Goal: Task Accomplishment & Management: Use online tool/utility

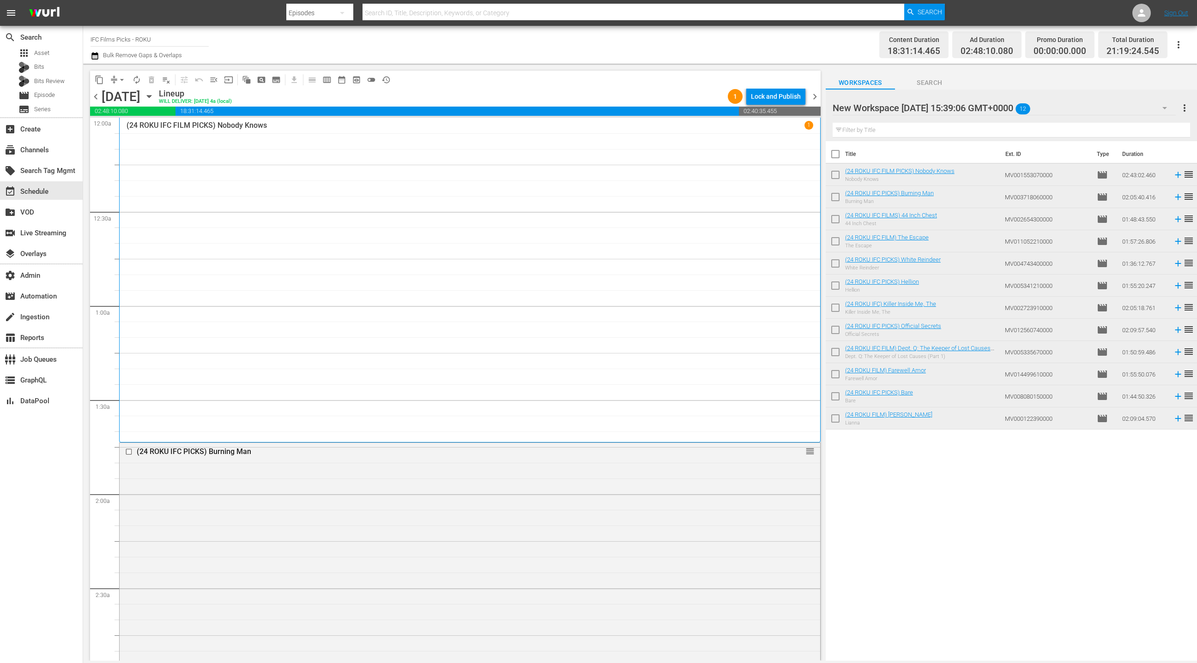
click at [95, 99] on span "chevron_left" at bounding box center [96, 97] width 12 height 12
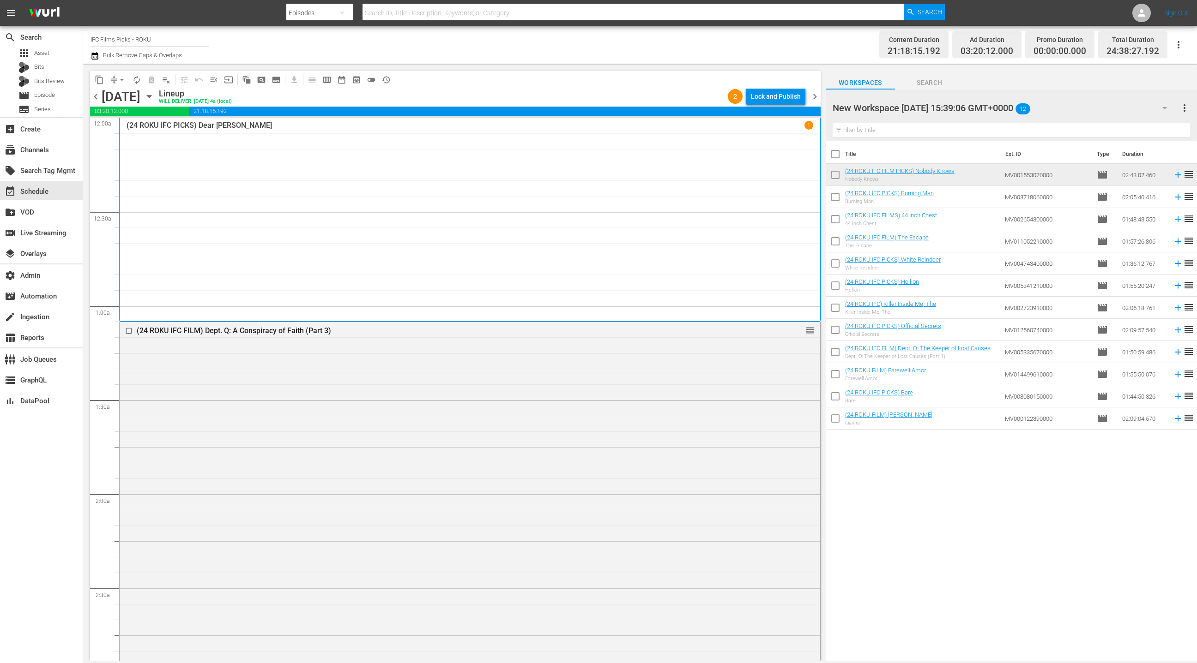
click at [95, 99] on span "chevron_left" at bounding box center [96, 97] width 12 height 12
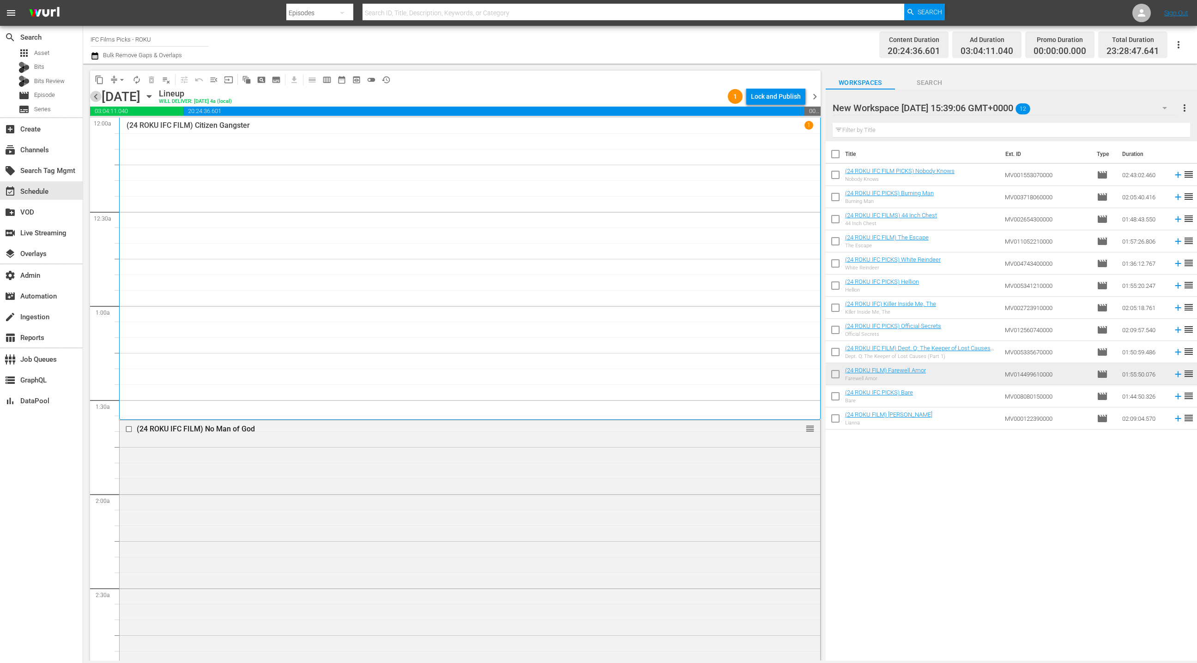
click at [95, 99] on span "chevron_left" at bounding box center [96, 97] width 12 height 12
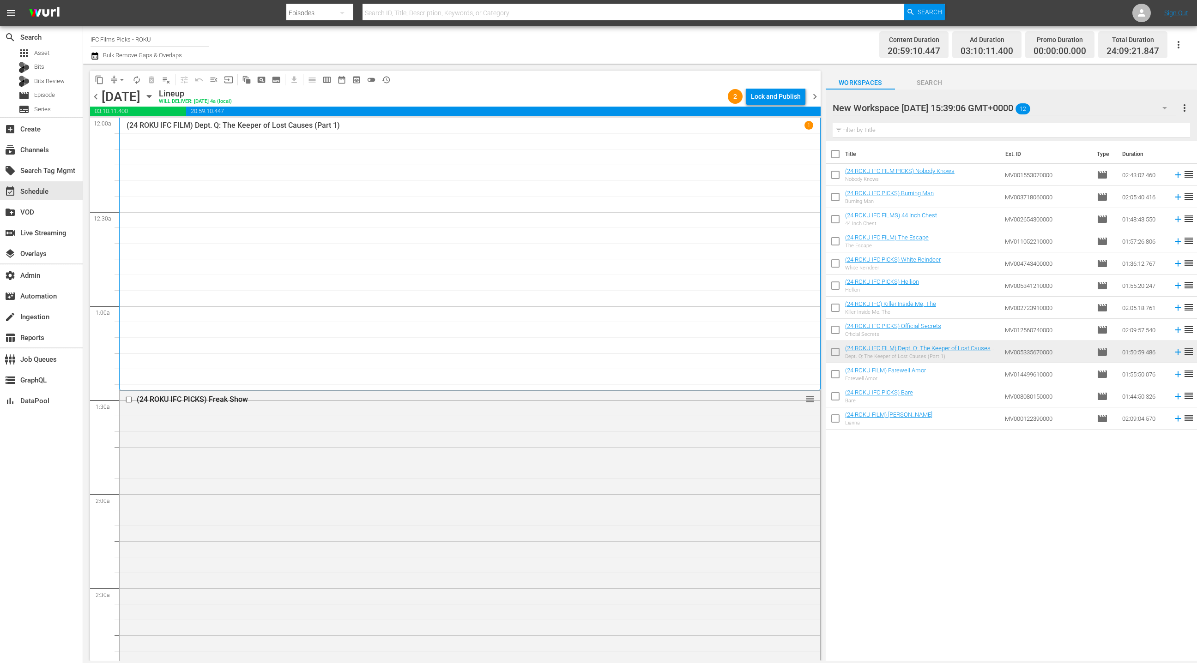
click at [814, 97] on span "chevron_right" at bounding box center [815, 97] width 12 height 12
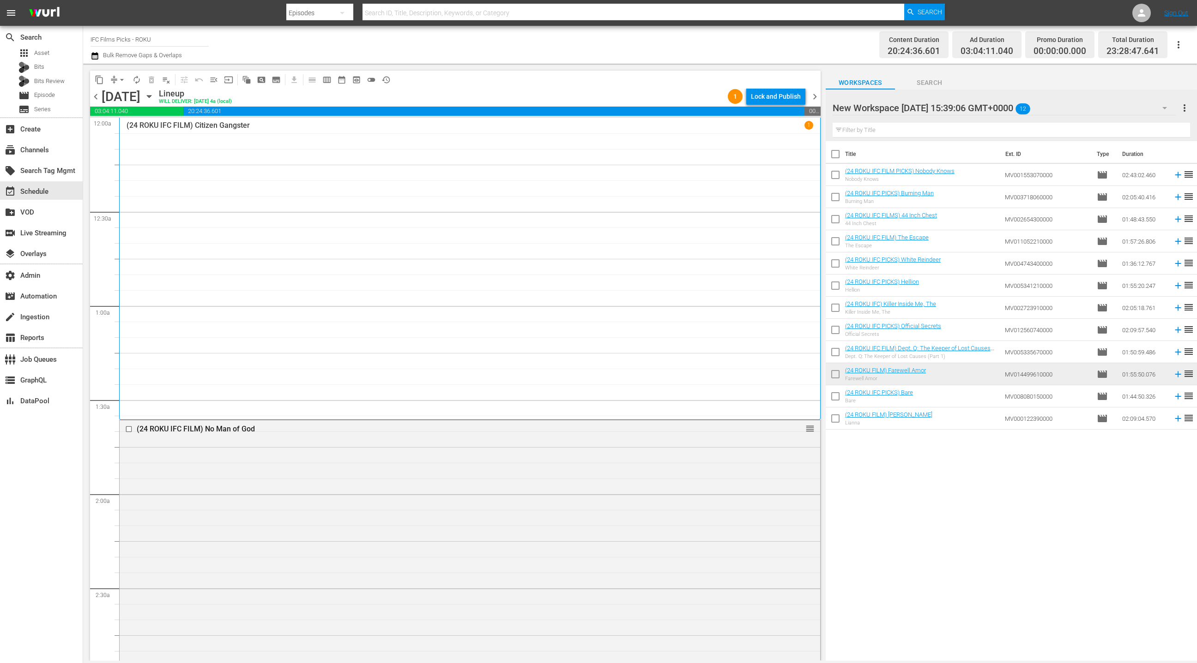
click at [814, 97] on span "chevron_right" at bounding box center [815, 97] width 12 height 12
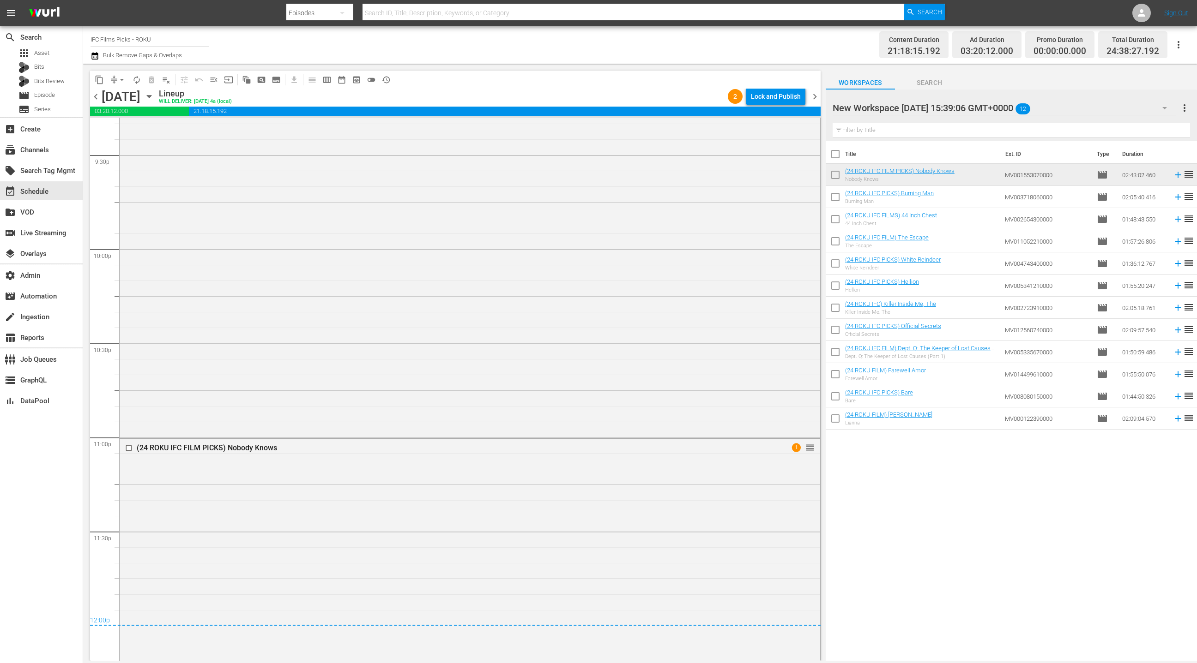
scroll to position [4302, 0]
click at [817, 100] on span "chevron_right" at bounding box center [815, 97] width 12 height 12
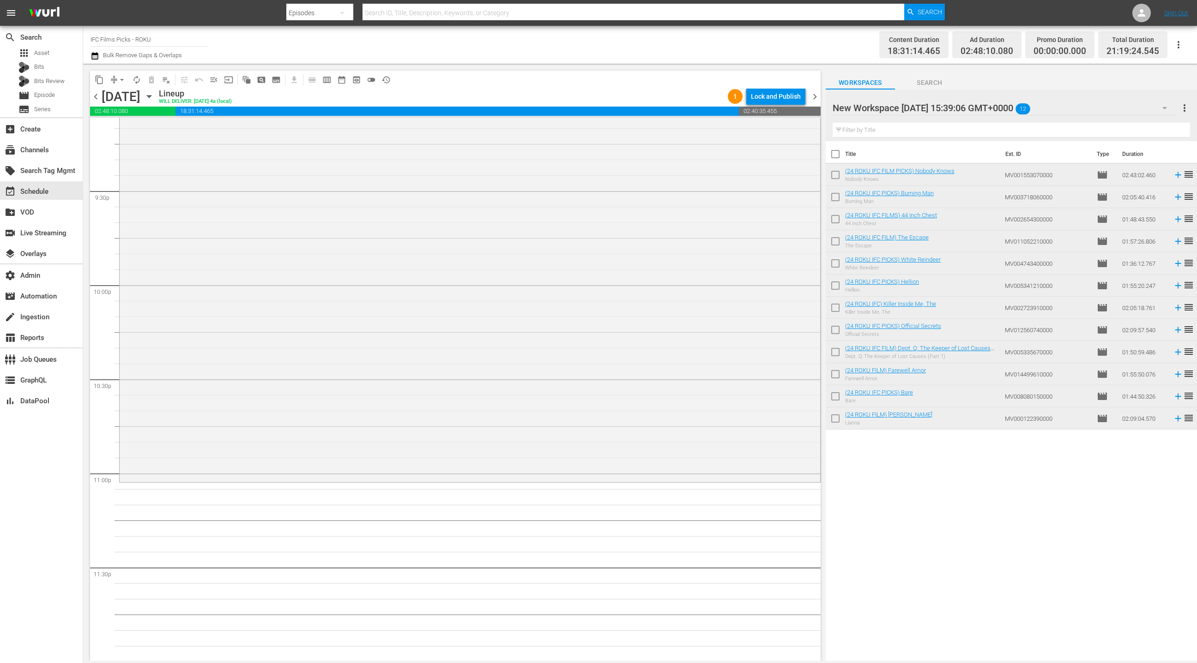
scroll to position [3977, 0]
click at [330, 78] on span "calendar_view_week_outlined" at bounding box center [326, 79] width 9 height 9
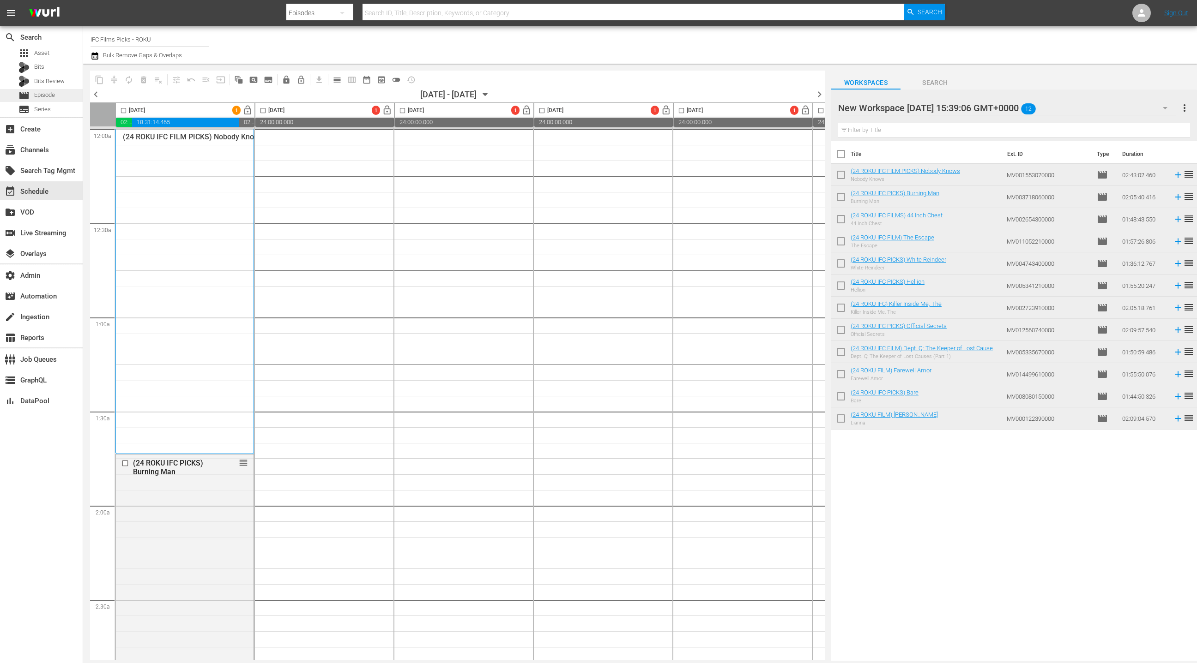
click at [64, 96] on div "movie Episode" at bounding box center [41, 95] width 83 height 13
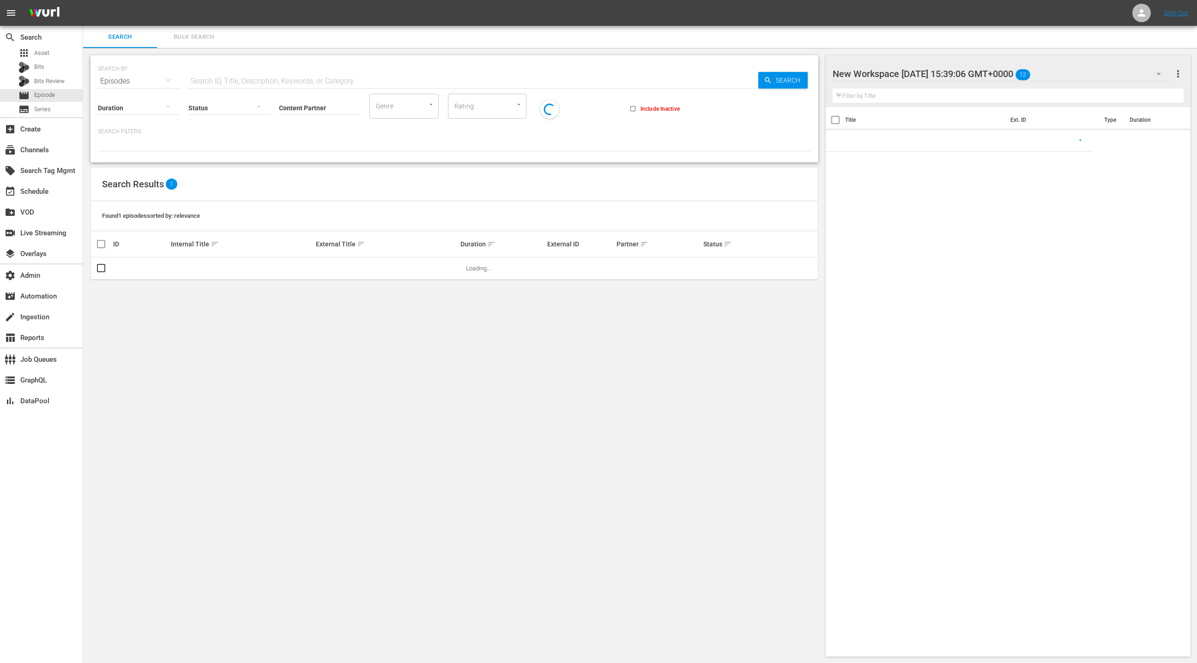
click at [182, 40] on span "Bulk Search" at bounding box center [194, 37] width 63 height 11
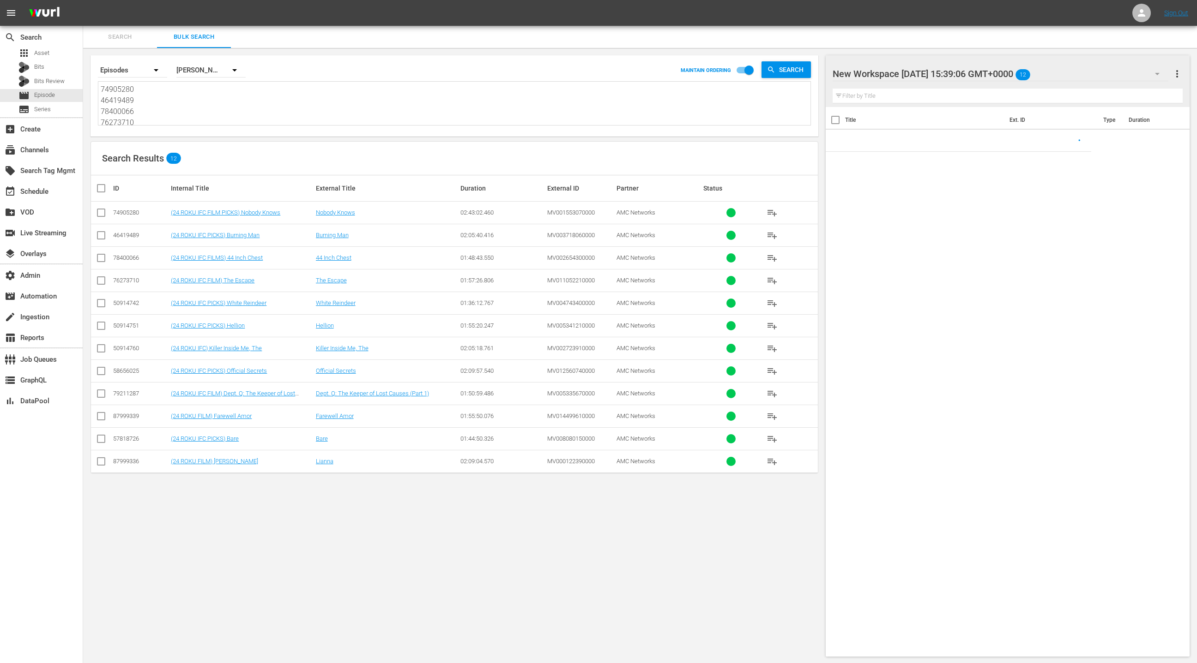
click at [180, 112] on textarea "74905280 46419489 78400066 76273710 50914742 50914751 50914760 58656025 7921128…" at bounding box center [456, 105] width 710 height 42
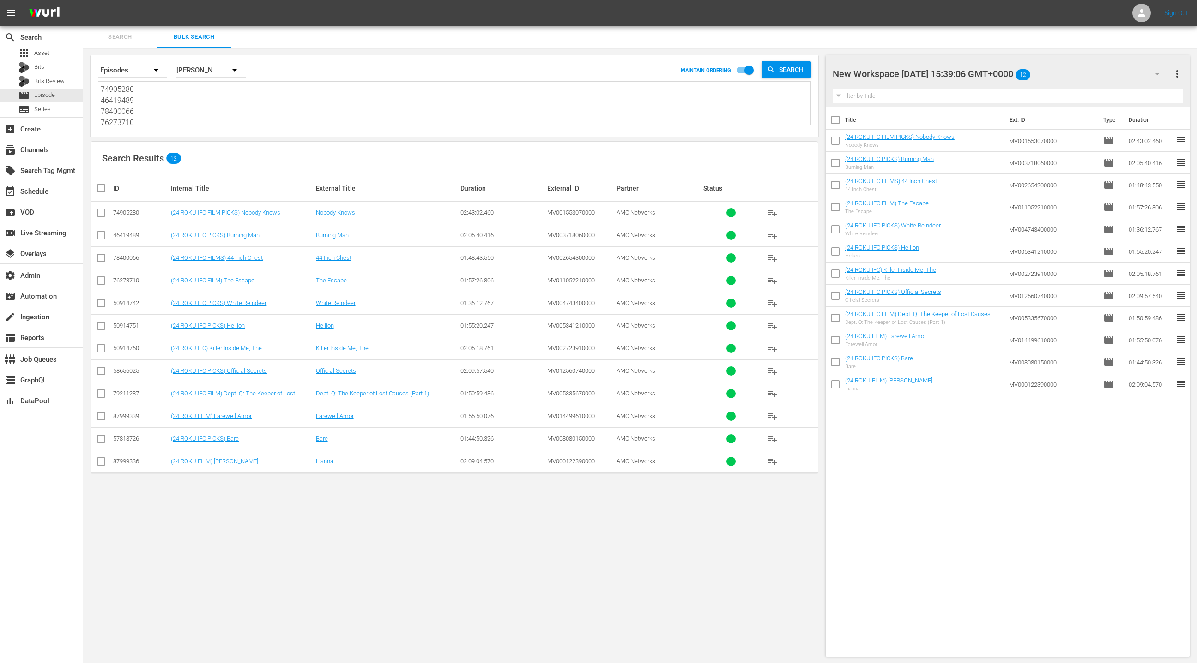
paste textarea "8571580 87999338 76273865 14540341 74905282 76273706 76273705 27321136 87999337…"
type textarea "78571580 87999338 76273865 14540341 74905282 76273706 76273705 27321136 8799933…"
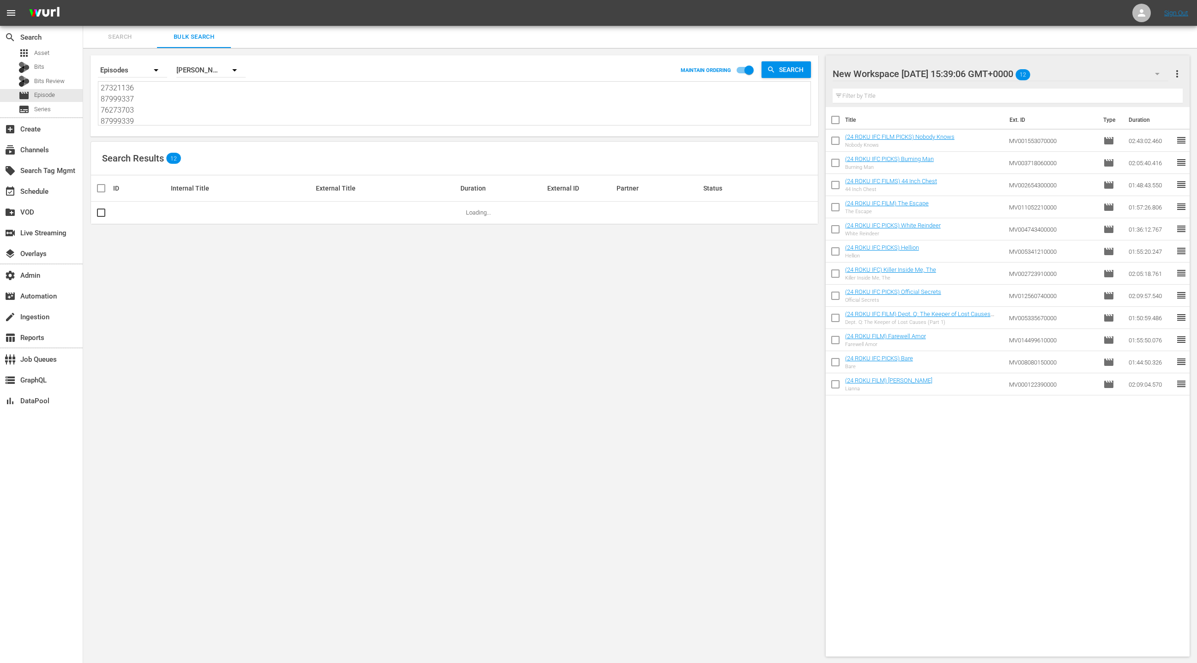
type textarea "78571580 87999338 76273865 14540341 74905282 76273706 76273705 27321136 8799933…"
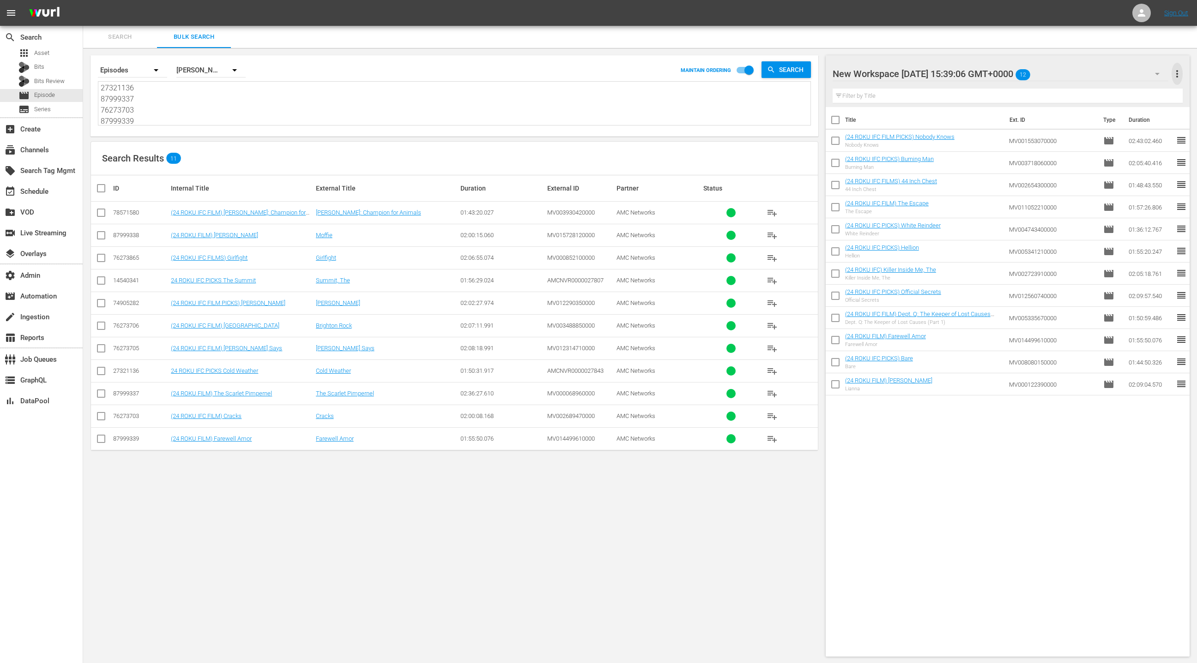
click at [1175, 71] on span "more_vert" at bounding box center [1176, 73] width 11 height 11
drag, startPoint x: 1116, startPoint y: 92, endPoint x: 874, endPoint y: 194, distance: 262.4
click at [1115, 92] on div "Clear All Workspace Items" at bounding box center [1117, 91] width 109 height 17
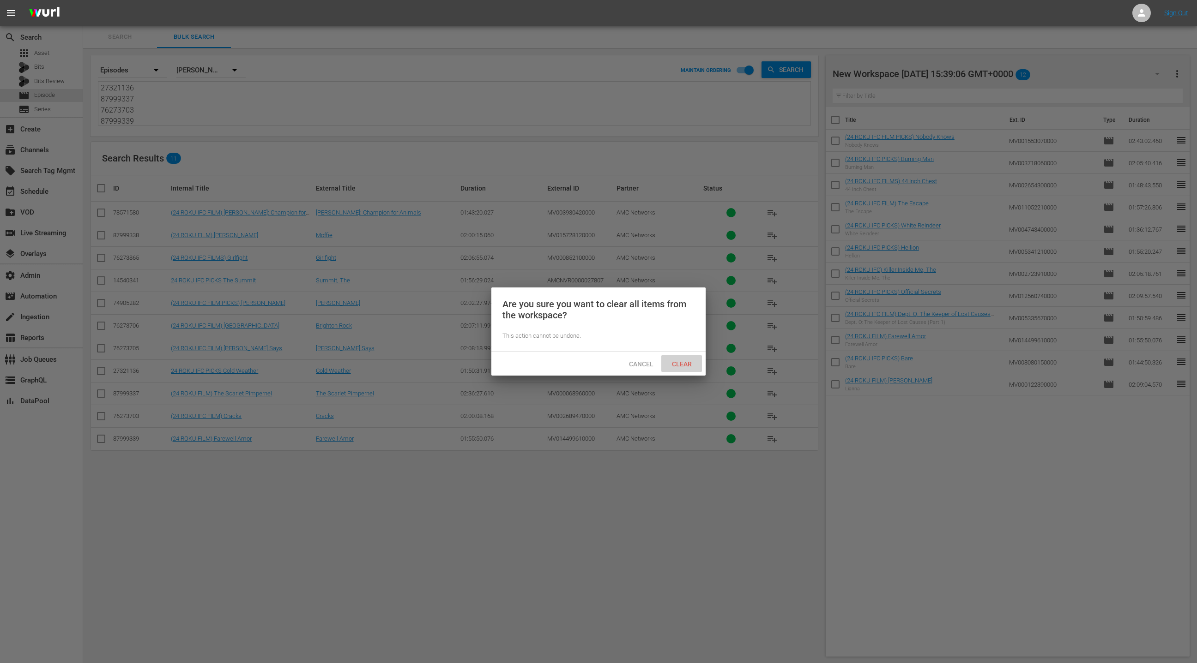
drag, startPoint x: 677, startPoint y: 368, endPoint x: 686, endPoint y: 367, distance: 8.8
click at [676, 368] on div "Clear" at bounding box center [681, 364] width 41 height 17
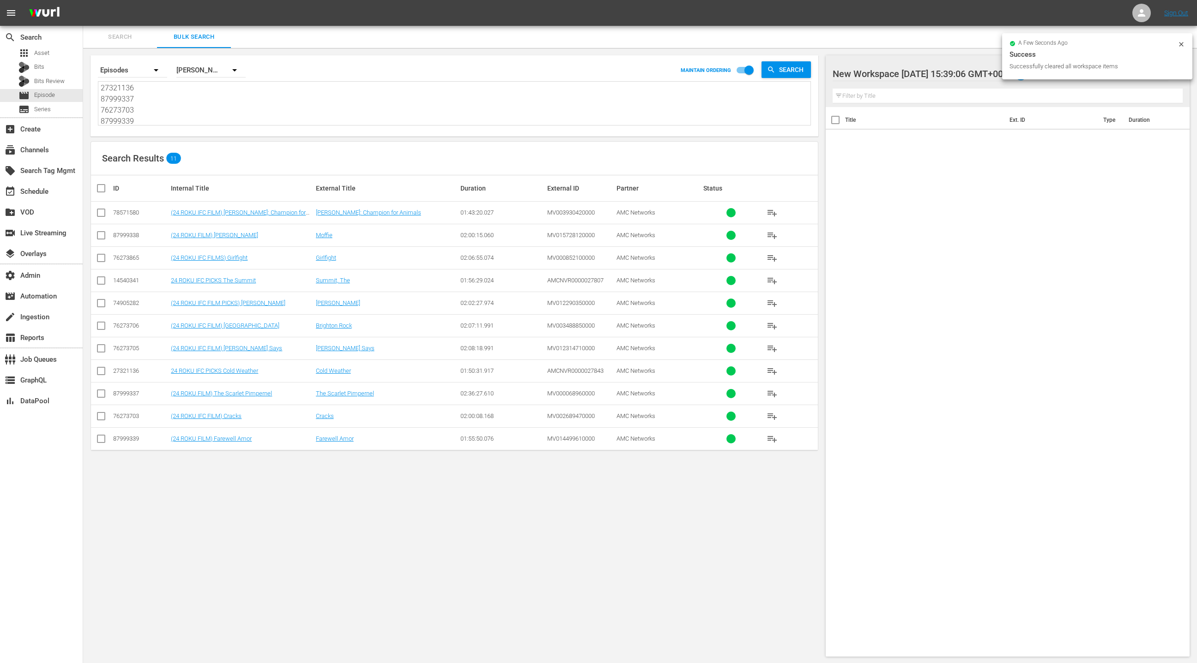
click at [102, 190] on input "checkbox" at bounding box center [105, 188] width 18 height 11
checkbox input "true"
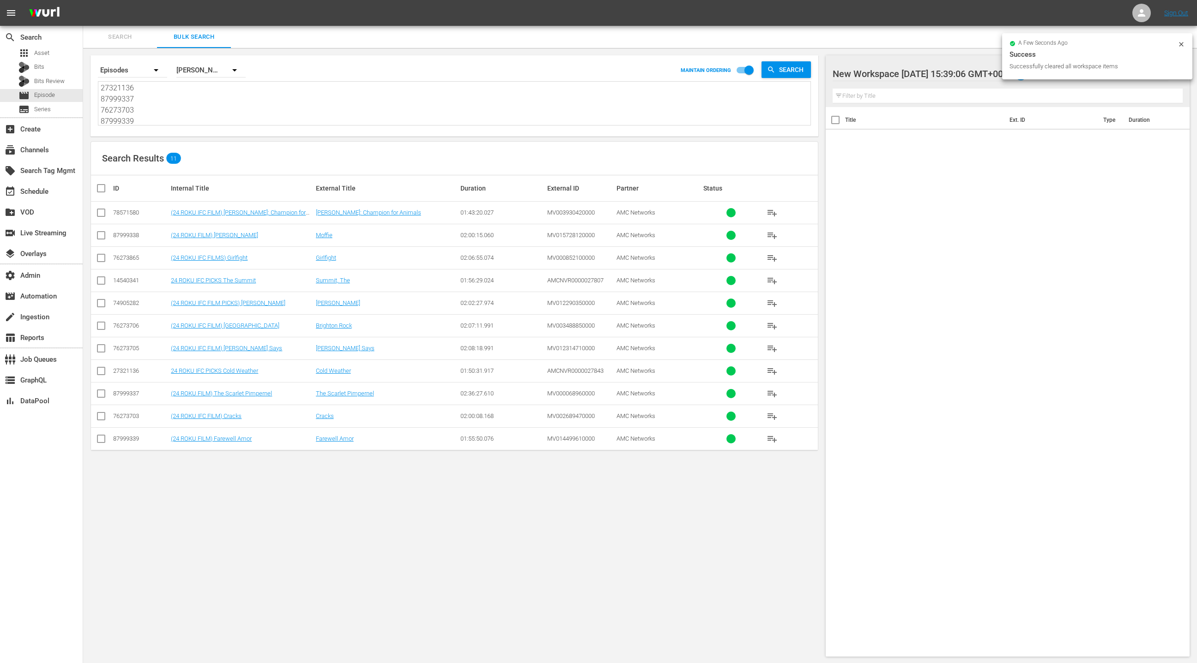
checkbox input "true"
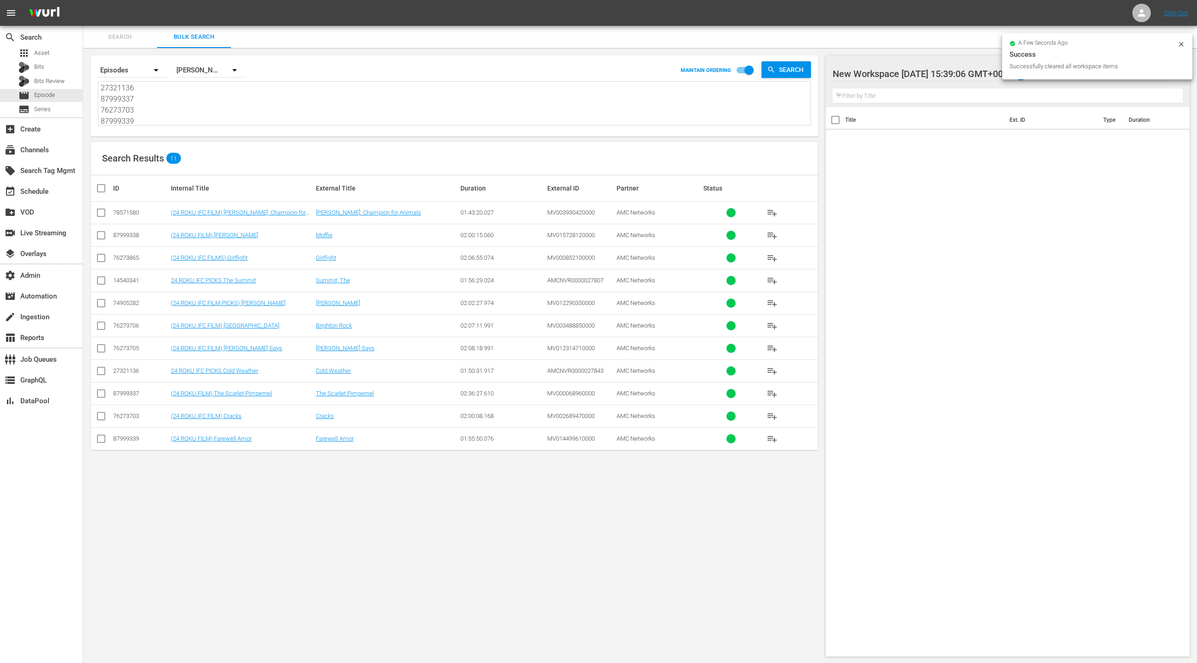
checkbox input "true"
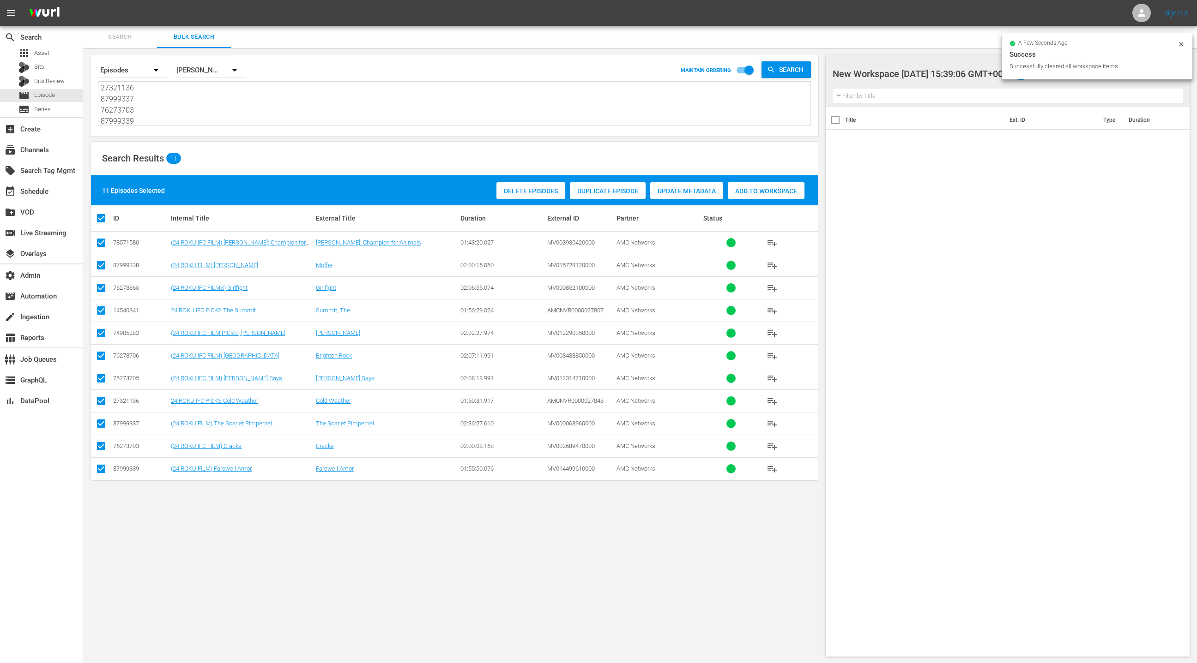
click at [773, 193] on span "Add to Workspace" at bounding box center [766, 190] width 77 height 7
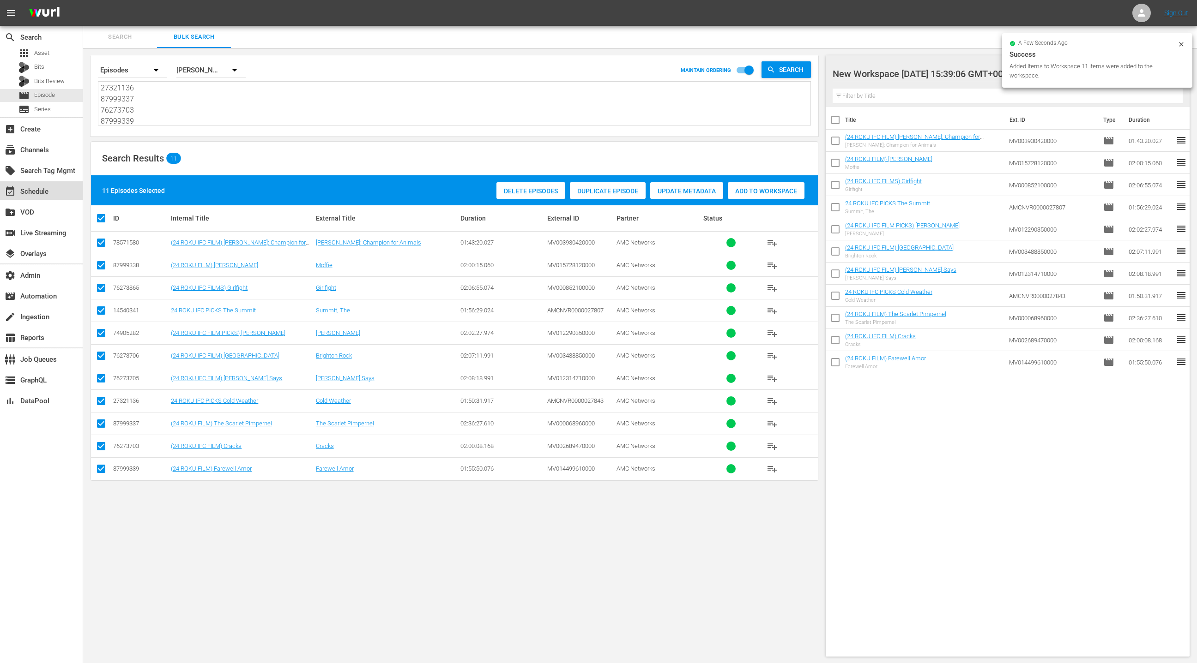
click at [49, 188] on div "event_available Schedule" at bounding box center [26, 190] width 52 height 8
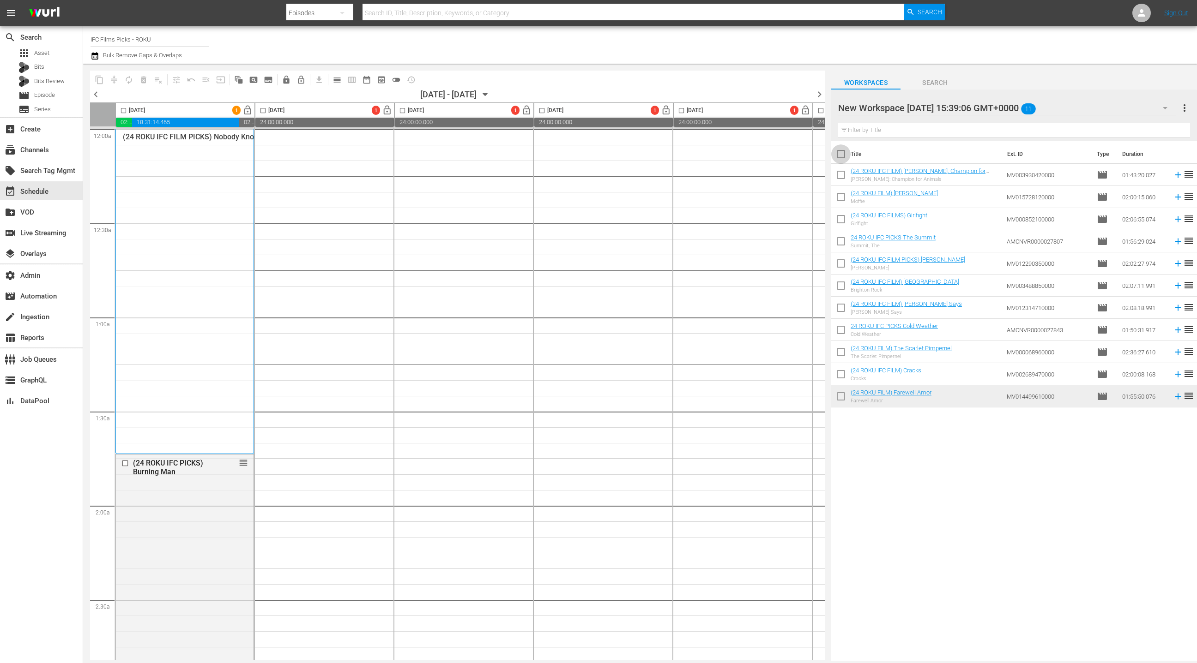
drag, startPoint x: 844, startPoint y: 156, endPoint x: 761, endPoint y: 183, distance: 87.0
click at [844, 156] on input "checkbox" at bounding box center [840, 155] width 19 height 19
checkbox input "true"
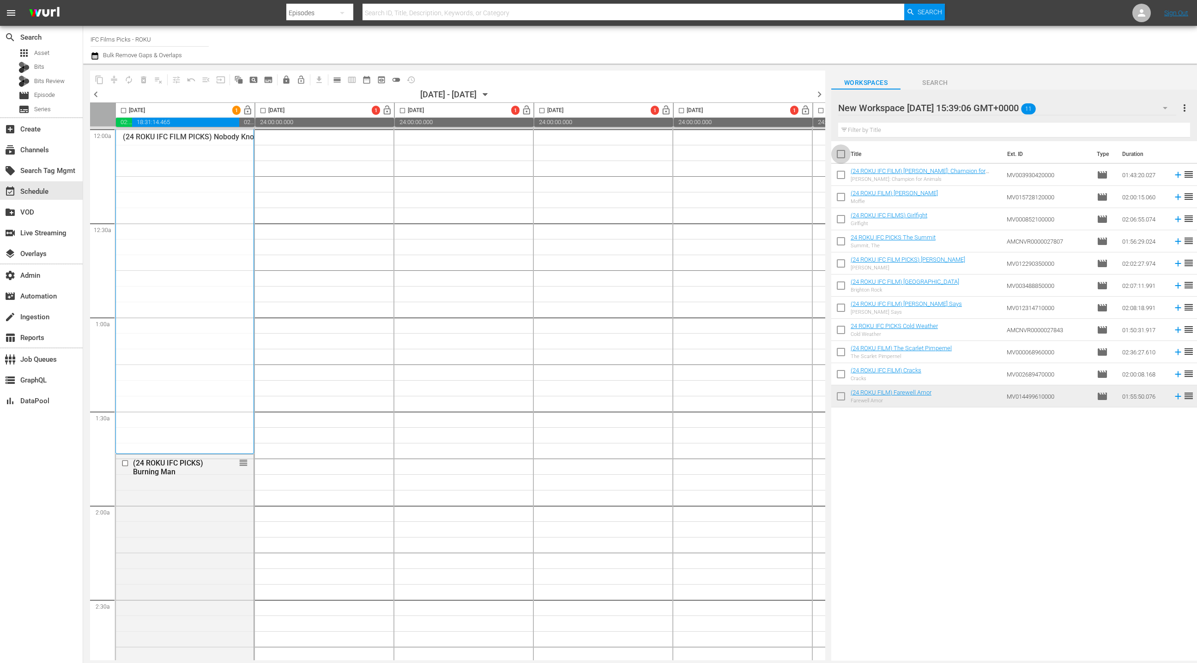
checkbox input "true"
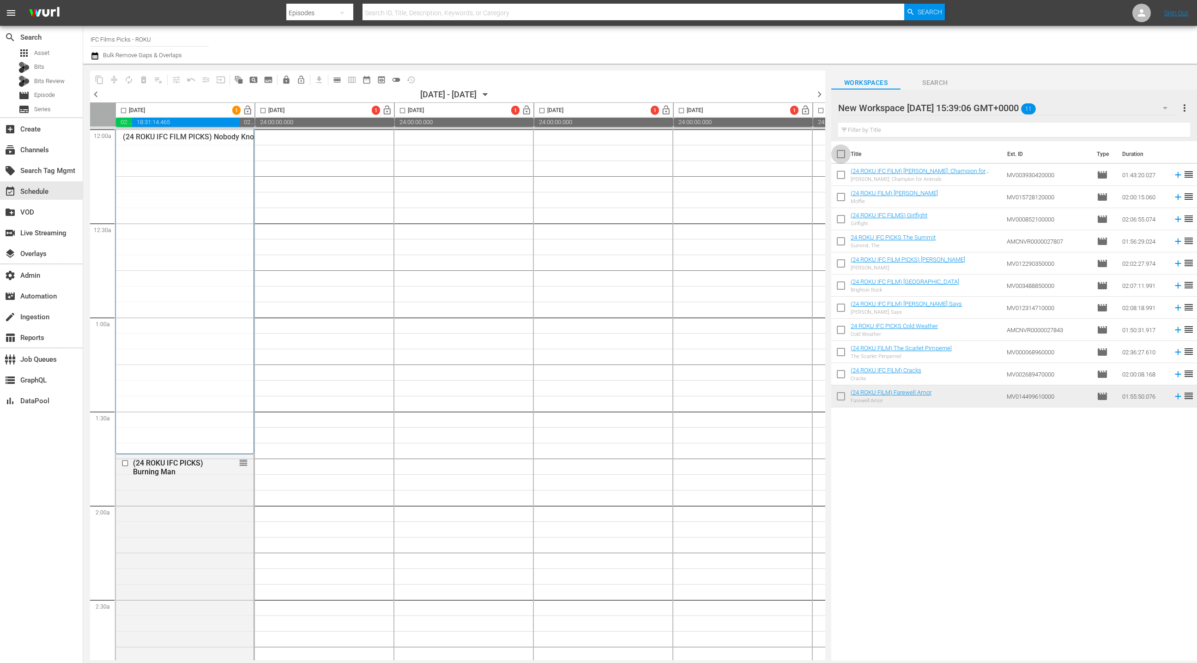
checkbox input "true"
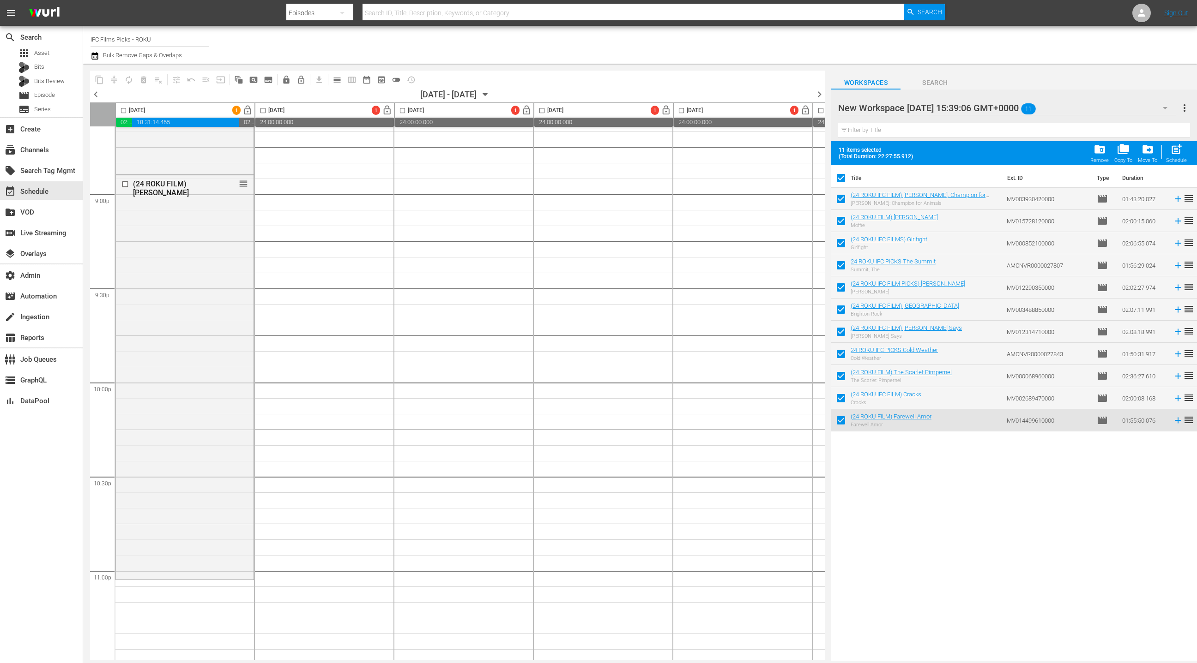
scroll to position [3993, 0]
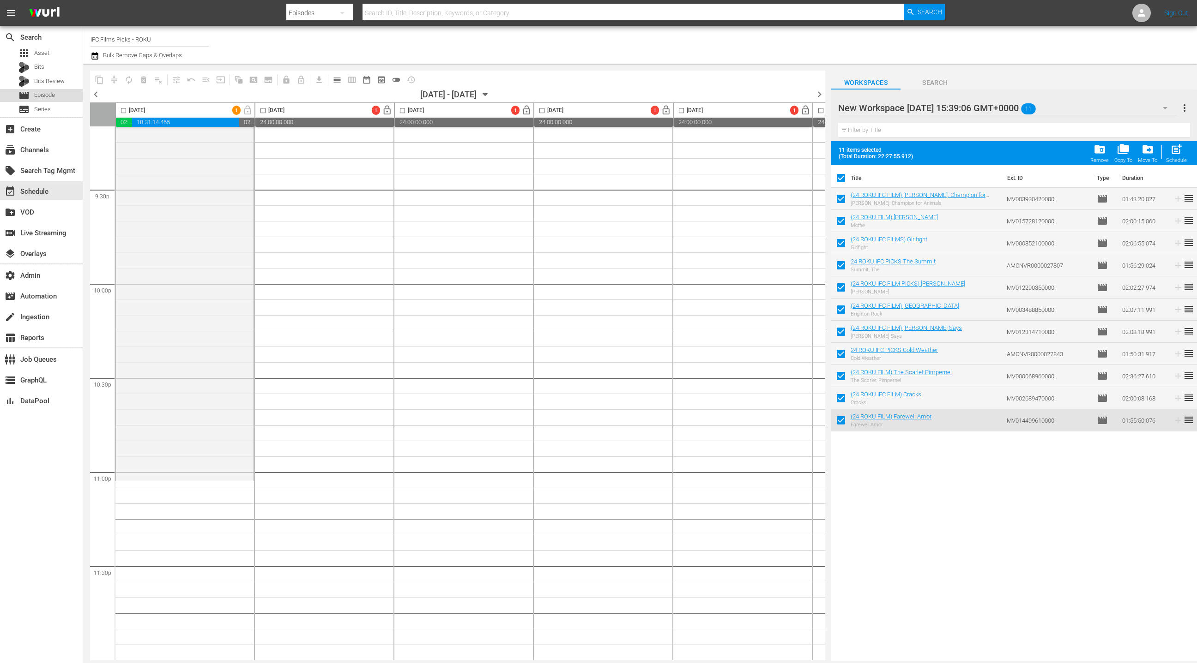
click at [58, 97] on div "movie Episode" at bounding box center [41, 95] width 83 height 13
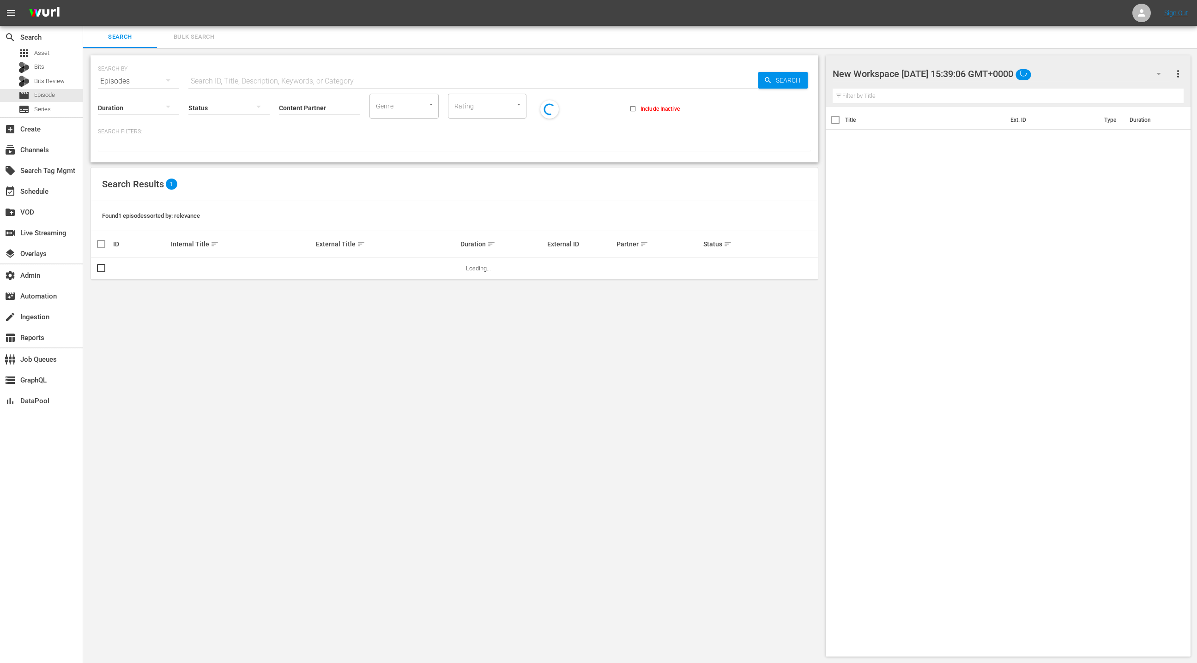
click at [195, 40] on span "Bulk Search" at bounding box center [194, 37] width 63 height 11
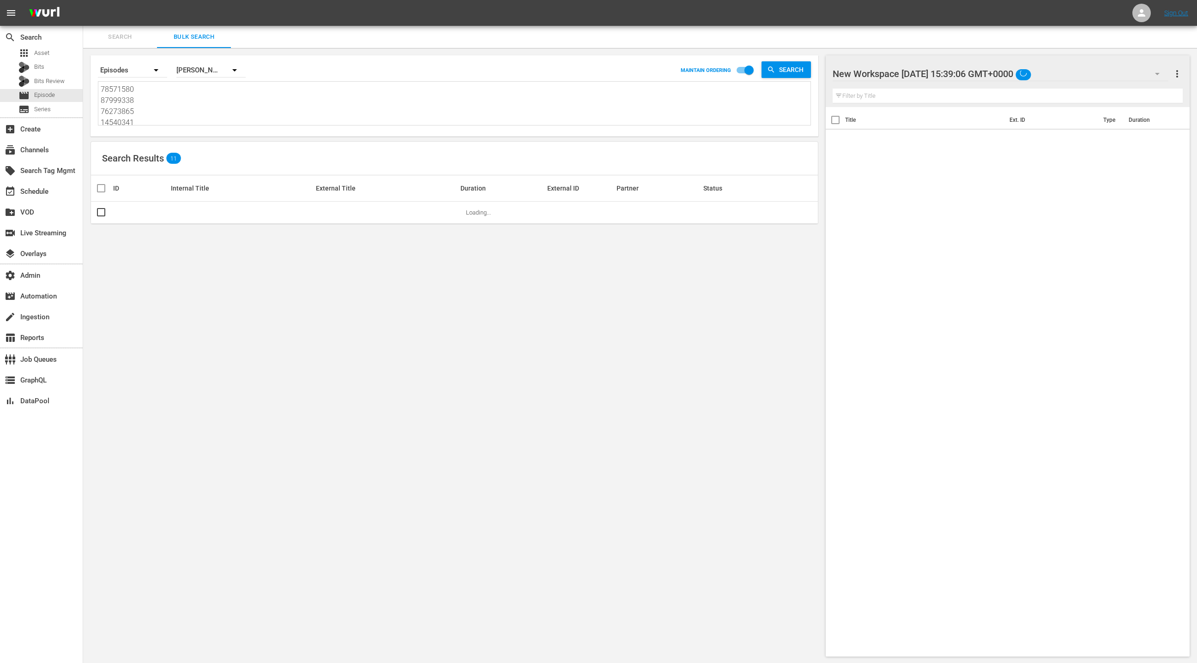
click at [190, 111] on textarea "78571580 87999338 76273865 14540341 74905282 76273706 76273705 27321136 8799933…" at bounding box center [456, 105] width 710 height 42
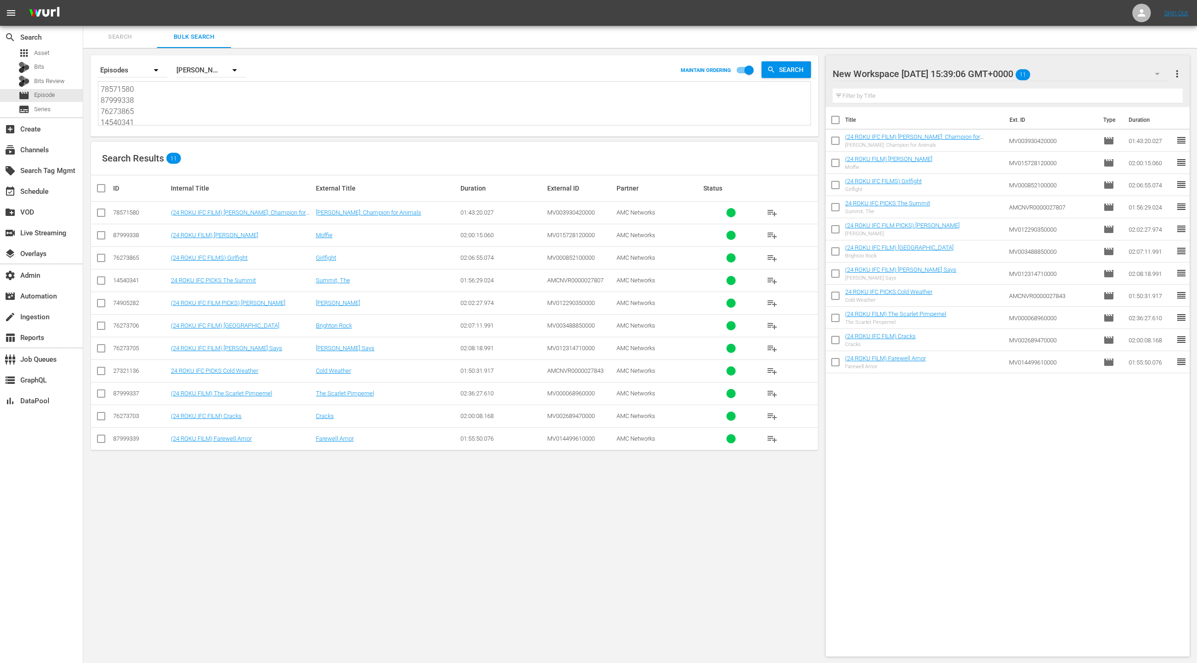
paste textarea "9211230 87999336 27274405 74905281 74905285 79211288 76273719 74905286 87999338…"
type textarea "79211230 87999336 27274405 74905281 74905285 79211288 76273719 74905286 8799933…"
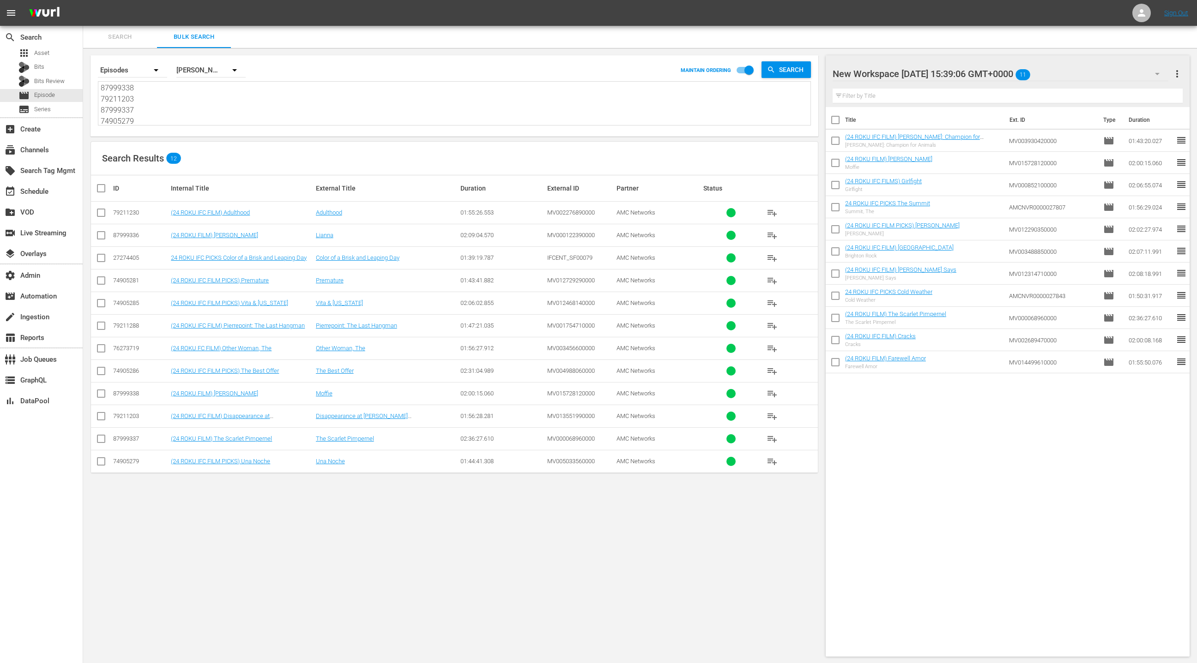
type textarea "79211230 87999336 27274405 74905281 74905285 79211288 76273719 74905286 8799933…"
drag, startPoint x: 1176, startPoint y: 75, endPoint x: 1165, endPoint y: 78, distance: 10.4
click at [1176, 75] on span "more_vert" at bounding box center [1176, 73] width 11 height 11
drag, startPoint x: 1141, startPoint y: 86, endPoint x: 978, endPoint y: 181, distance: 188.7
click at [1141, 86] on div "Clear All Workspace Items" at bounding box center [1117, 91] width 109 height 17
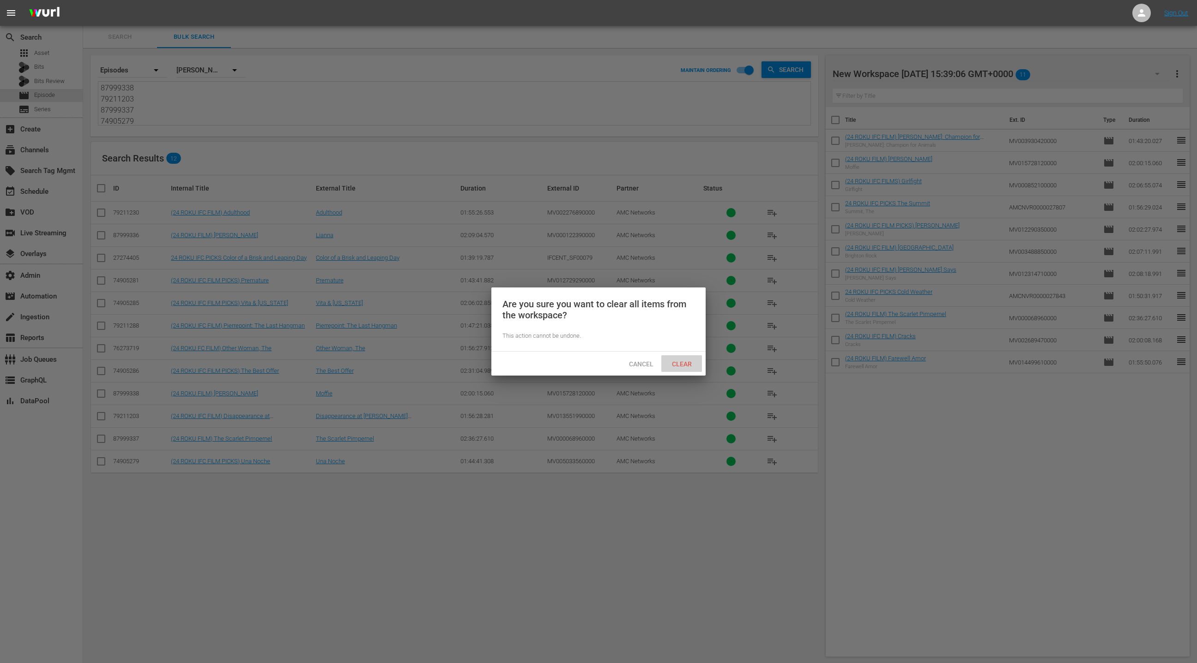
drag, startPoint x: 688, startPoint y: 358, endPoint x: 695, endPoint y: 354, distance: 8.1
click at [688, 358] on div "Clear" at bounding box center [681, 364] width 41 height 17
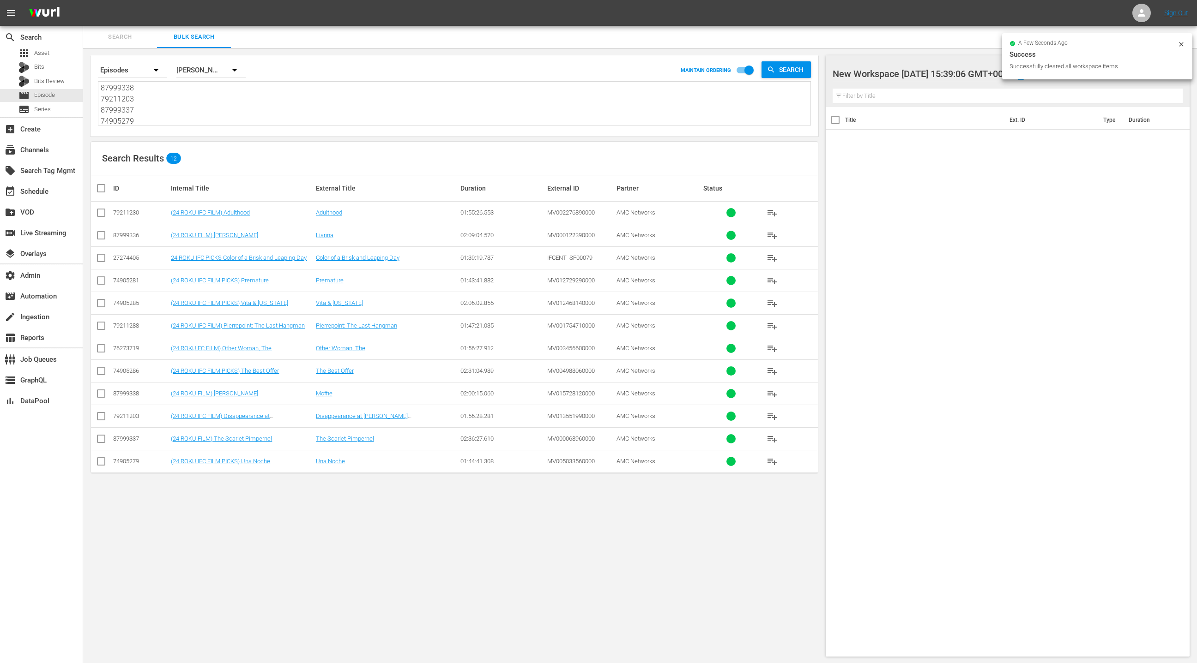
click at [101, 187] on input "checkbox" at bounding box center [105, 188] width 18 height 11
checkbox input "true"
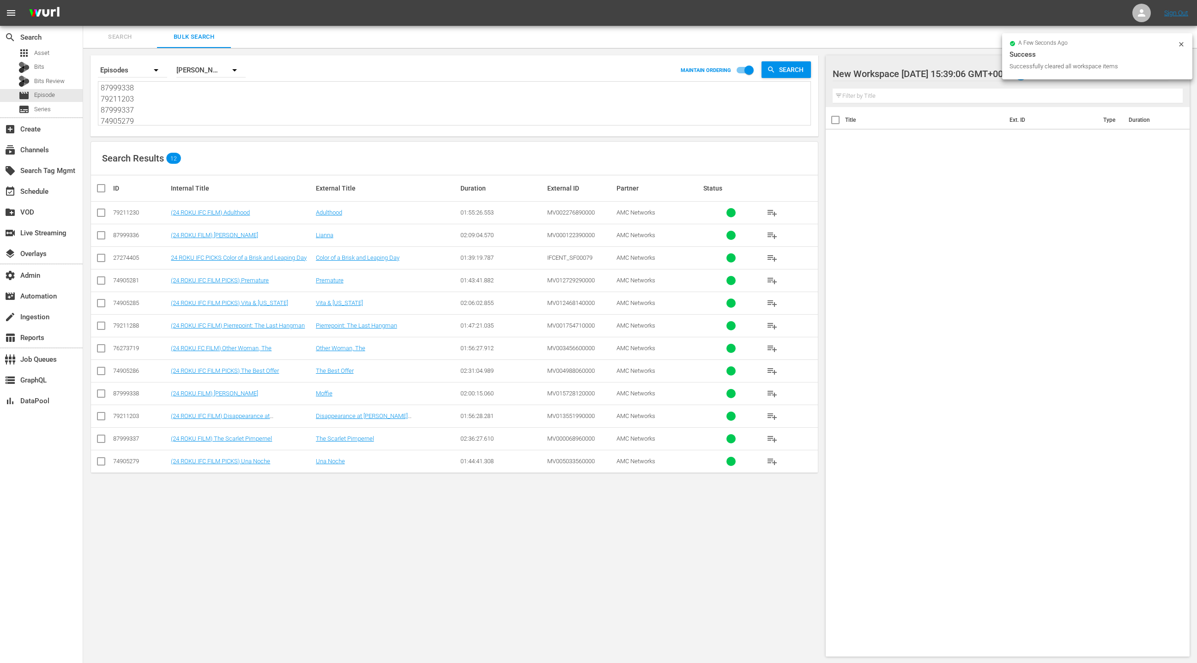
checkbox input "true"
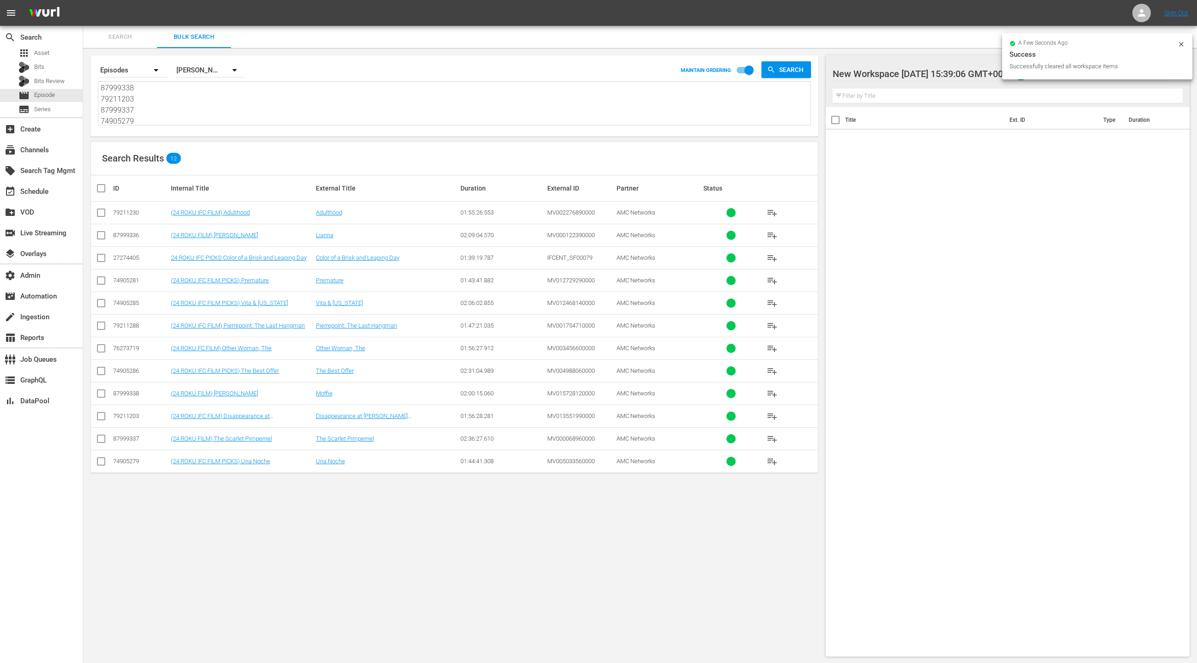
checkbox input "true"
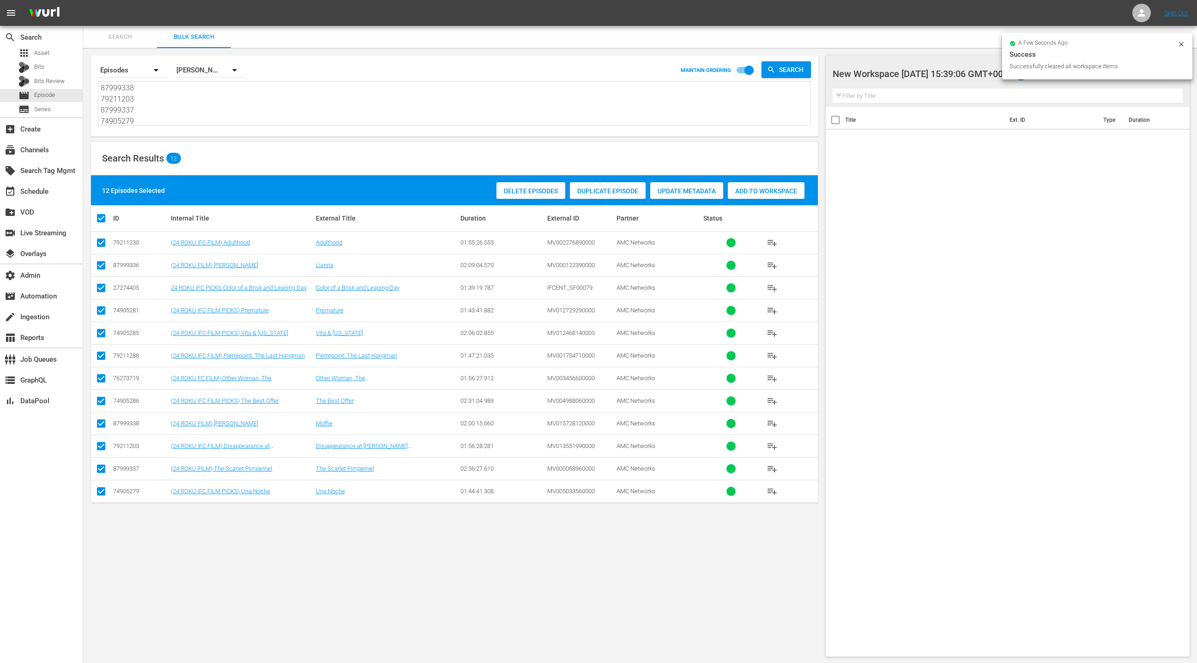
drag, startPoint x: 762, startPoint y: 189, endPoint x: 580, endPoint y: 183, distance: 181.6
click at [762, 189] on span "Add to Workspace" at bounding box center [766, 190] width 77 height 7
click at [54, 190] on div "event_available Schedule" at bounding box center [41, 190] width 83 height 18
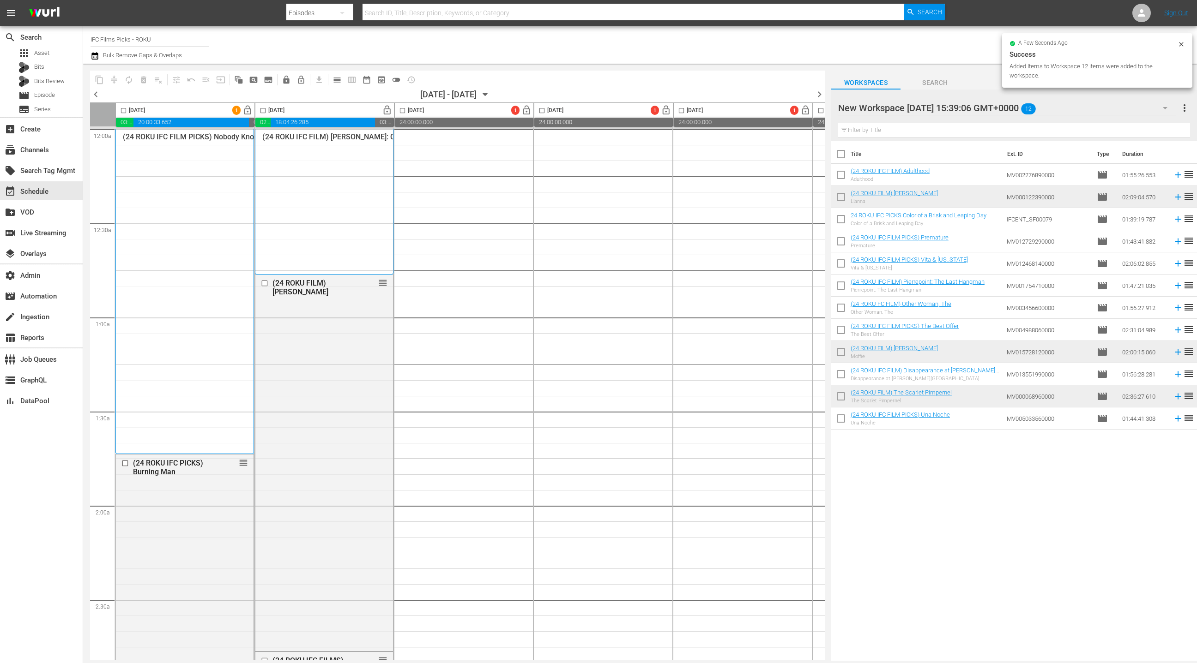
click at [841, 157] on input "checkbox" at bounding box center [840, 155] width 19 height 19
checkbox input "true"
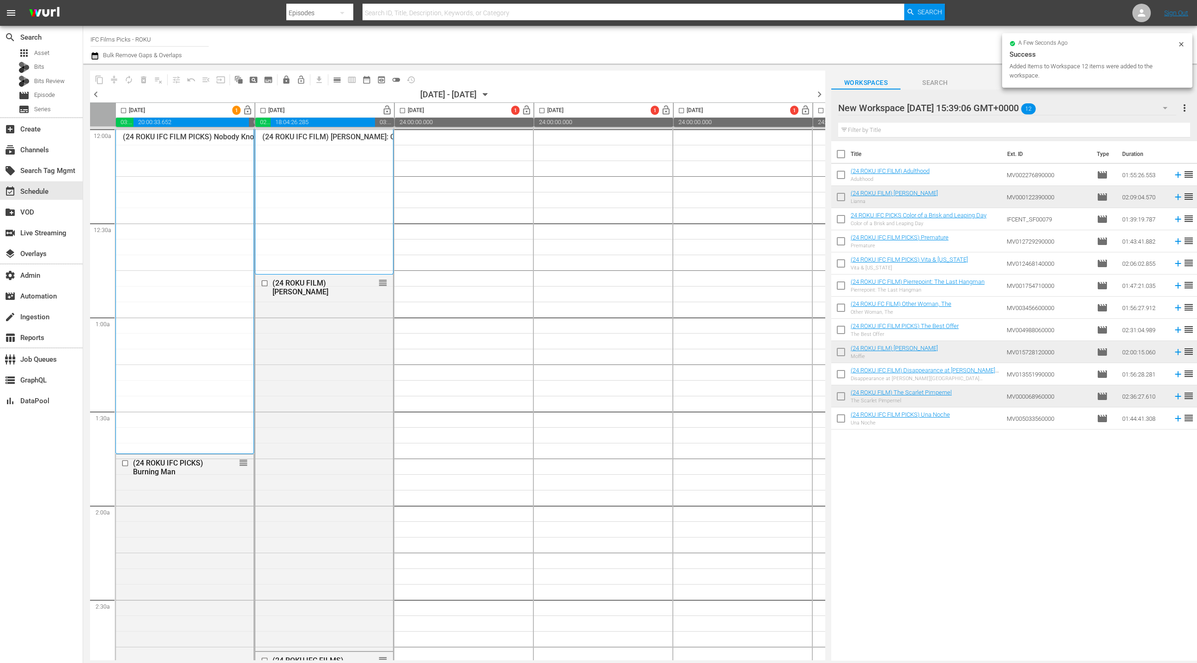
checkbox input "true"
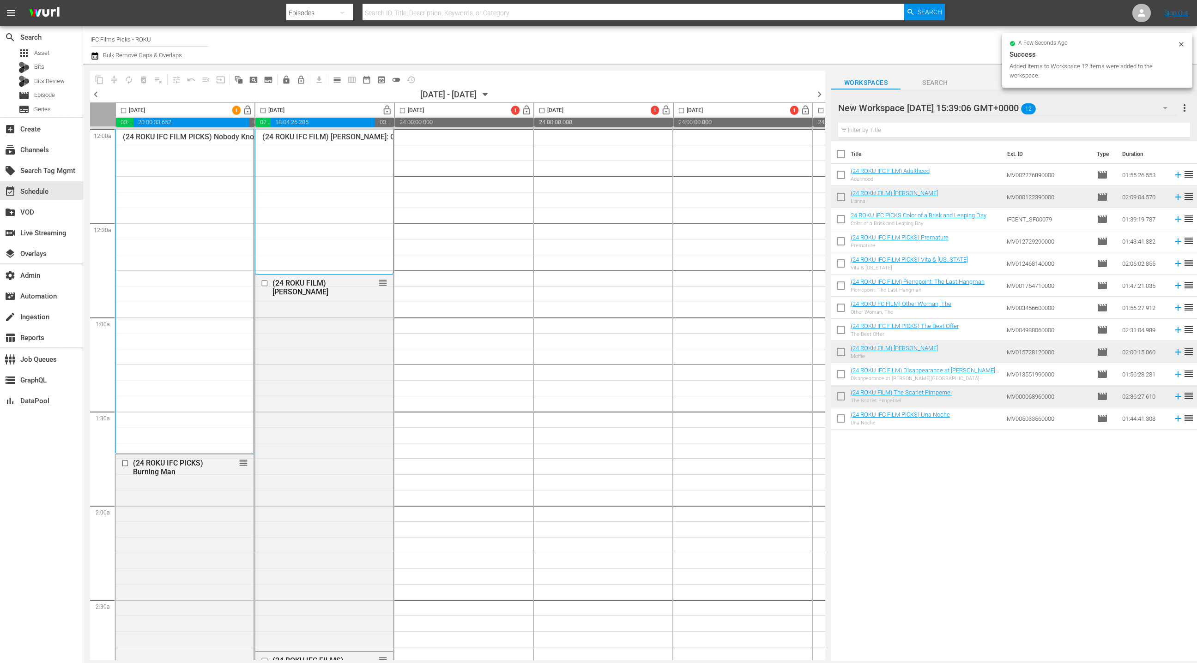
checkbox input "true"
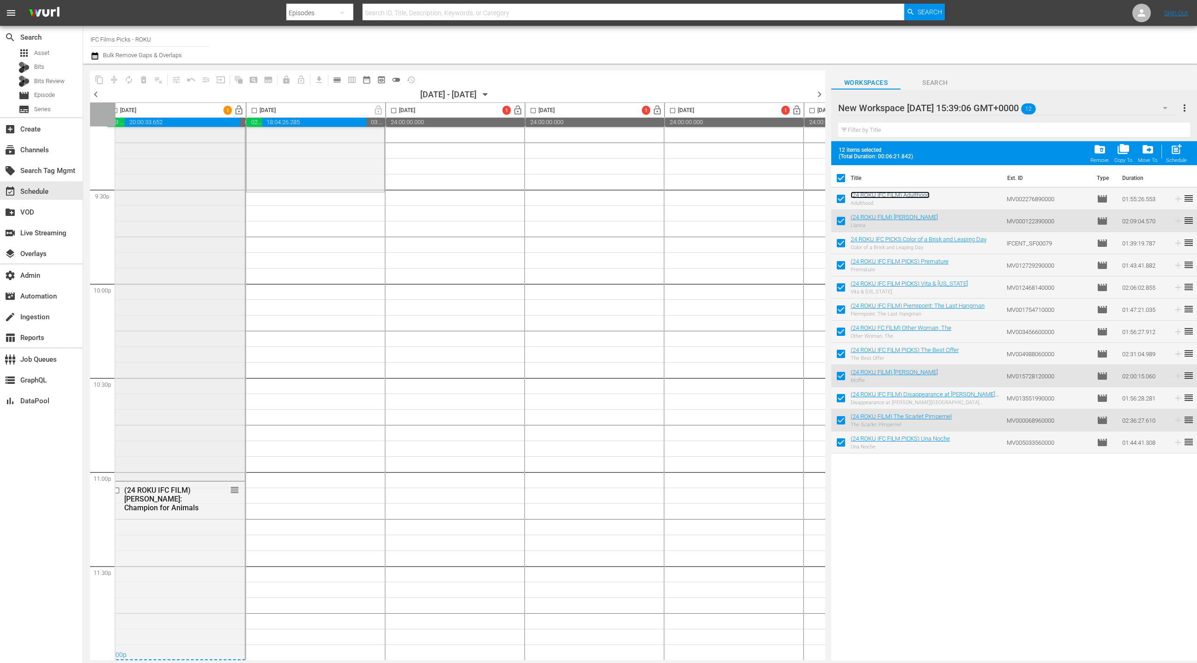
scroll to position [3993, 0]
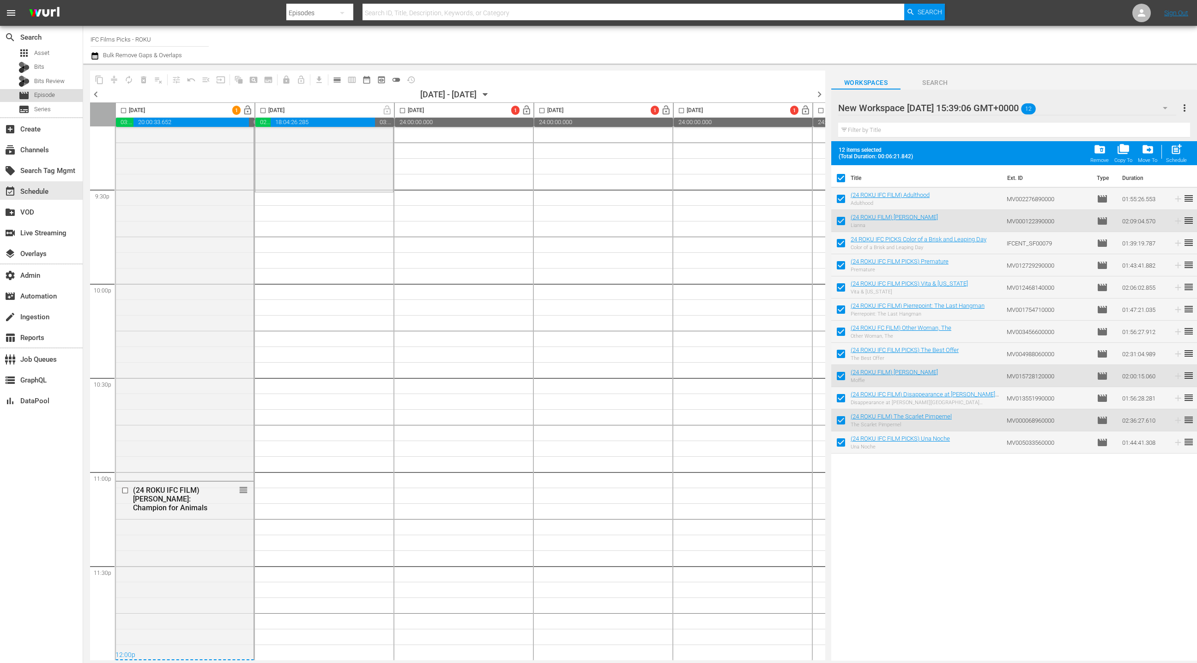
click at [37, 93] on span "Episode" at bounding box center [44, 94] width 21 height 9
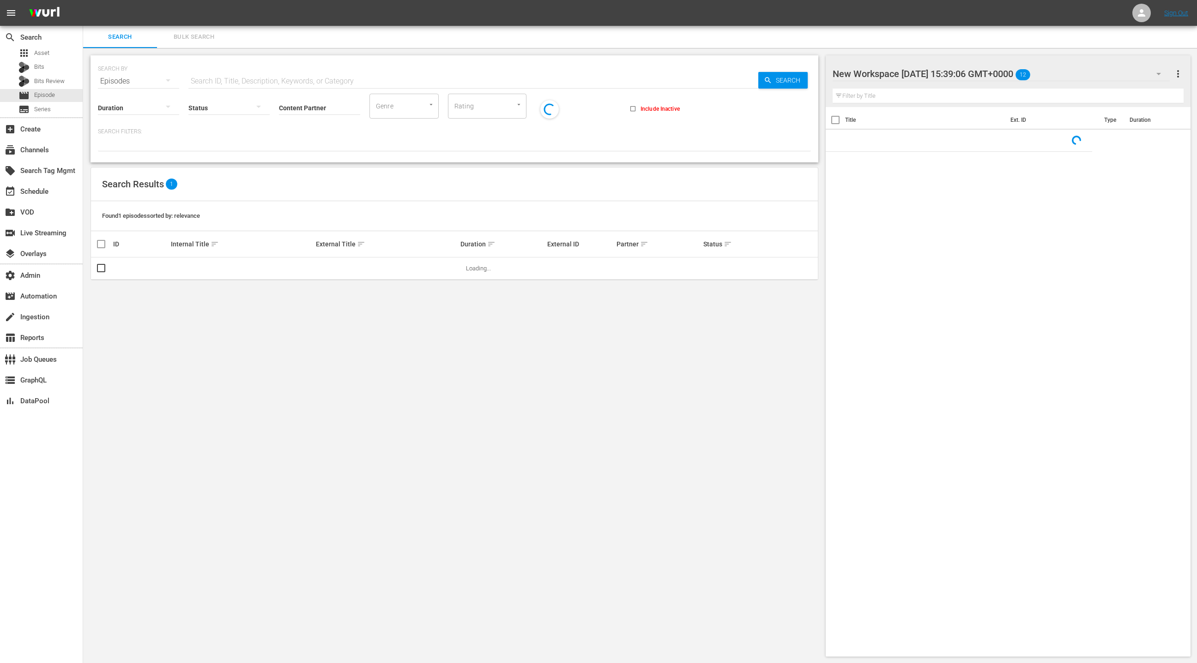
click at [210, 41] on span "Bulk Search" at bounding box center [194, 37] width 63 height 11
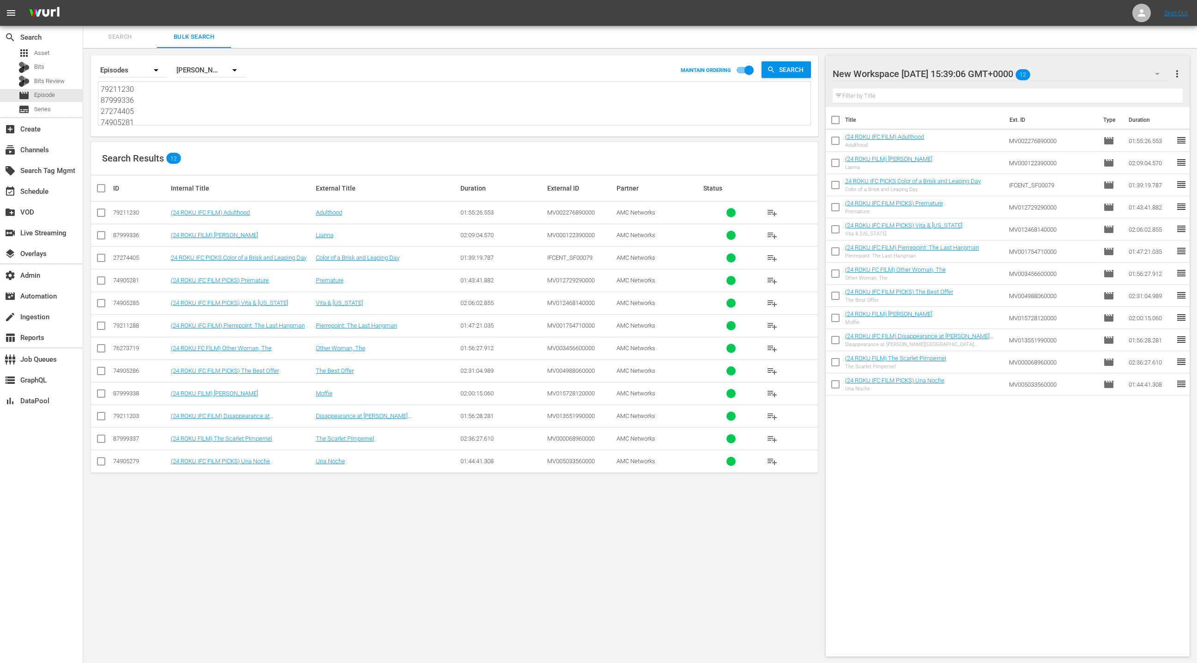
click at [193, 105] on textarea "79211230 87999336 27274405 74905281 74905285 79211288 76273719 74905286 8799933…" at bounding box center [456, 105] width 710 height 42
paste textarea "87999339 72026472 76273720 35703612 78571580 57818726 79211287 74905280 8799933…"
type textarea "87999339 72026472 76273720 35703612 78571580 57818726 79211287 74905280 8799933…"
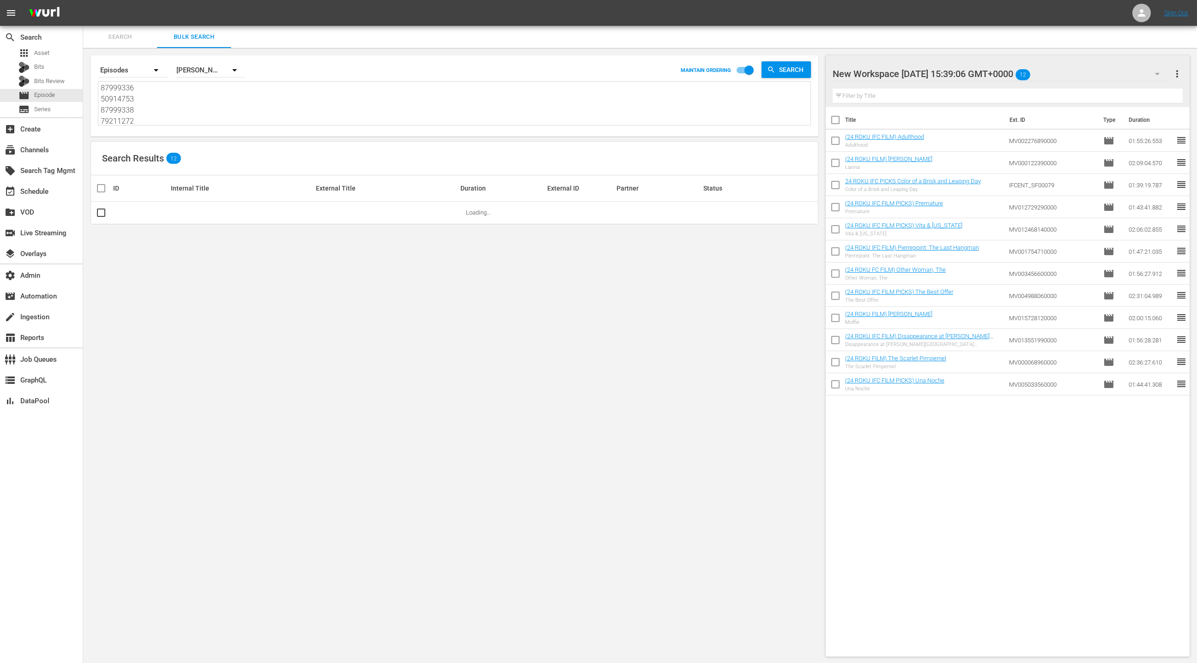
type textarea "87999339 72026472 76273720 35703612 78571580 57818726 79211287 74905280 8799933…"
click at [1180, 74] on span "more_vert" at bounding box center [1176, 73] width 11 height 11
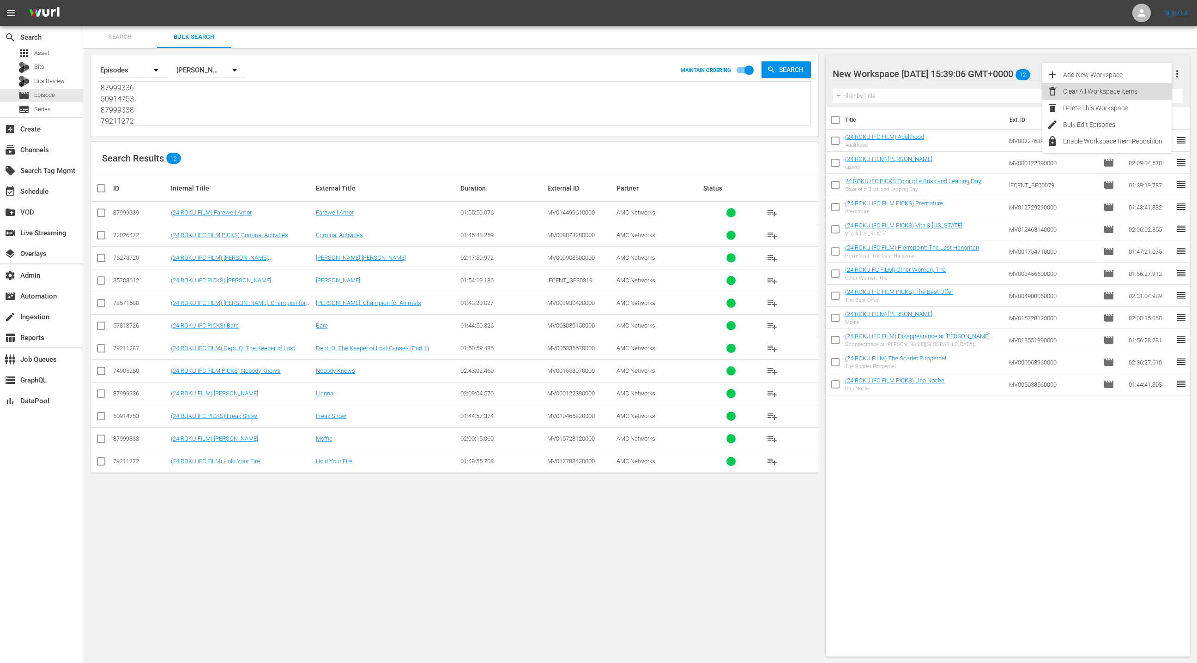
drag, startPoint x: 1134, startPoint y: 91, endPoint x: 787, endPoint y: 294, distance: 401.4
click at [1133, 91] on div "Clear All Workspace Items" at bounding box center [1117, 91] width 109 height 17
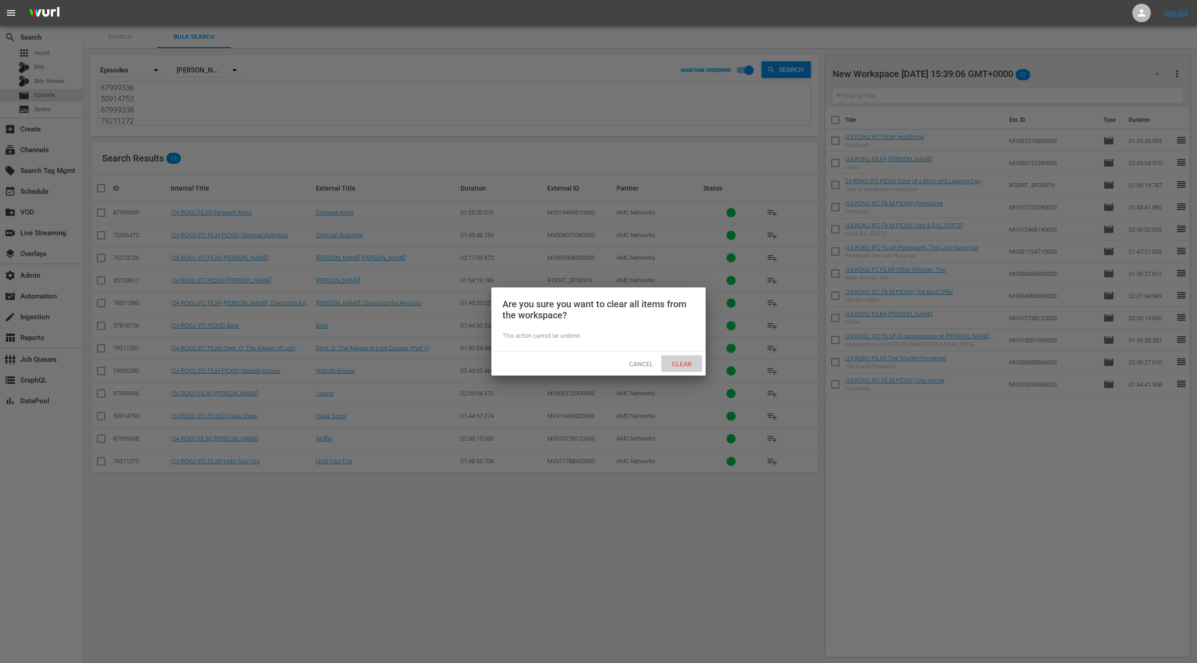
drag, startPoint x: 694, startPoint y: 370, endPoint x: 627, endPoint y: 310, distance: 89.2
click at [694, 370] on div "Clear" at bounding box center [681, 364] width 41 height 17
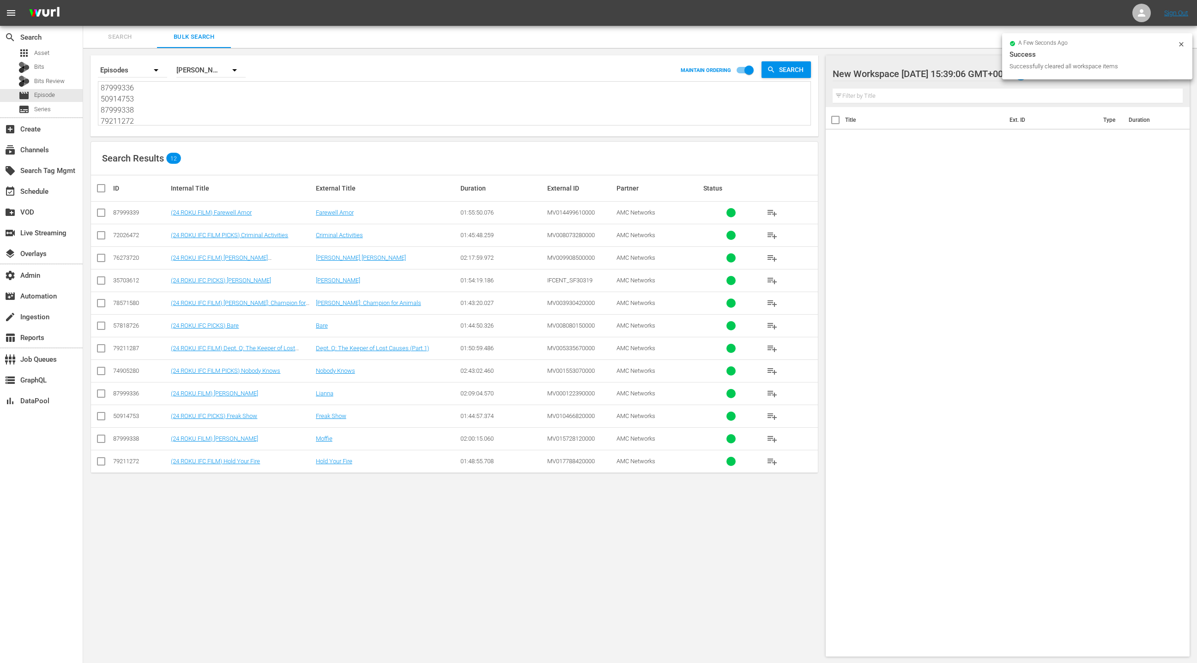
click at [103, 191] on input "checkbox" at bounding box center [105, 188] width 18 height 11
checkbox input "true"
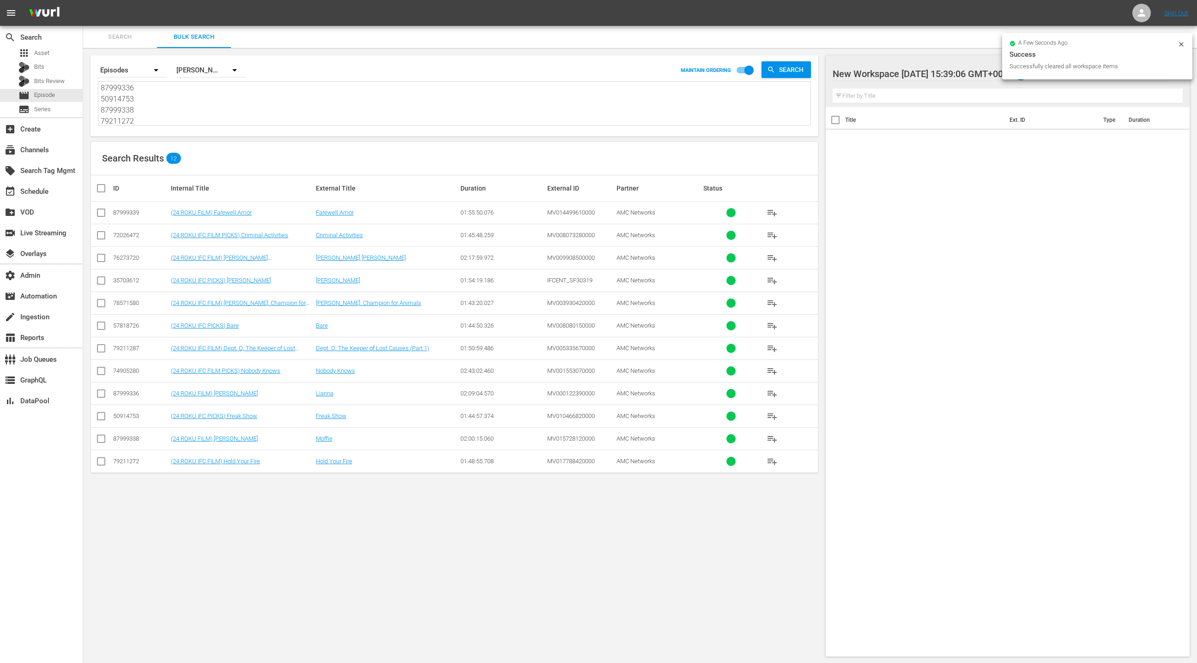
checkbox input "true"
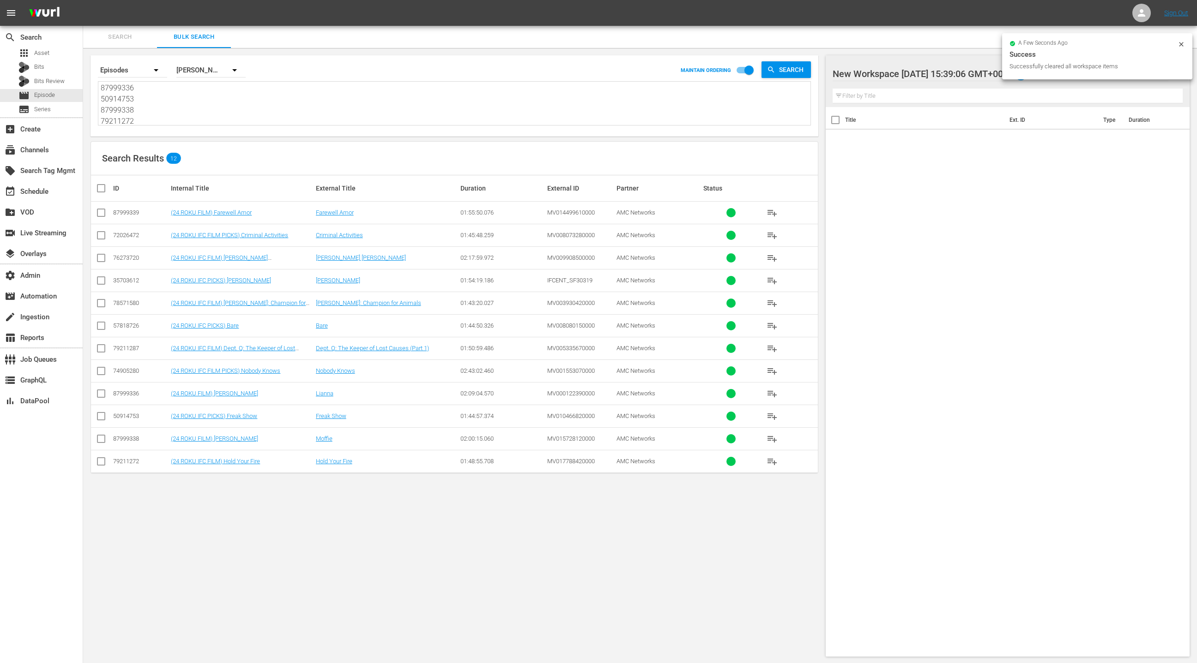
checkbox input "true"
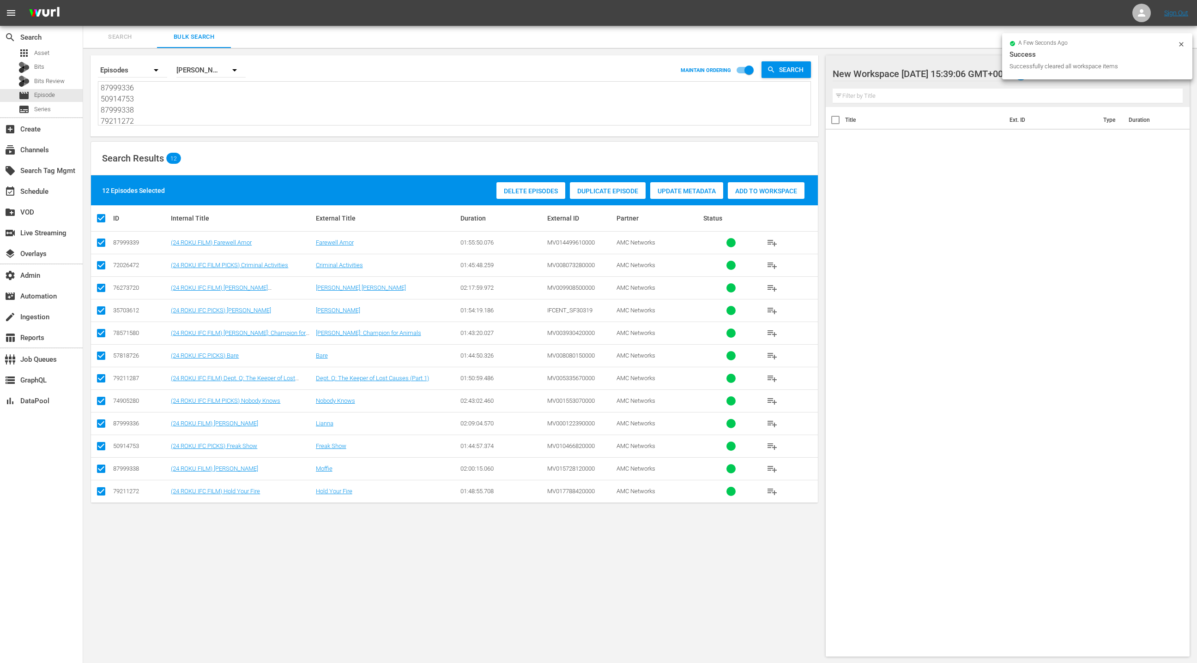
drag, startPoint x: 765, startPoint y: 189, endPoint x: 715, endPoint y: 187, distance: 49.9
click at [765, 189] on span "Add to Workspace" at bounding box center [766, 190] width 77 height 7
click at [49, 189] on div "event_available Schedule" at bounding box center [41, 190] width 83 height 18
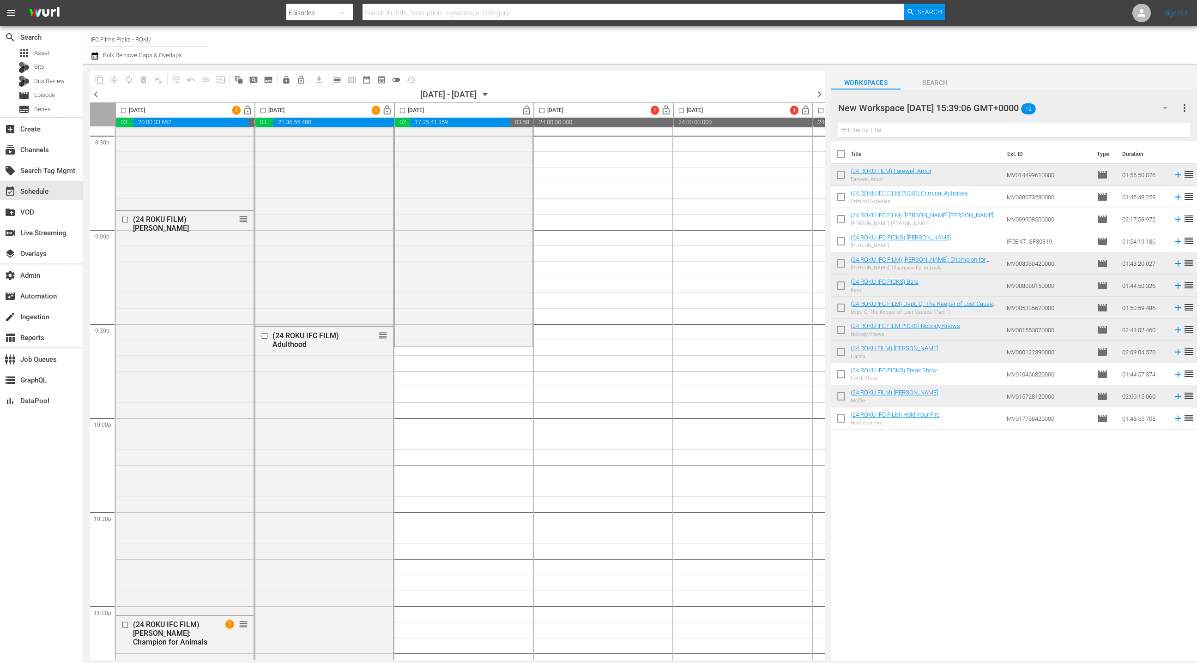
scroll to position [3907, 0]
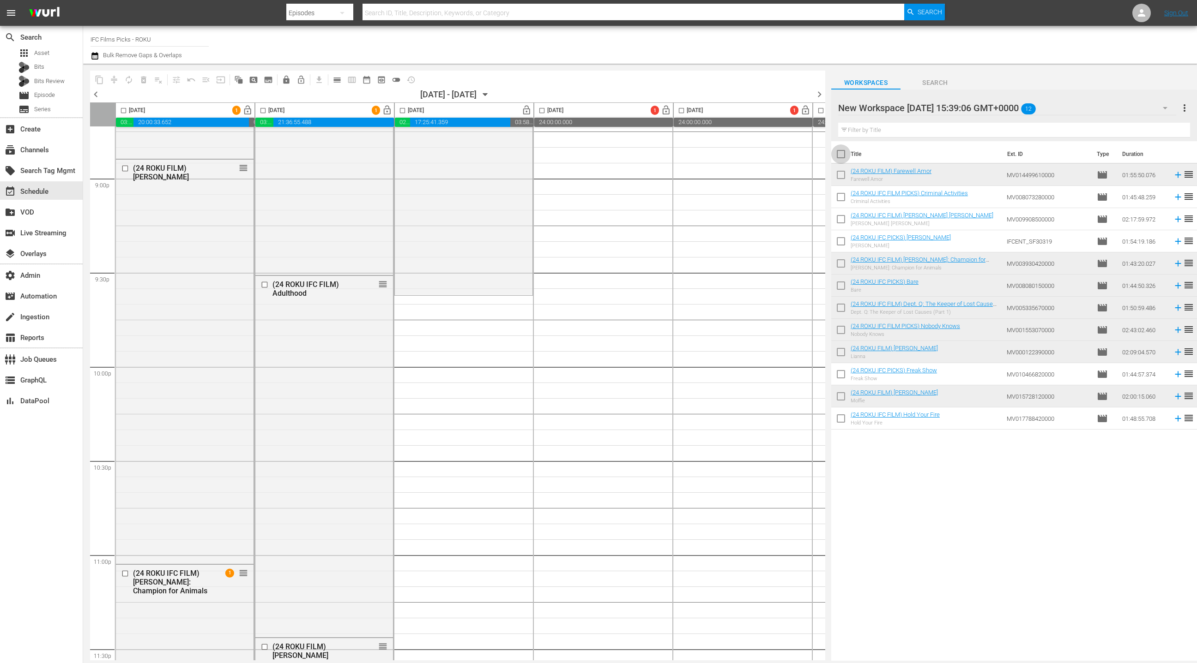
click at [841, 153] on input "checkbox" at bounding box center [840, 155] width 19 height 19
checkbox input "true"
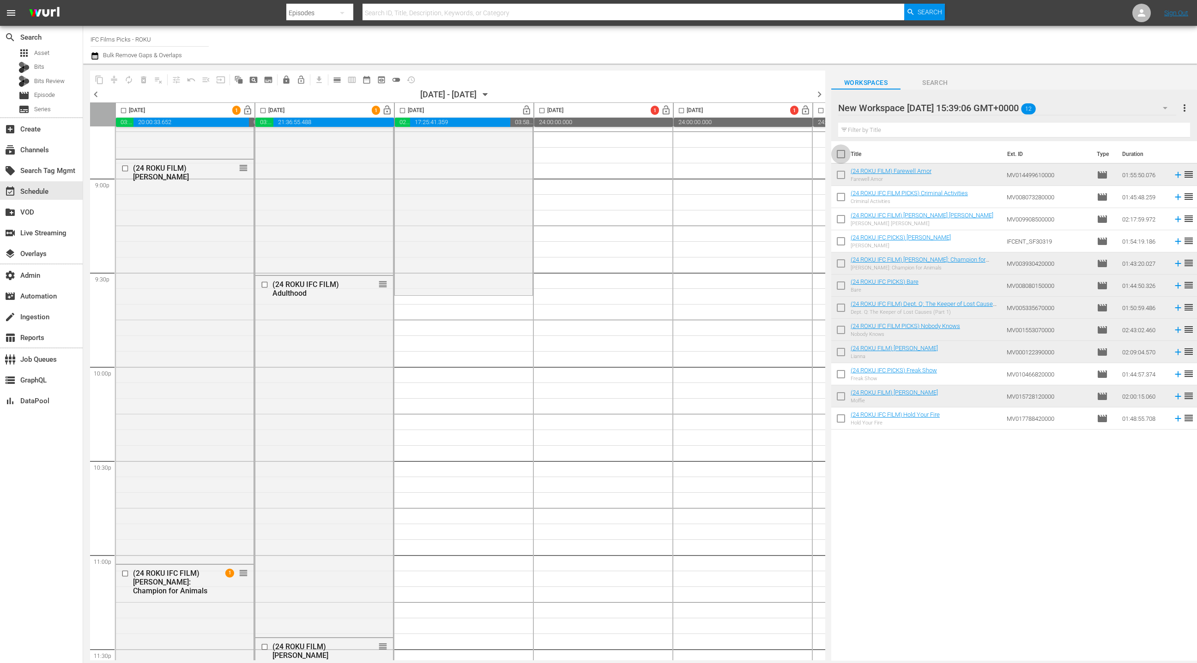
checkbox input "true"
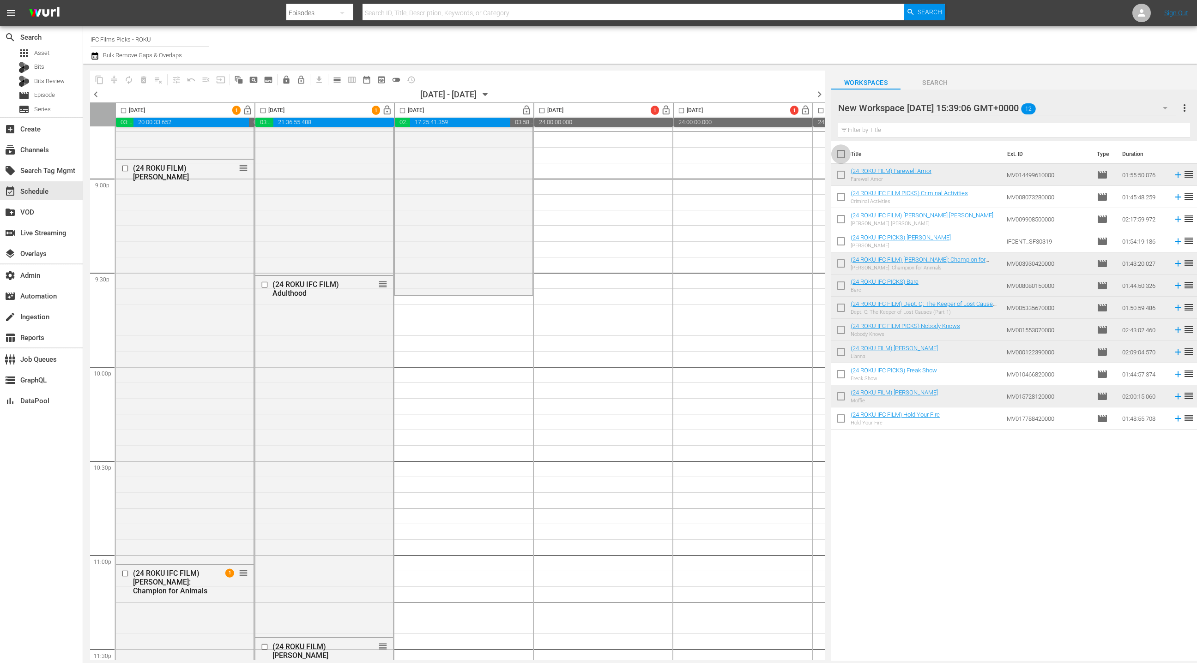
checkbox input "true"
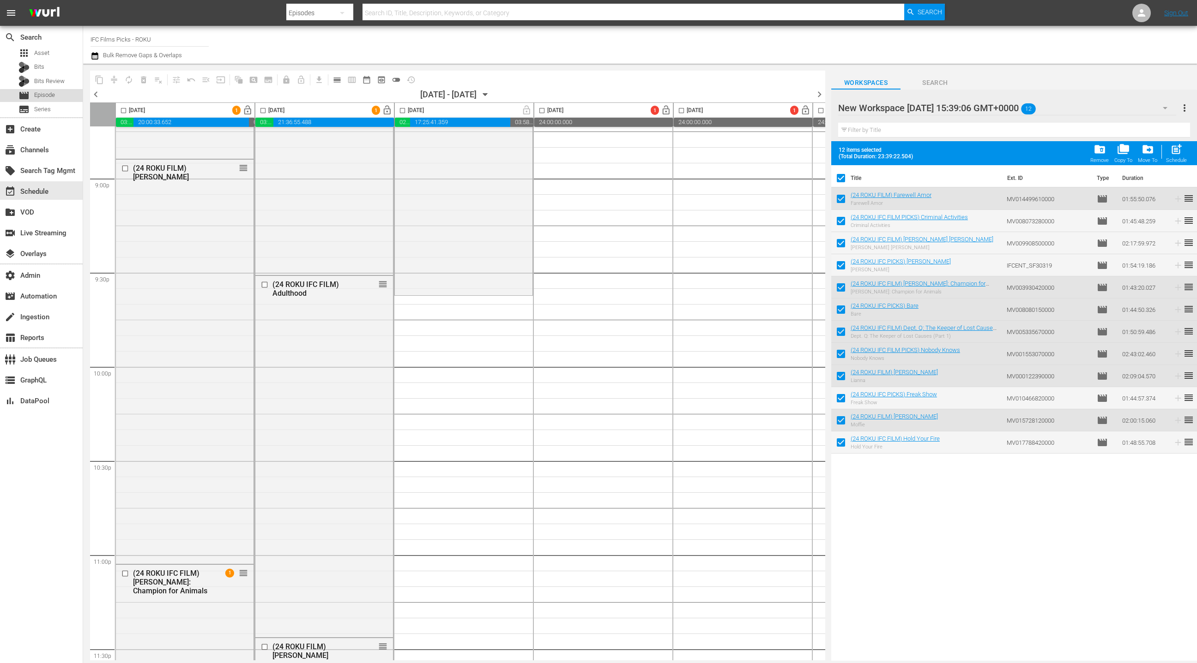
click at [56, 97] on div "movie Episode" at bounding box center [41, 95] width 83 height 13
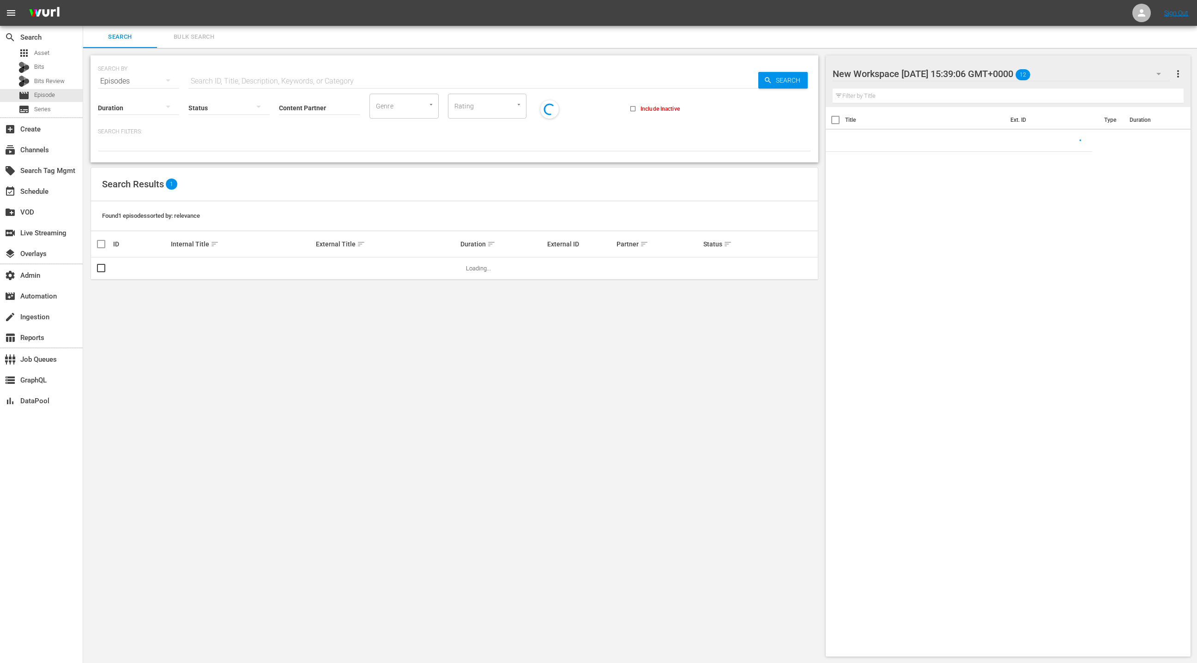
click at [187, 35] on span "Bulk Search" at bounding box center [194, 37] width 63 height 11
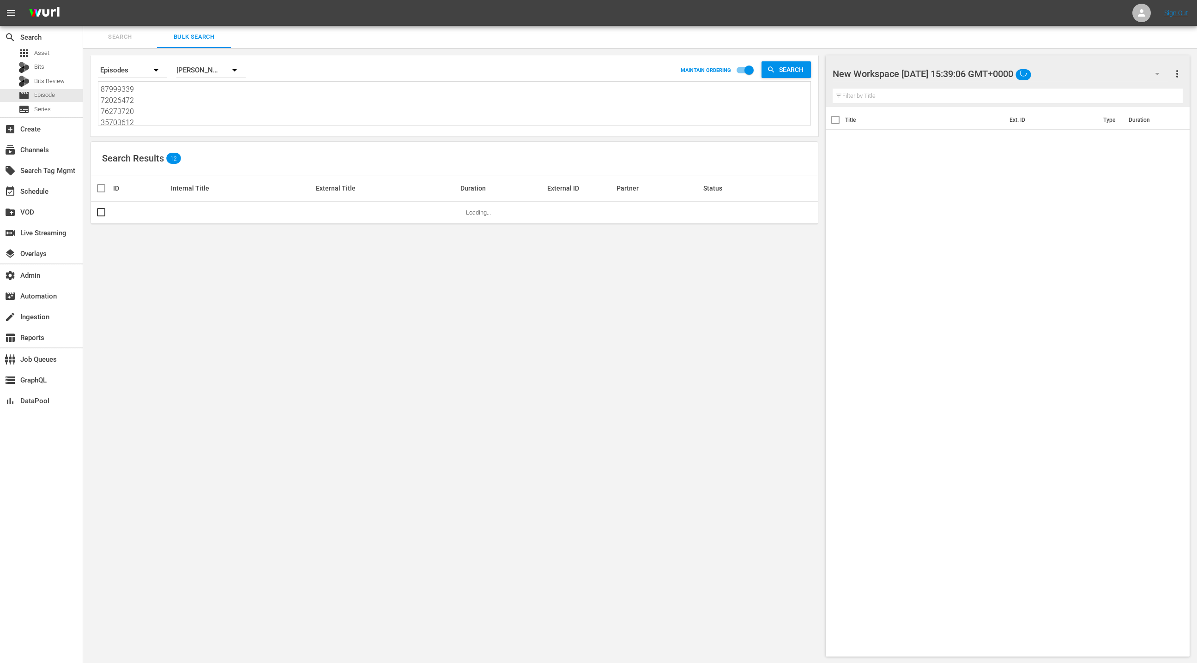
click at [186, 102] on textarea "87999339 72026472 76273720 35703612 78571580 57818726 79211287 74905280 8799933…" at bounding box center [456, 105] width 710 height 42
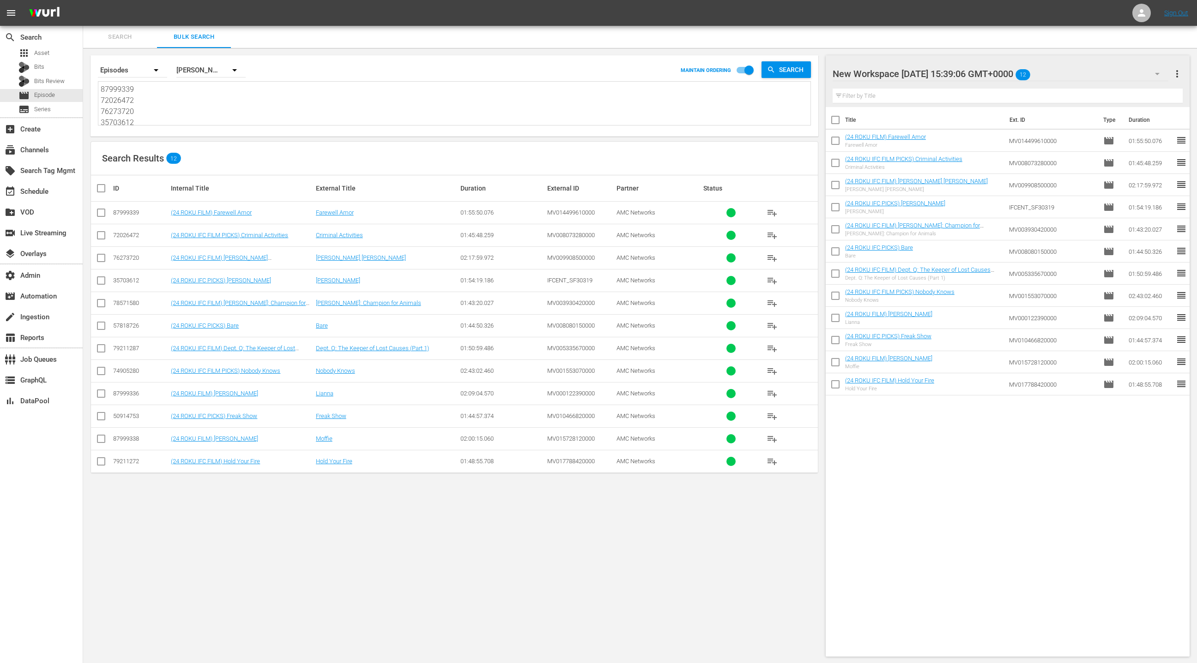
paste textarea "7 79211270 17191563 49995257 49995259 32450177 78571575 50914753 79211272 79211…"
type textarea "87999337 79211270 17191563 49995257 49995259 32450177 78571575 50914753 7921127…"
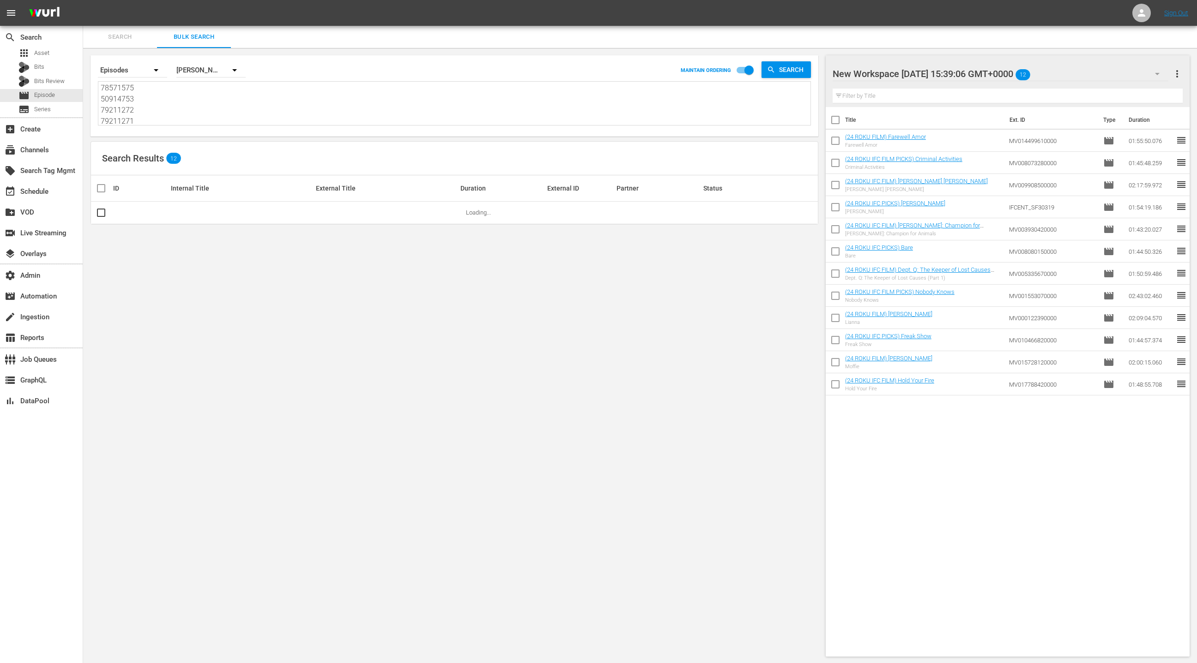
type textarea "87999337 79211270 17191563 49995257 49995259 32450177 78571575 50914753 7921127…"
click at [1176, 76] on span "more_vert" at bounding box center [1176, 73] width 11 height 11
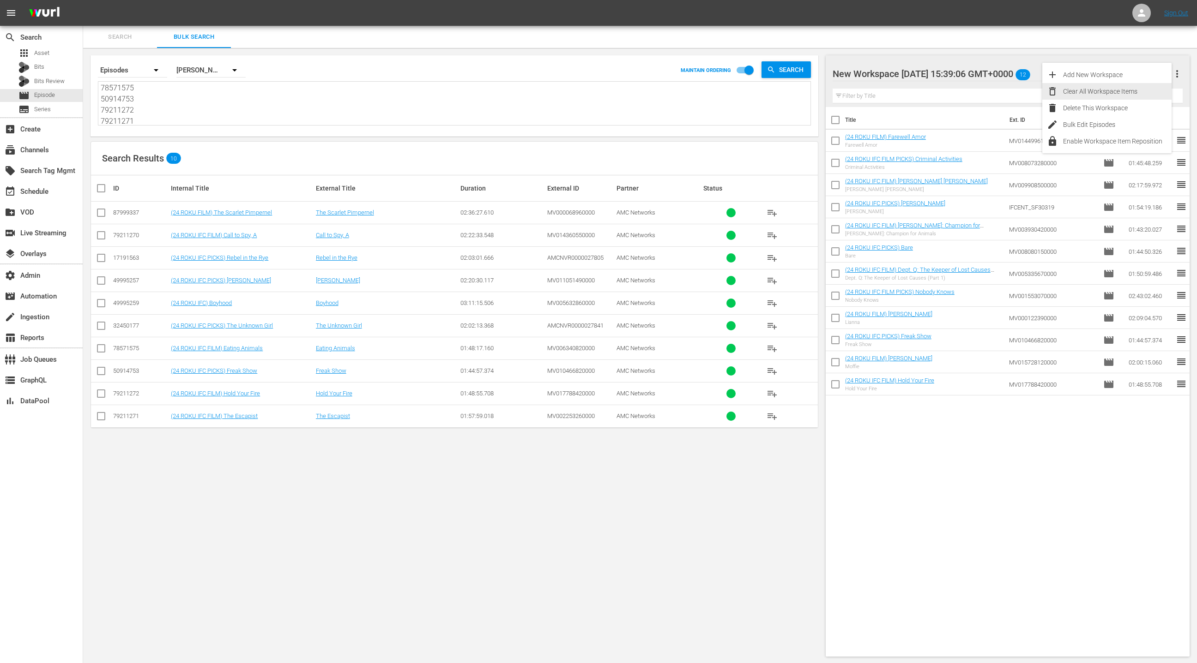
drag, startPoint x: 1128, startPoint y: 90, endPoint x: 988, endPoint y: 146, distance: 150.2
click at [1128, 90] on div "Clear All Workspace Items" at bounding box center [1117, 91] width 109 height 17
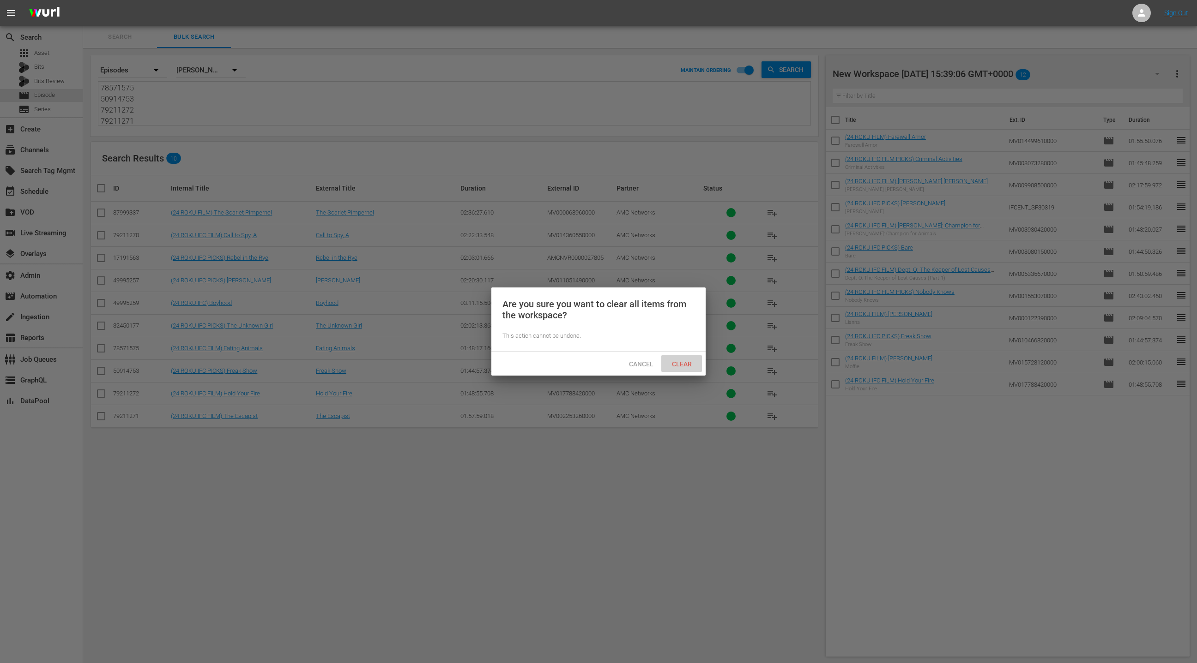
click at [689, 362] on span "Clear" at bounding box center [681, 364] width 35 height 7
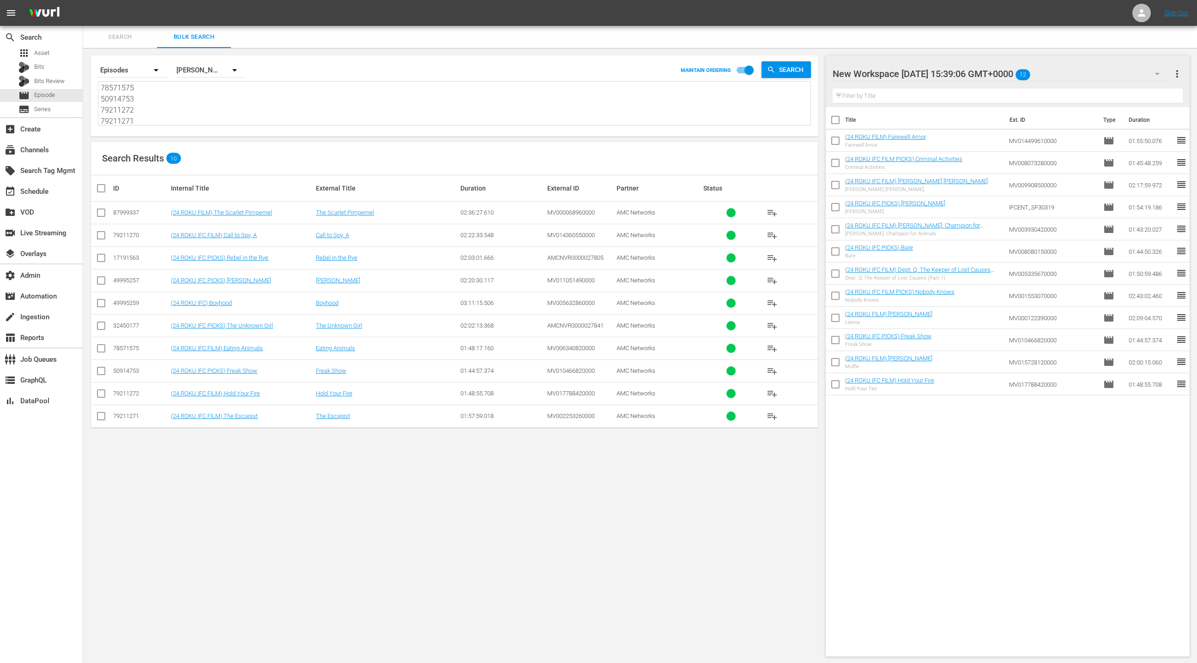
click at [101, 187] on input "checkbox" at bounding box center [105, 188] width 18 height 11
checkbox input "true"
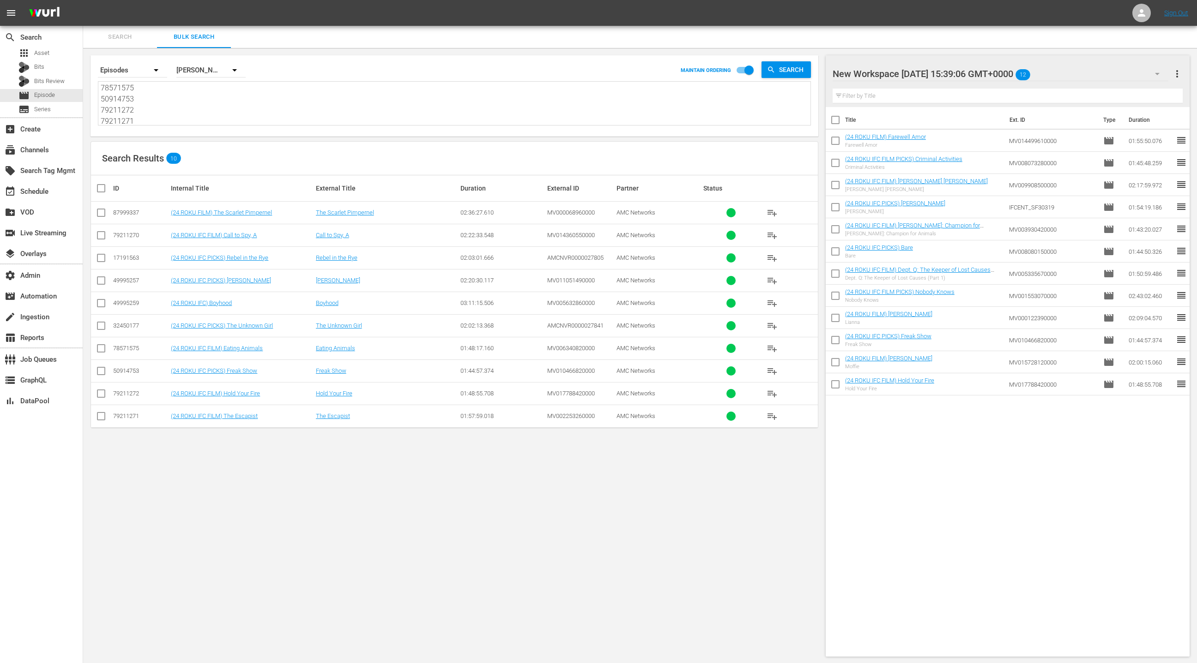
checkbox input "true"
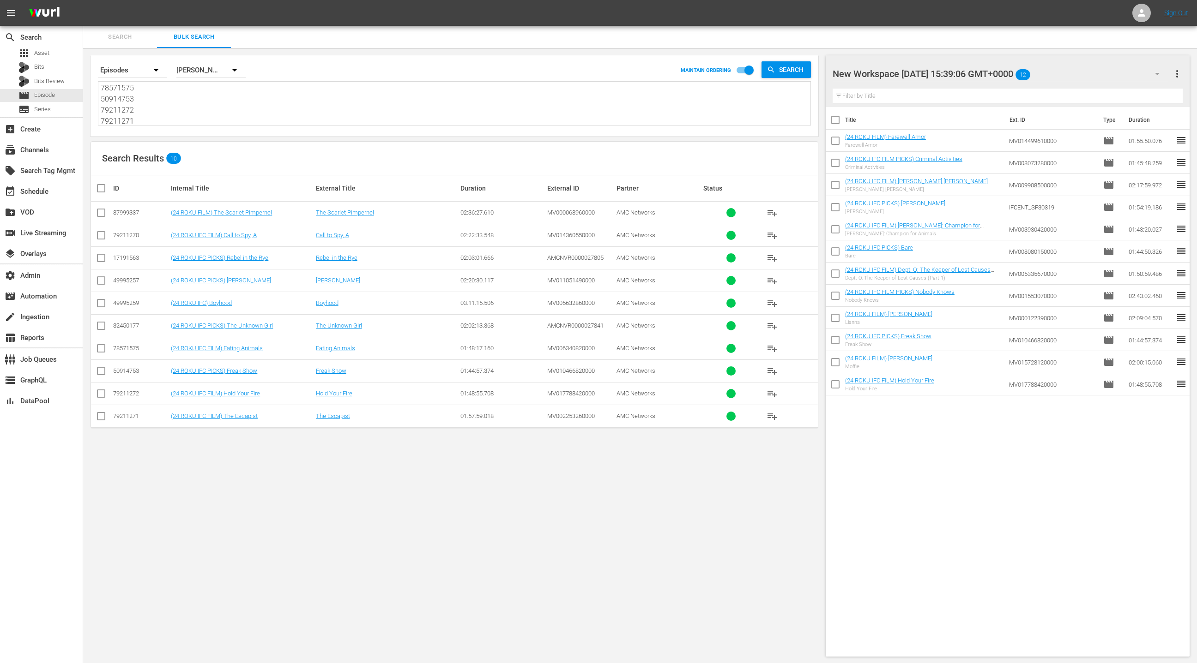
checkbox input "true"
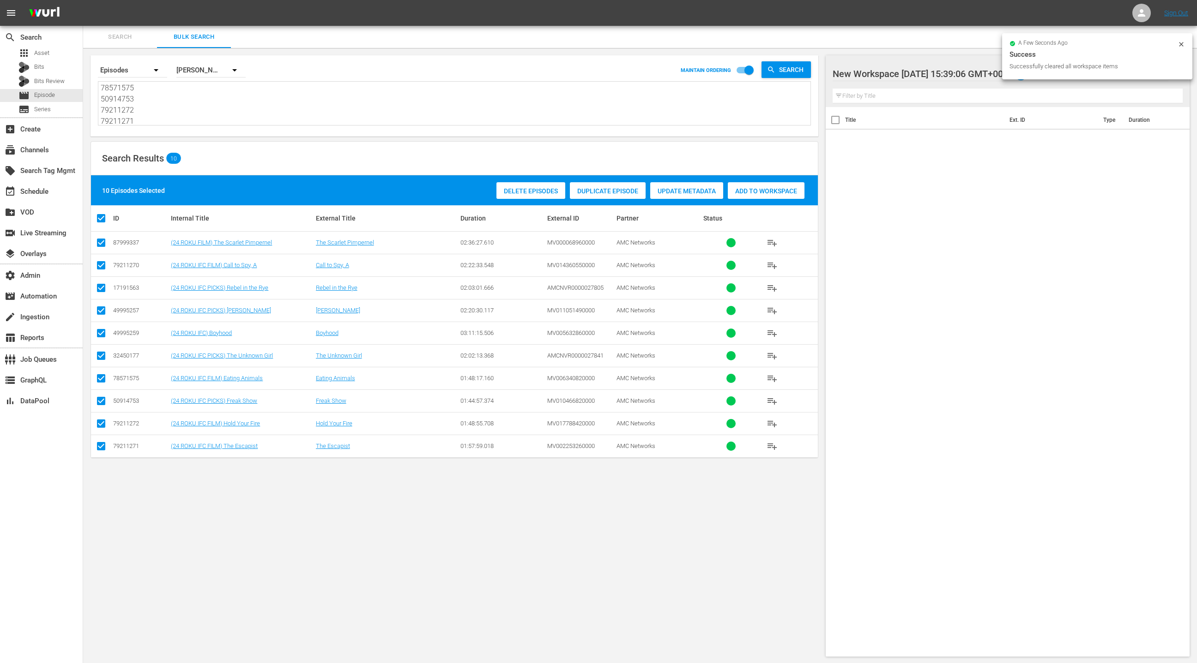
drag, startPoint x: 756, startPoint y: 193, endPoint x: 649, endPoint y: 179, distance: 108.5
click at [756, 193] on span "Add to Workspace" at bounding box center [766, 190] width 77 height 7
click at [58, 193] on div "event_available Schedule" at bounding box center [41, 190] width 83 height 18
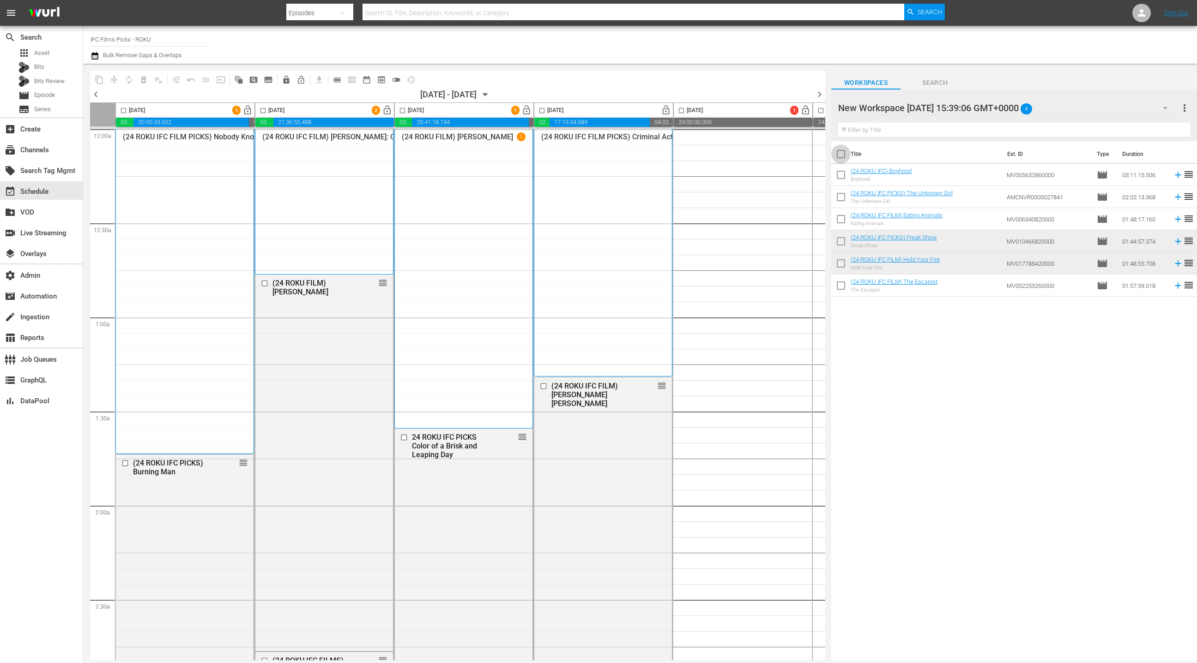
drag, startPoint x: 840, startPoint y: 155, endPoint x: 770, endPoint y: 179, distance: 74.6
click at [840, 155] on input "checkbox" at bounding box center [840, 155] width 19 height 19
checkbox input "true"
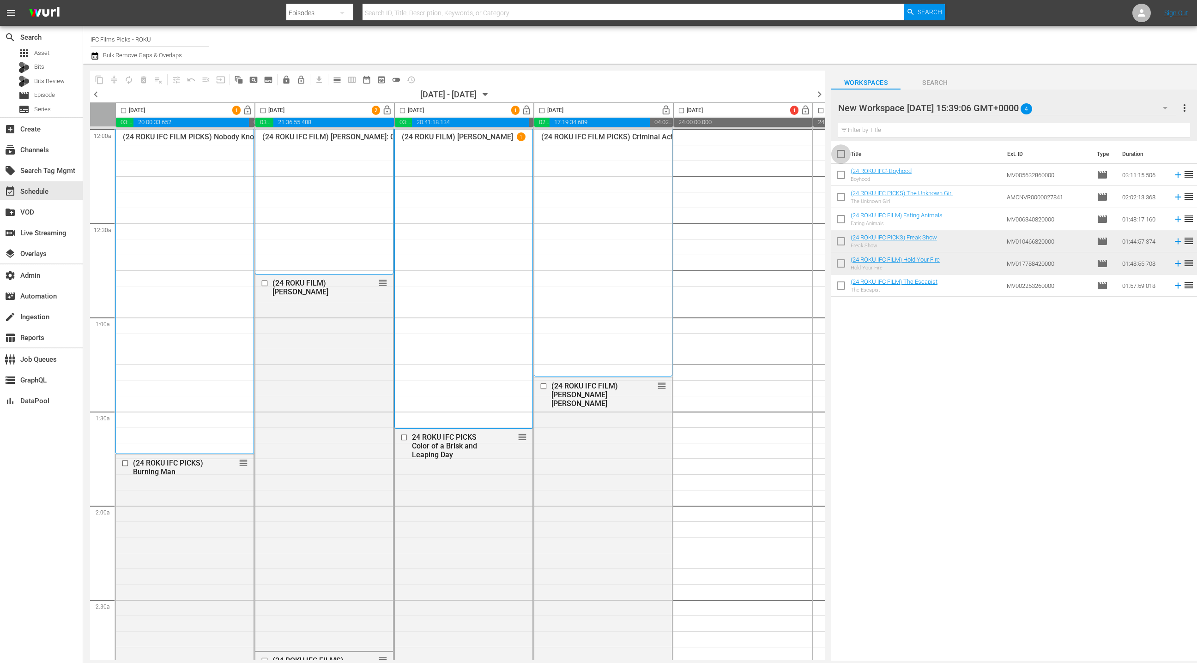
checkbox input "true"
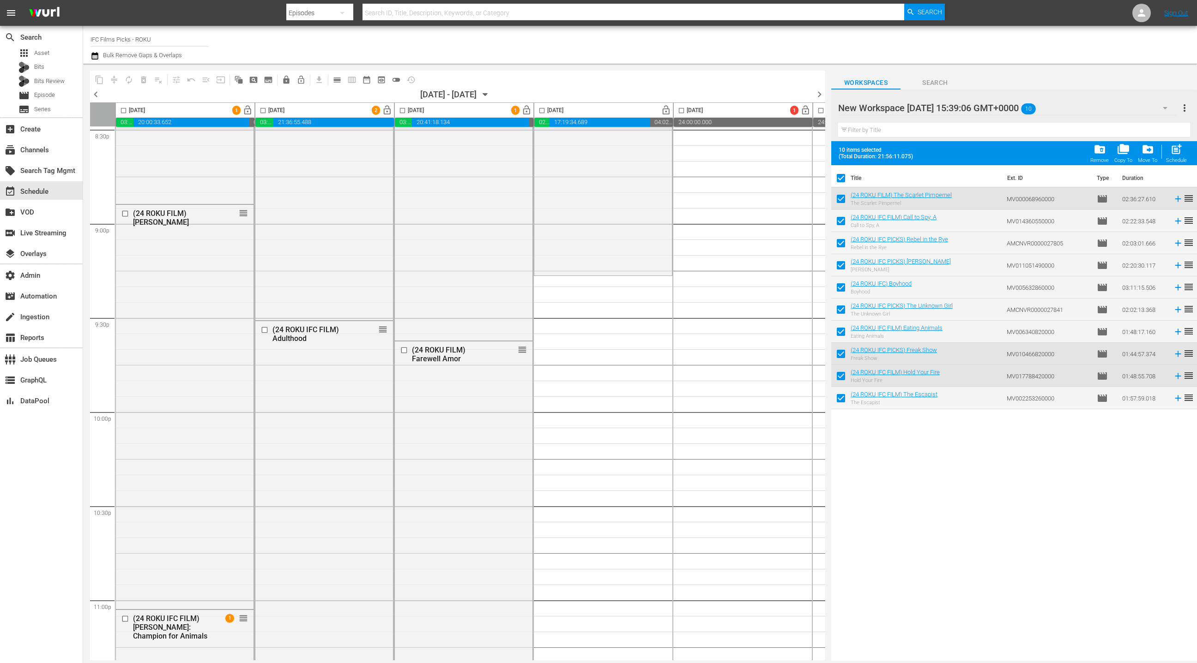
scroll to position [3816, 0]
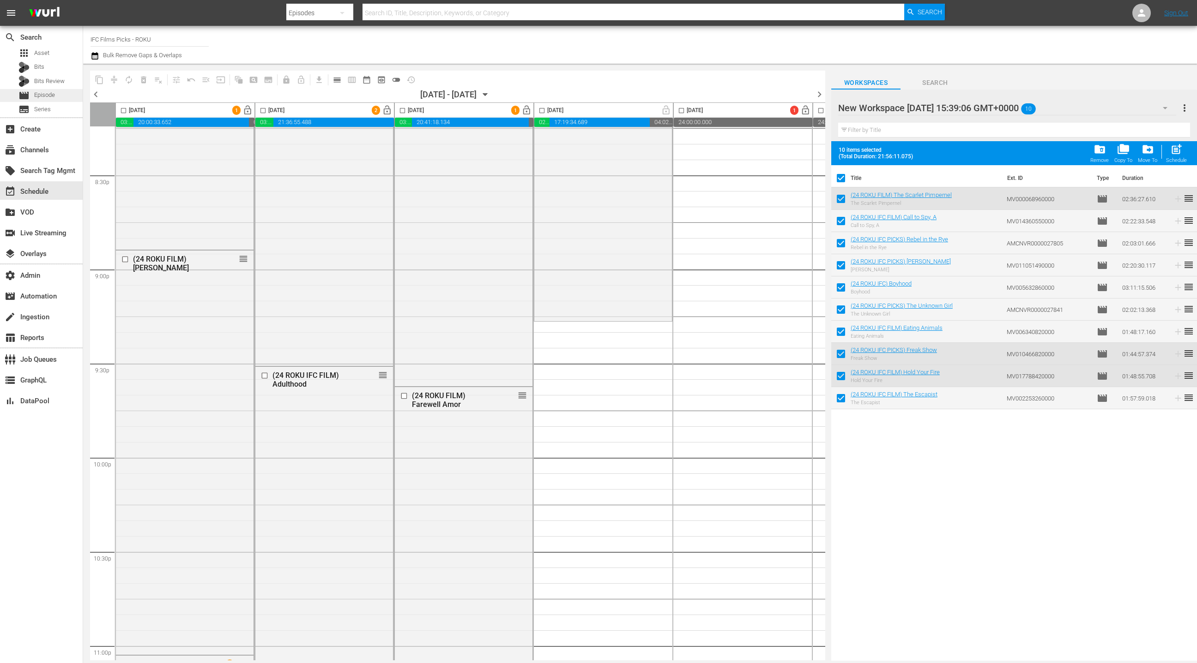
click at [64, 93] on div "movie Episode" at bounding box center [41, 95] width 83 height 13
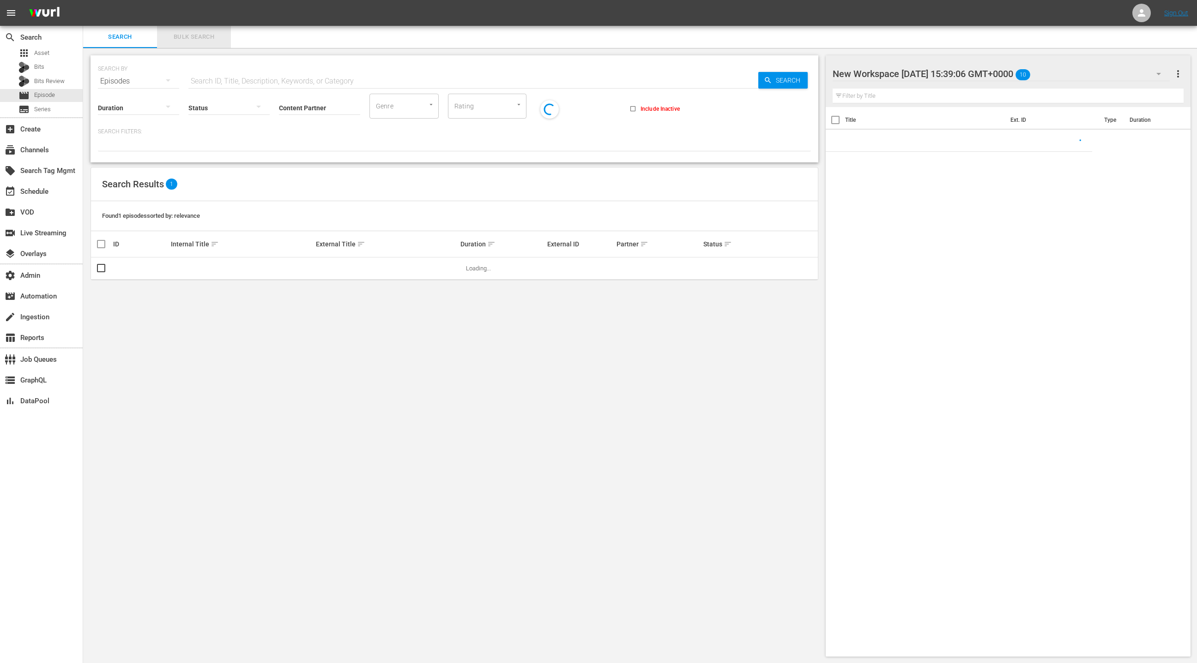
click at [188, 37] on span "Bulk Search" at bounding box center [194, 37] width 63 height 11
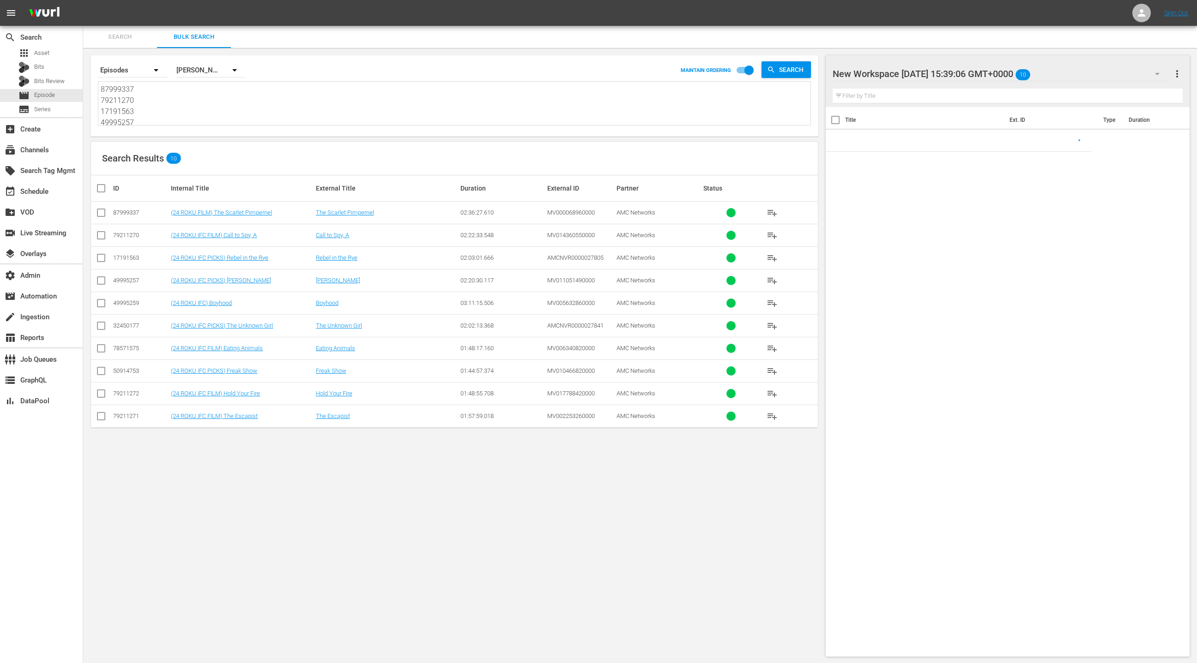
click at [187, 103] on textarea "87999337 79211270 17191563 49995257 49995259 32450177 78571575 50914753 7921127…" at bounding box center [456, 105] width 710 height 42
paste textarea "79211224 79211269 74905283 72026473 57818724 79211268 27370694 74905287 2737071…"
type textarea "79211224 79211269 74905283 72026473 57818724 79211268 27370694 74905287 2737071…"
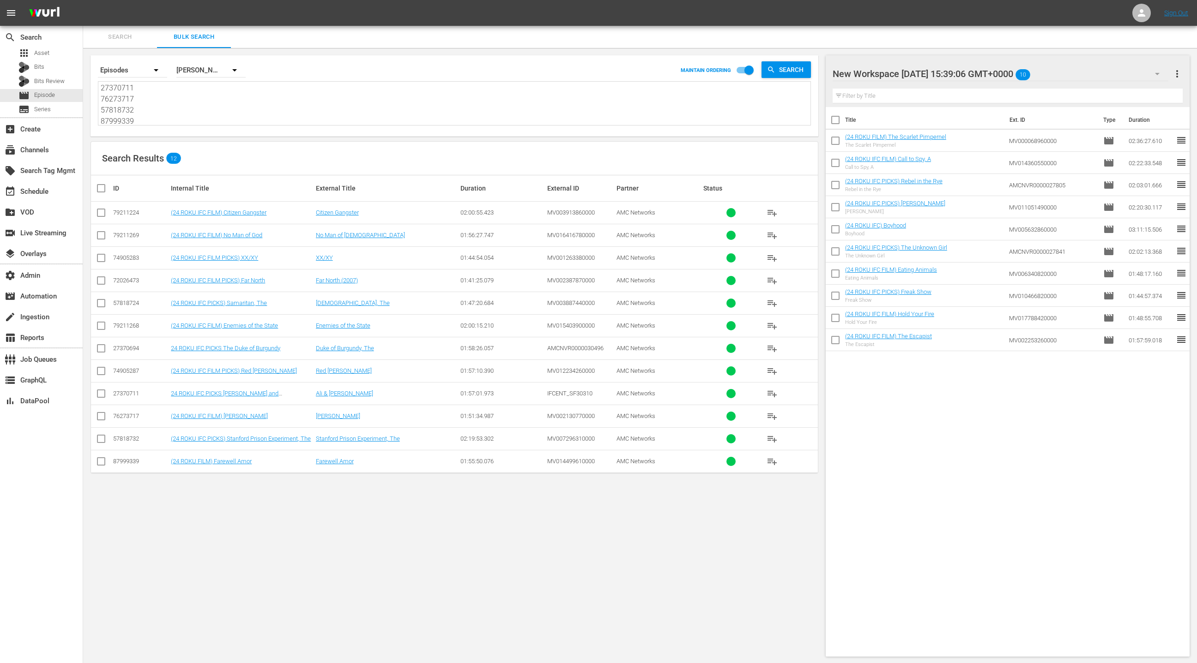
type textarea "79211224 79211269 74905283 72026473 57818724 79211268 27370694 74905287 2737071…"
click at [1180, 75] on span "more_vert" at bounding box center [1176, 73] width 11 height 11
click at [1124, 90] on div "Clear All Workspace Items" at bounding box center [1117, 91] width 109 height 17
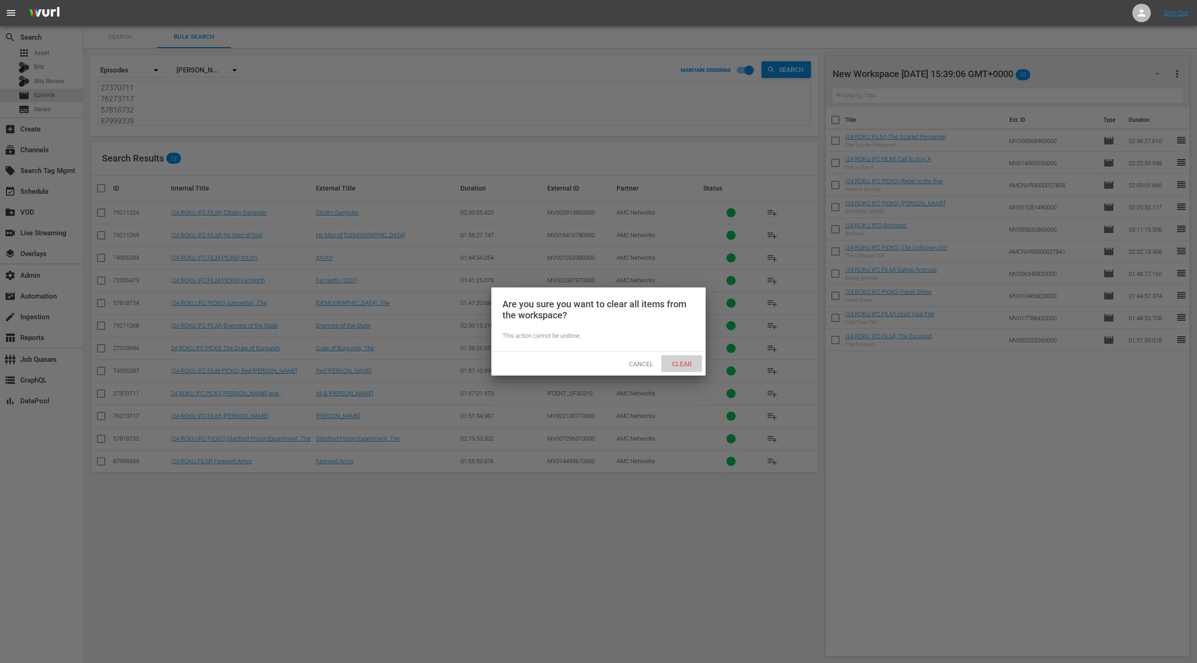
drag, startPoint x: 680, startPoint y: 365, endPoint x: 634, endPoint y: 323, distance: 61.7
click at [680, 365] on span "Clear" at bounding box center [681, 364] width 35 height 7
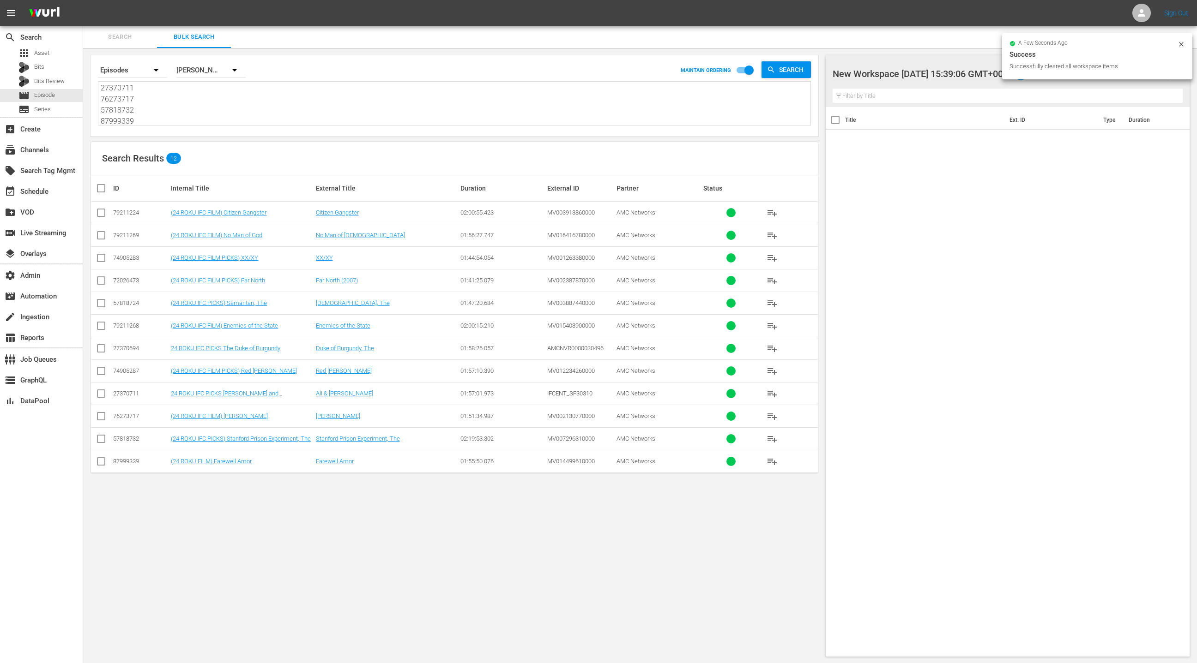
click at [104, 189] on input "checkbox" at bounding box center [105, 188] width 18 height 11
checkbox input "true"
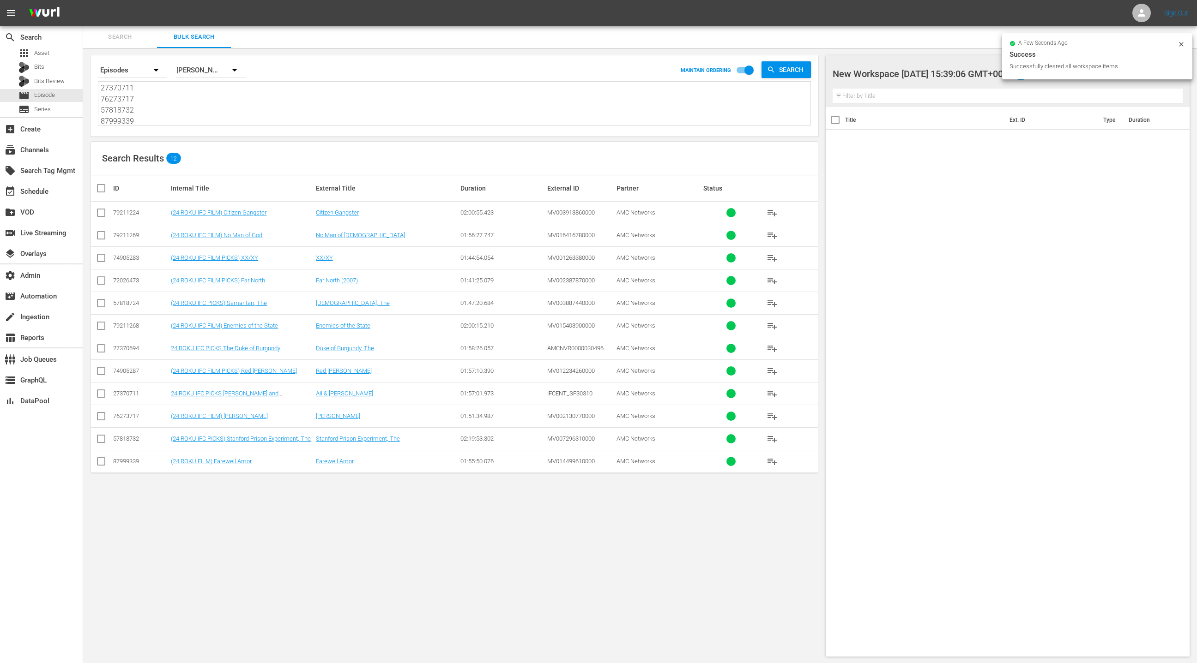
checkbox input "true"
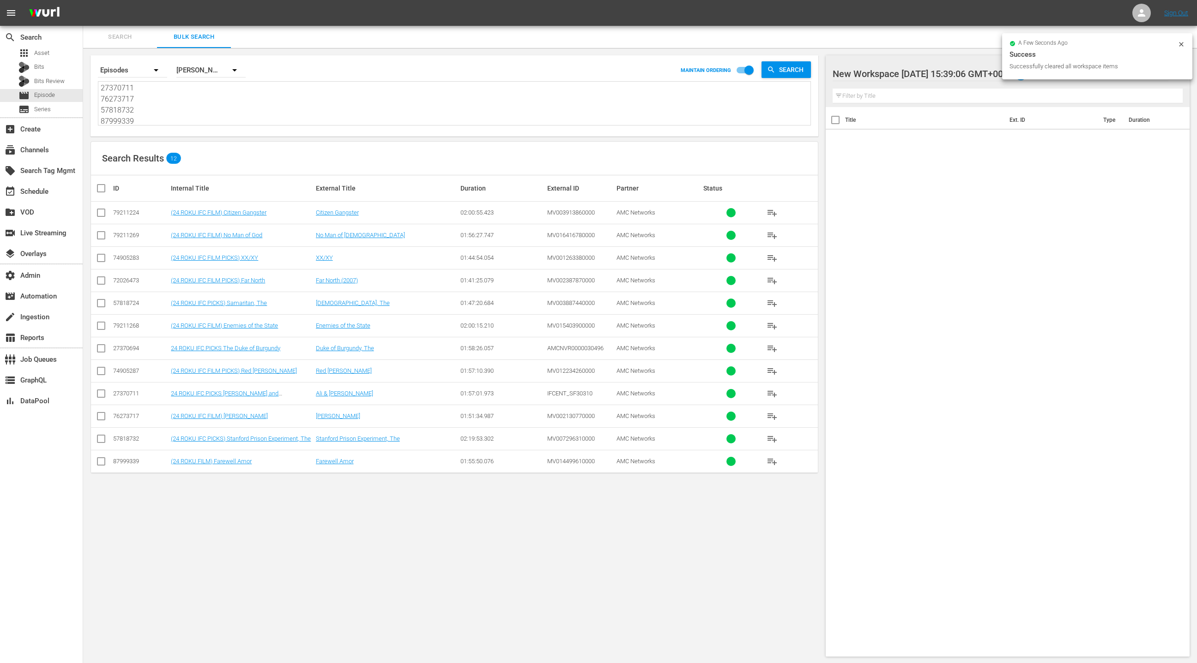
checkbox input "true"
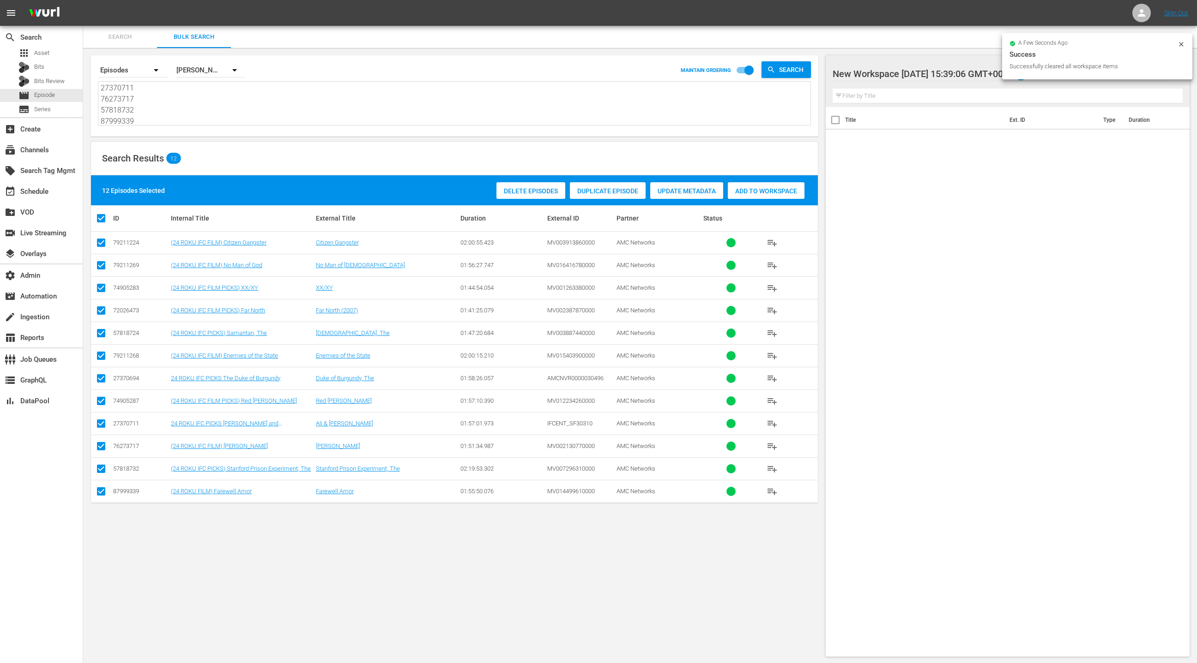
drag, startPoint x: 783, startPoint y: 190, endPoint x: 678, endPoint y: 182, distance: 105.6
click at [783, 190] on span "Add to Workspace" at bounding box center [766, 190] width 77 height 7
click at [56, 193] on div "event_available Schedule" at bounding box center [41, 190] width 83 height 18
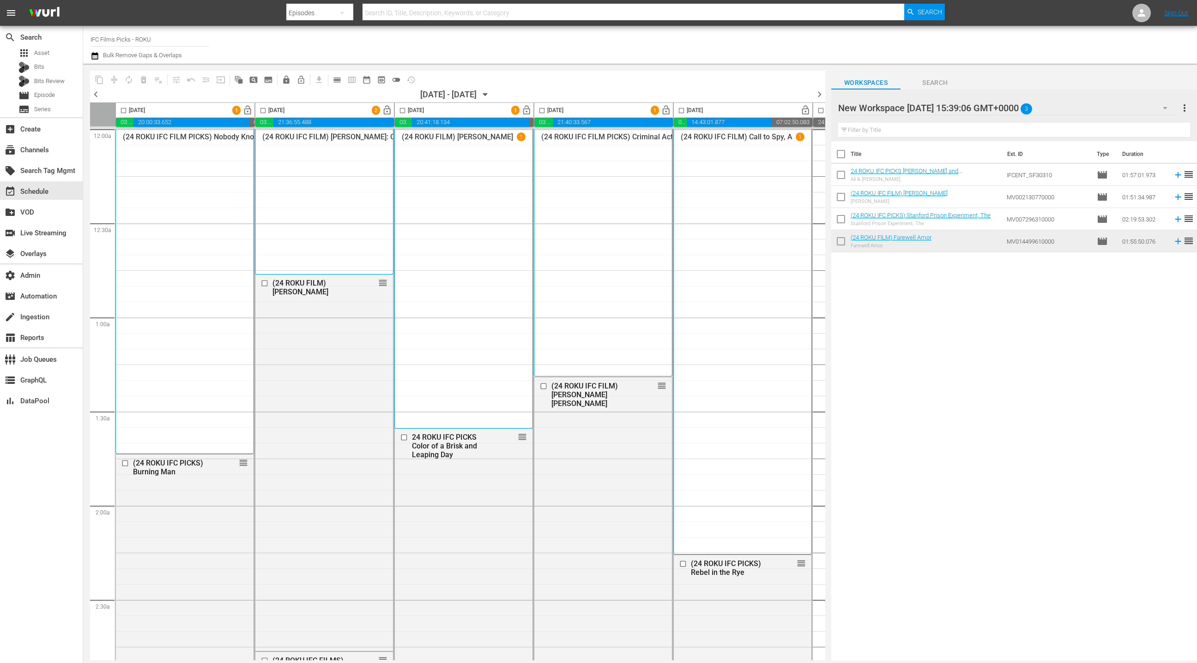
drag, startPoint x: 844, startPoint y: 156, endPoint x: 741, endPoint y: 212, distance: 117.6
click at [844, 156] on input "checkbox" at bounding box center [840, 155] width 19 height 19
checkbox input "true"
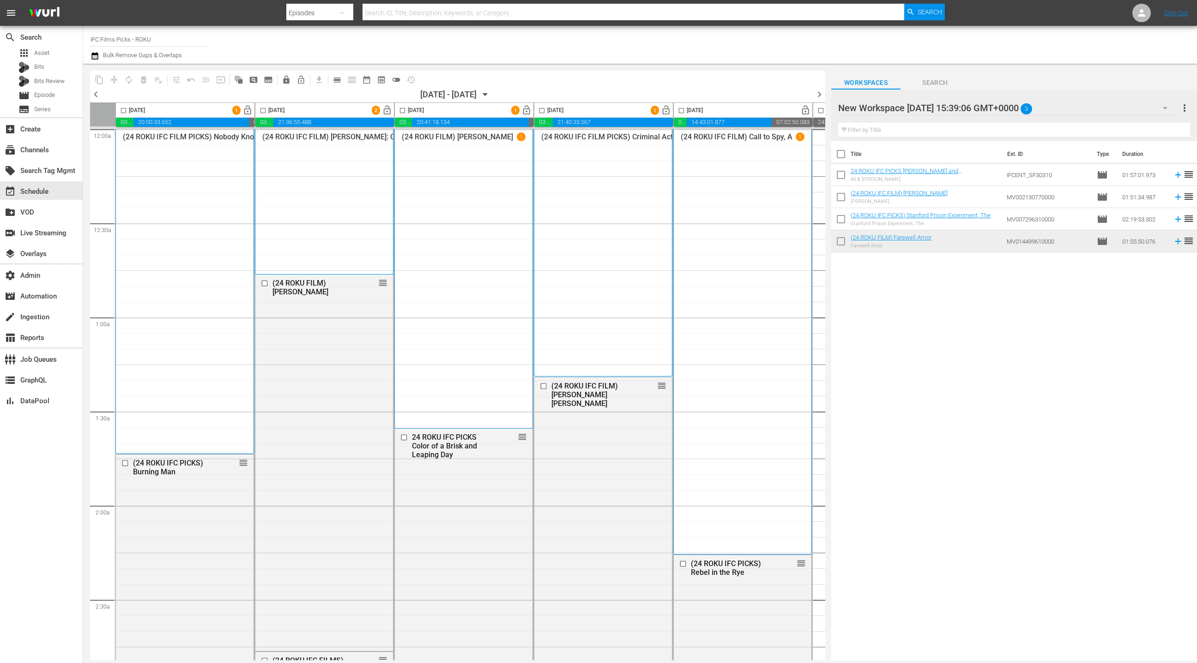
checkbox input "true"
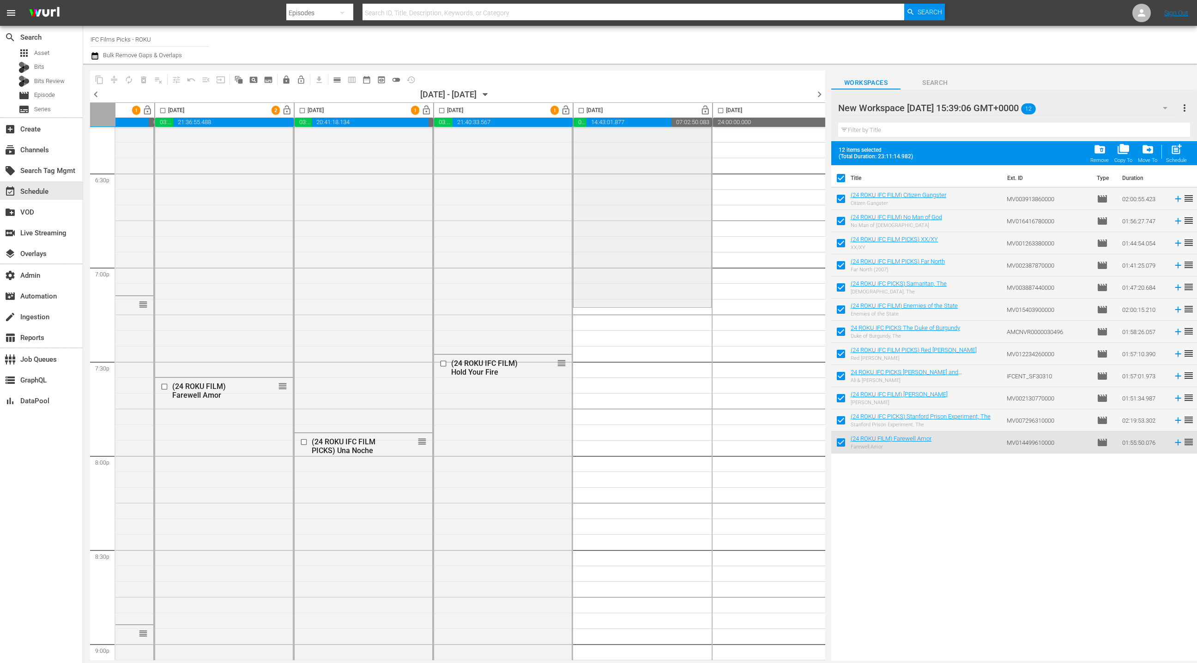
scroll to position [3441, 116]
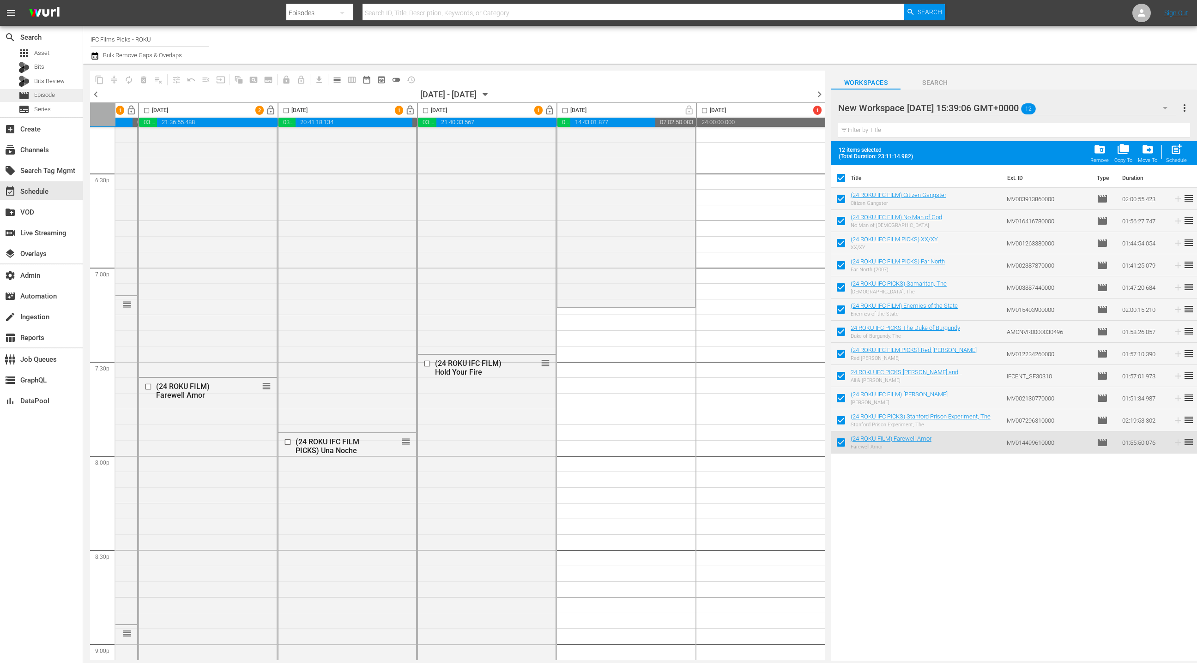
click at [59, 94] on div "movie Episode" at bounding box center [41, 95] width 83 height 13
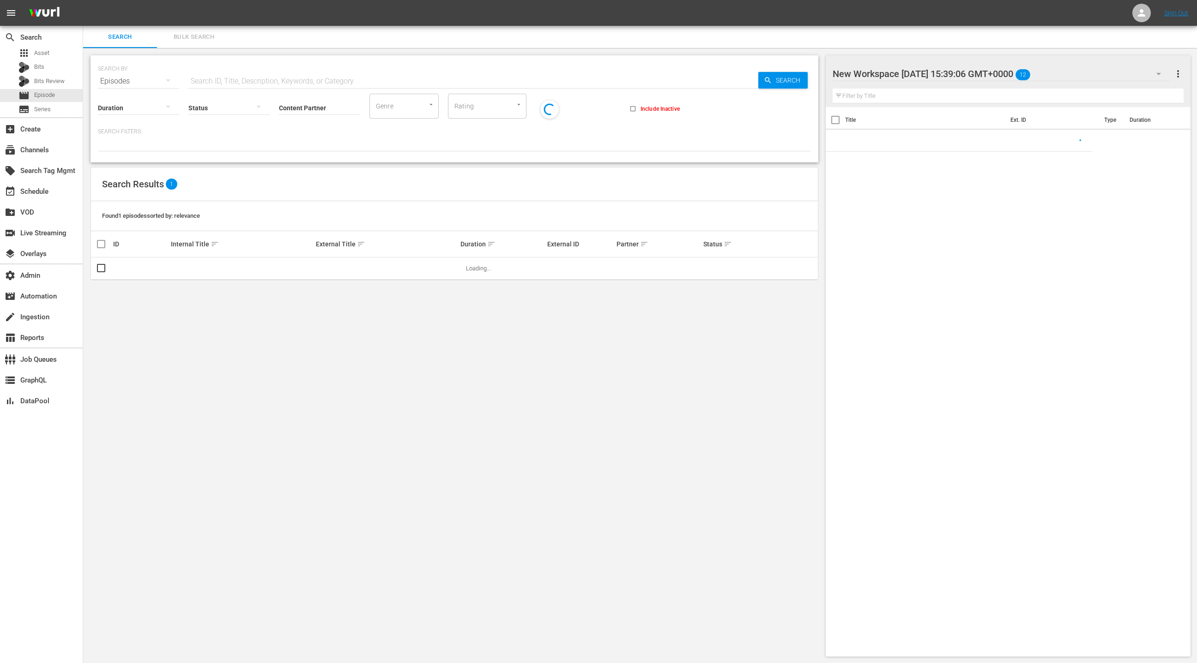
click at [196, 38] on span "Bulk Search" at bounding box center [194, 37] width 63 height 11
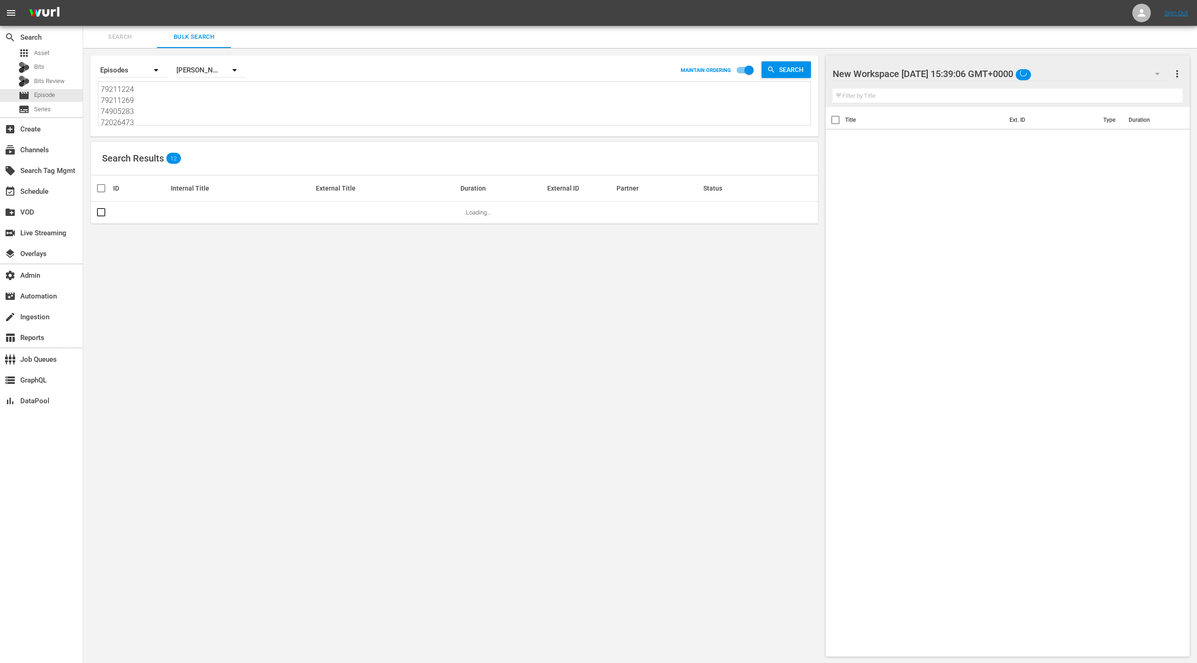
click at [169, 115] on textarea "79211224 79211269 74905283 72026473 57818724 79211268 27370694 74905287 2737071…" at bounding box center [456, 105] width 710 height 42
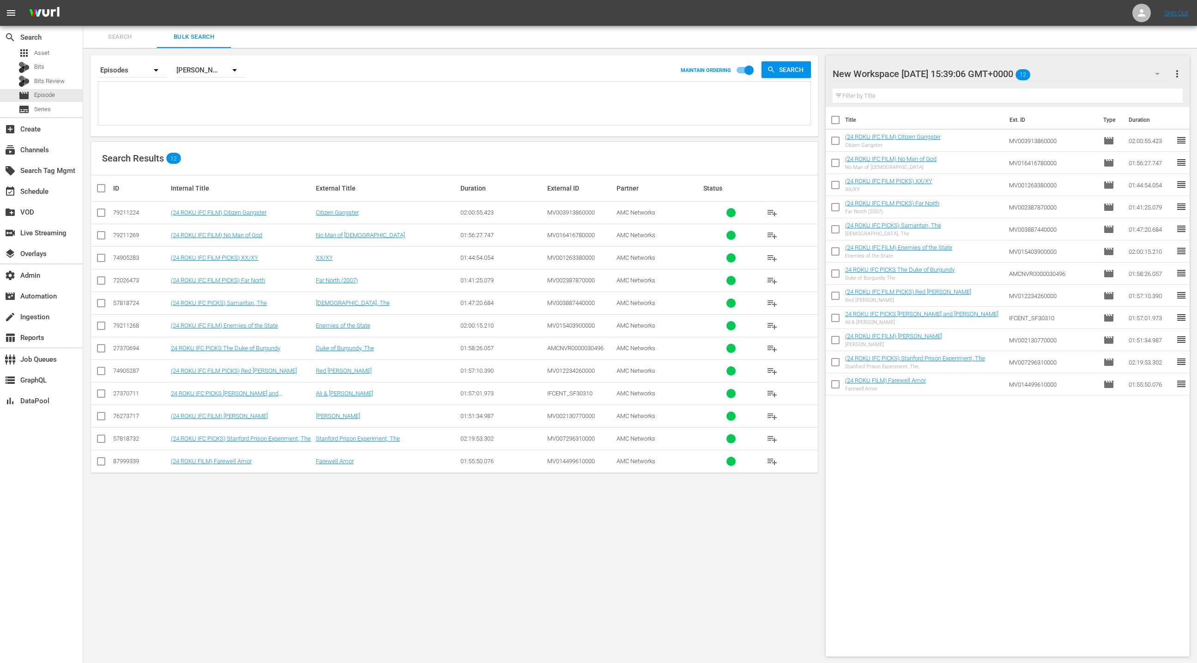
paste textarea "50914755 20815268 27370716 79211286 79211285 50914743 74905284 49995253 2727063…"
type textarea "50914755 20815268 27370716 79211286 79211285 50914743 74905284 49995253 2727063…"
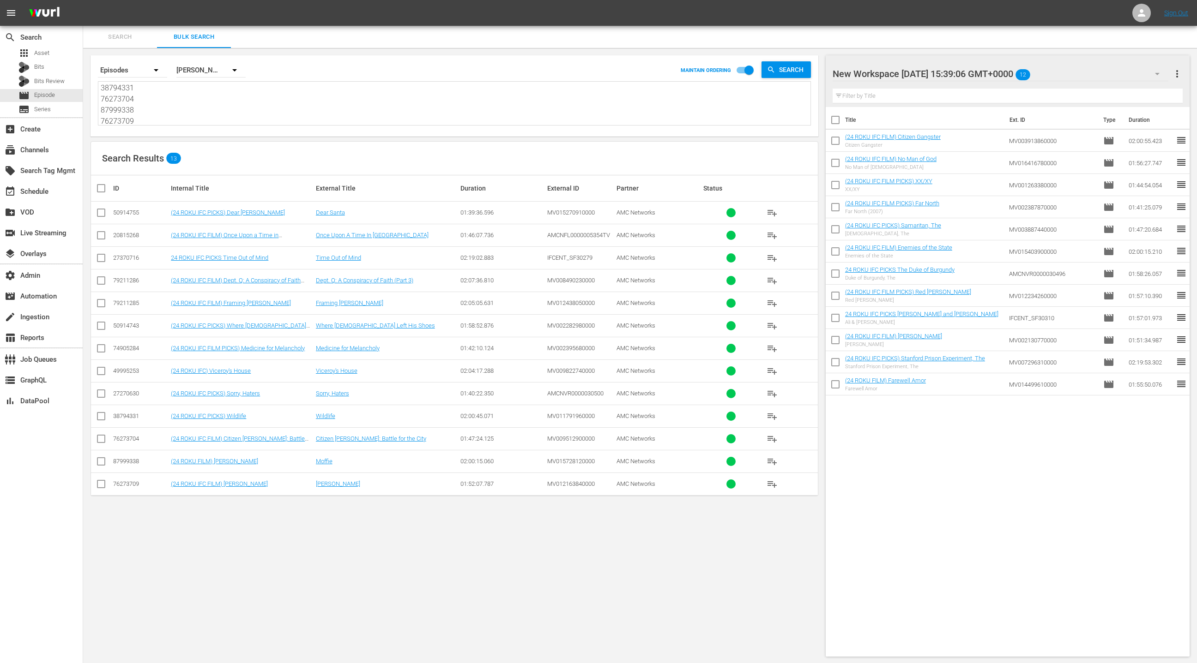
type textarea "50914755 20815268 27370716 79211286 79211285 50914743 74905284 49995253 2727063…"
click at [1181, 76] on span "more_vert" at bounding box center [1176, 73] width 11 height 11
drag, startPoint x: 1153, startPoint y: 93, endPoint x: 1054, endPoint y: 160, distance: 119.6
click at [1153, 93] on div "Clear All Workspace Items" at bounding box center [1117, 91] width 109 height 17
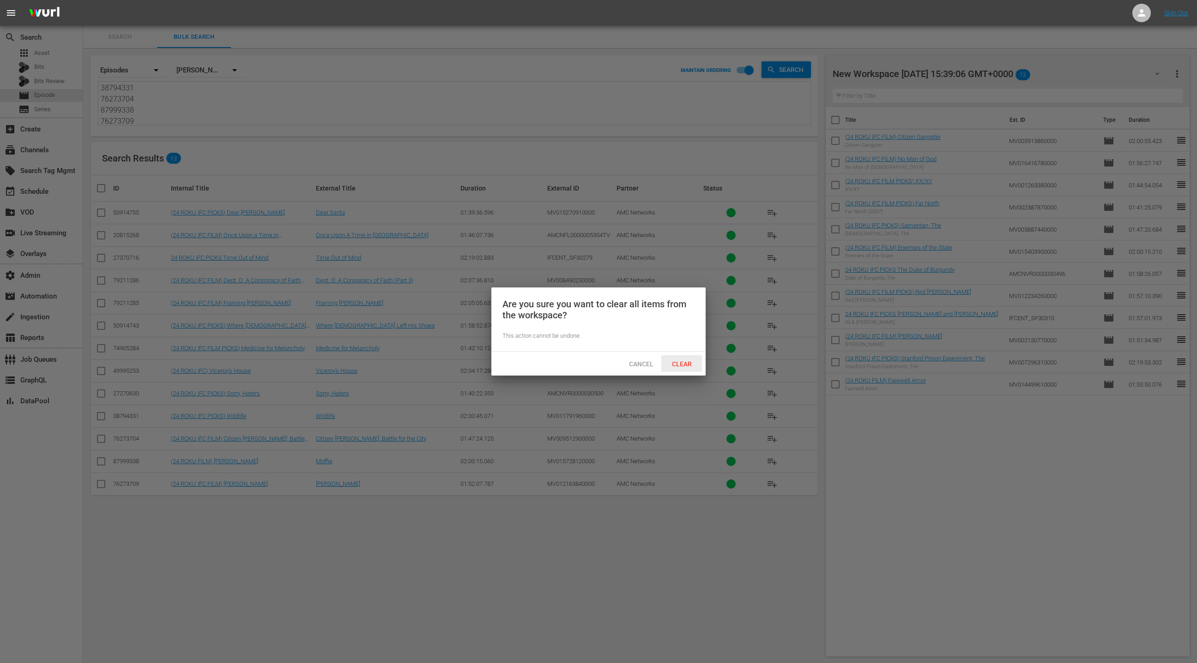
click at [693, 362] on span "Clear" at bounding box center [681, 364] width 35 height 7
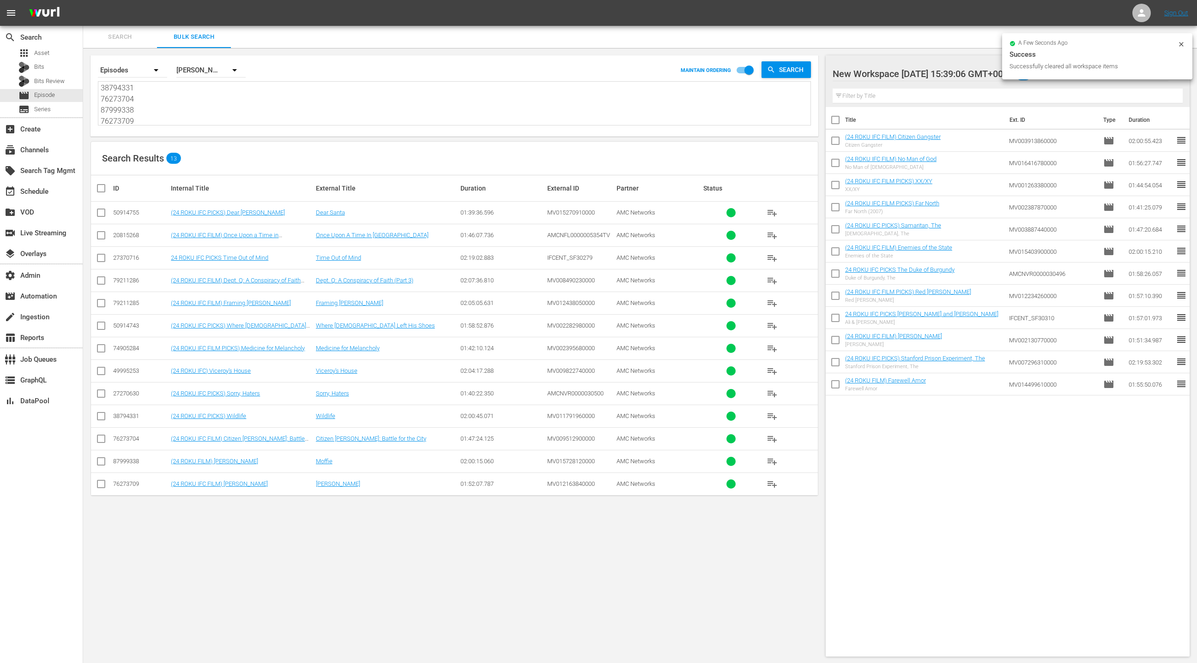
scroll to position [1, 0]
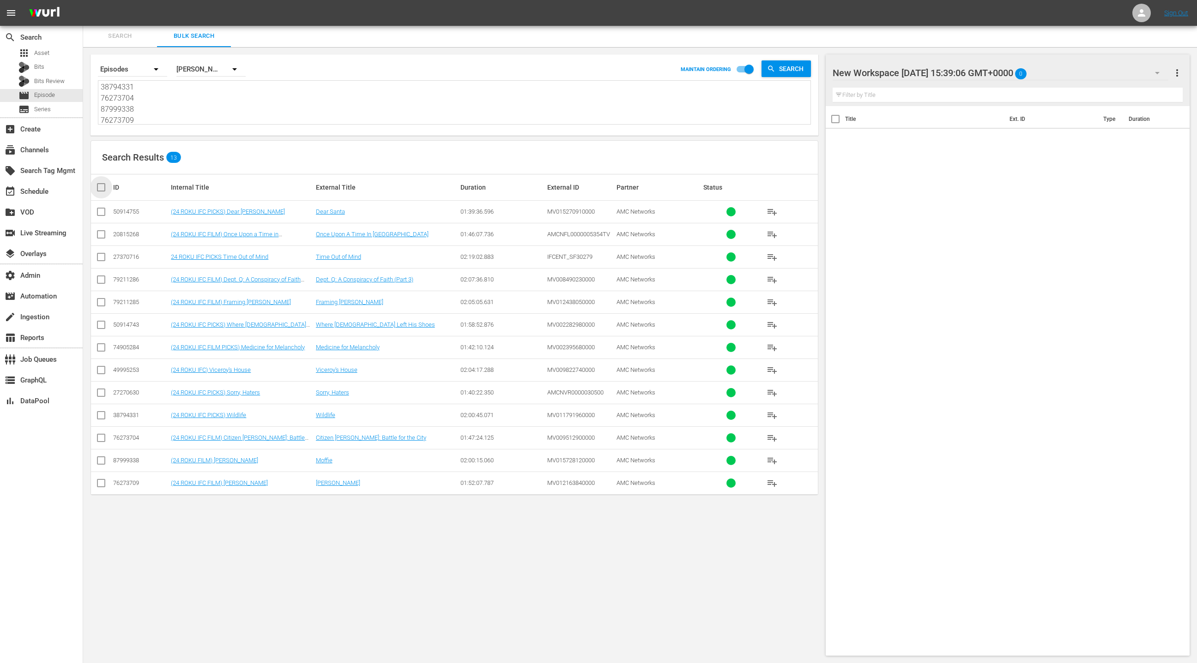
click at [100, 189] on input "checkbox" at bounding box center [105, 187] width 18 height 11
checkbox input "true"
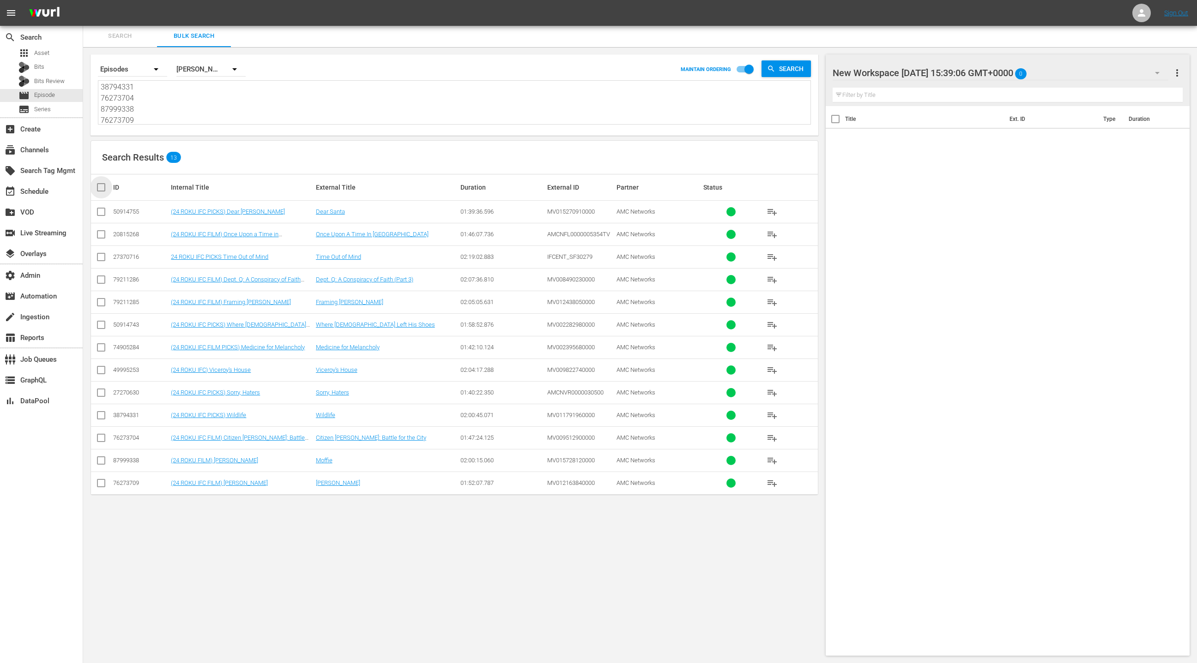
checkbox input "true"
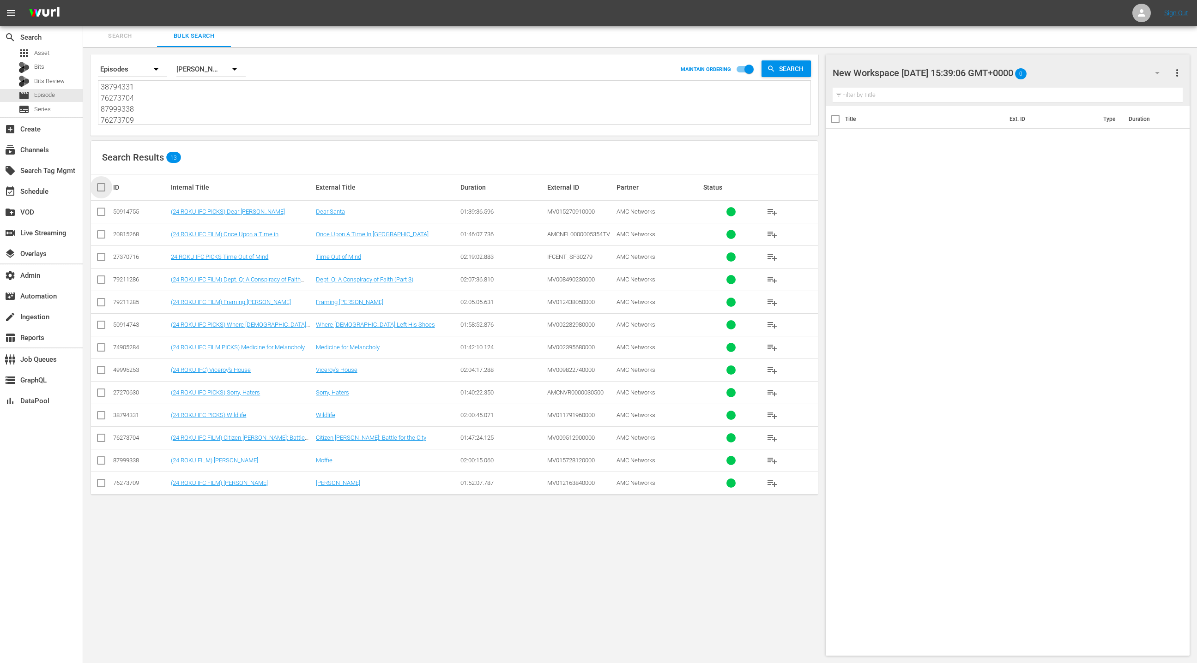
checkbox input "true"
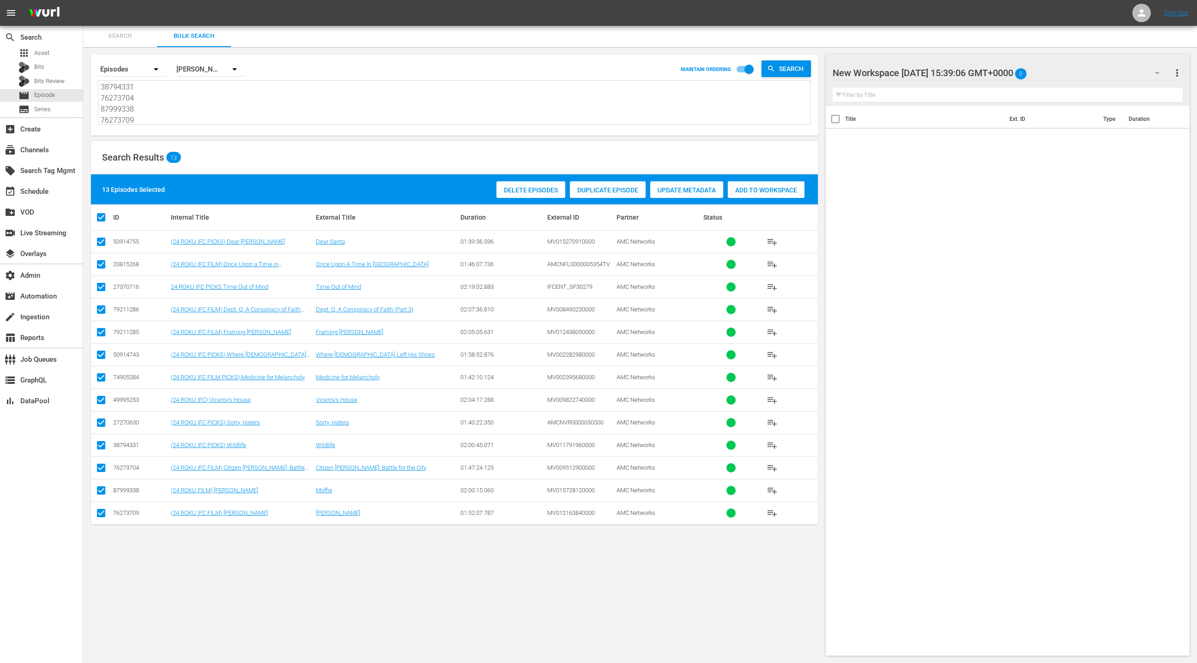
click at [764, 191] on span "Add to Workspace" at bounding box center [766, 190] width 77 height 7
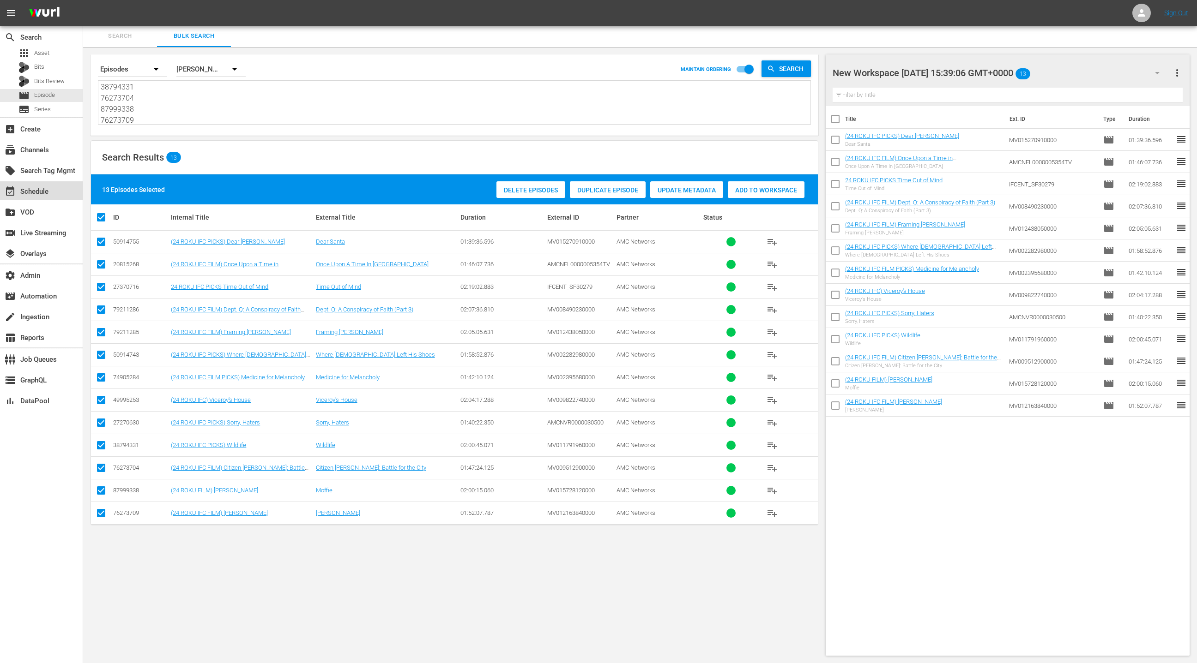
click at [28, 194] on div "event_available Schedule" at bounding box center [26, 190] width 52 height 8
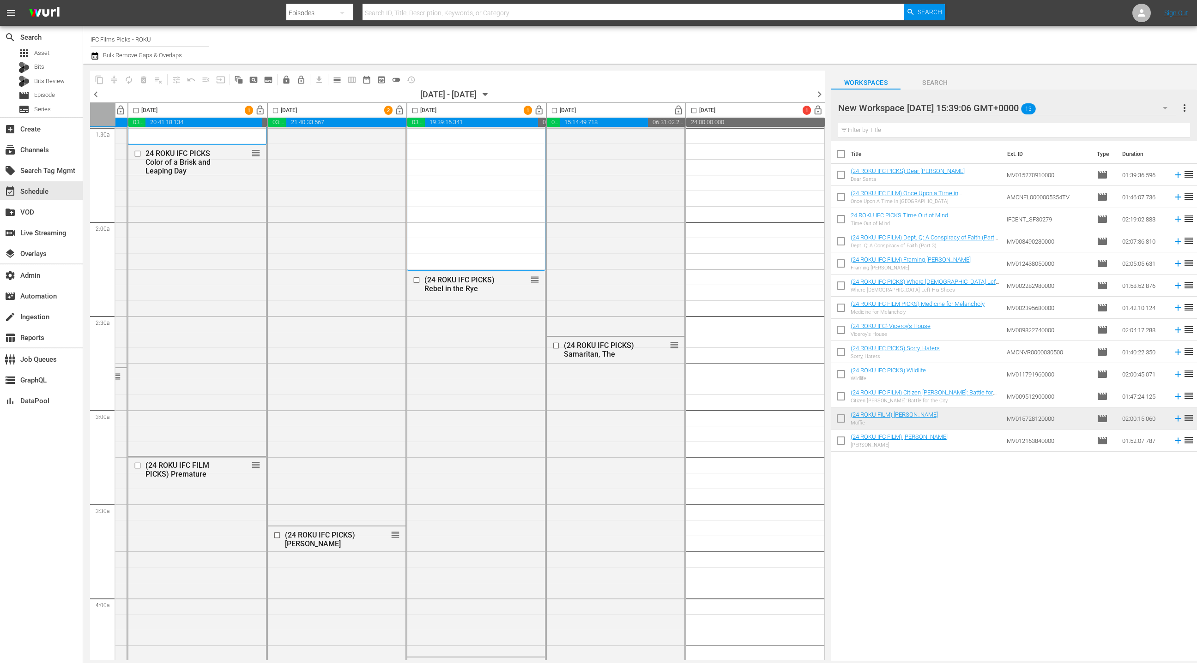
scroll to position [319, 268]
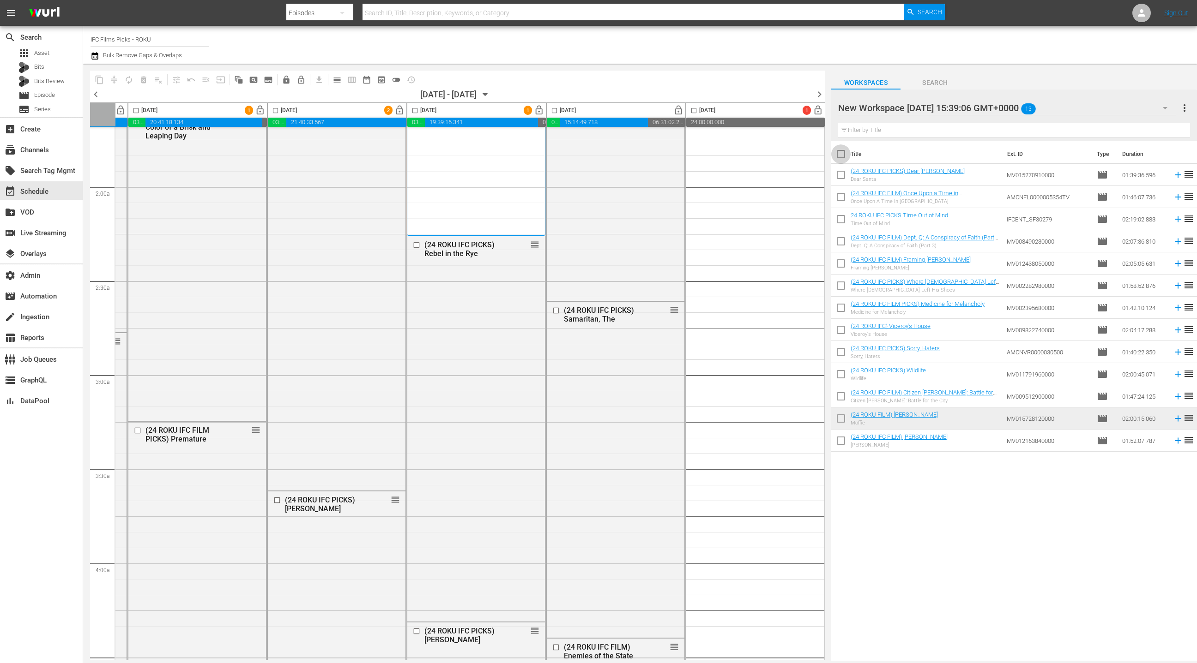
drag, startPoint x: 840, startPoint y: 152, endPoint x: 767, endPoint y: 239, distance: 113.0
click at [840, 152] on input "checkbox" at bounding box center [840, 155] width 19 height 19
checkbox input "true"
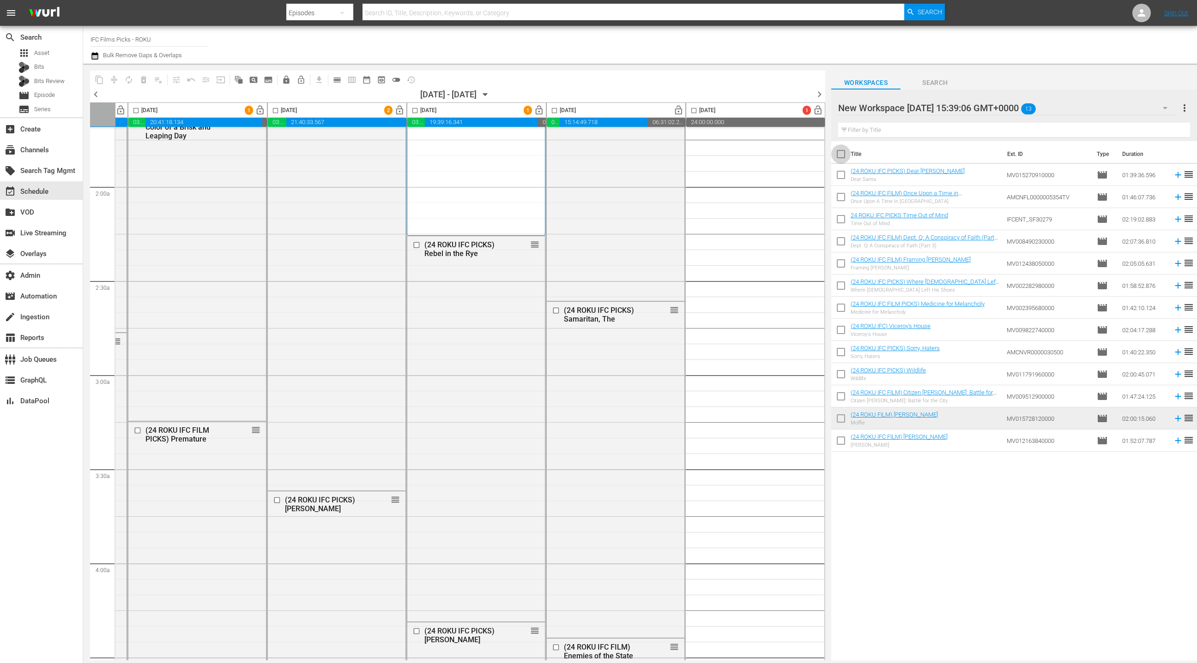
checkbox input "true"
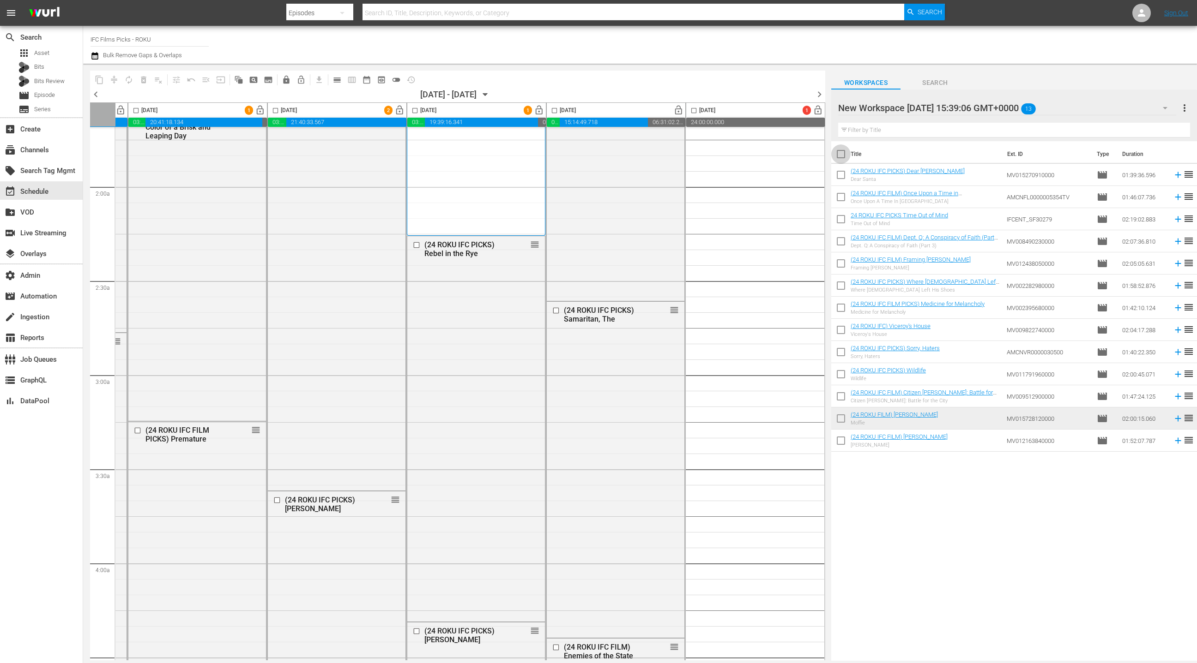
checkbox input "true"
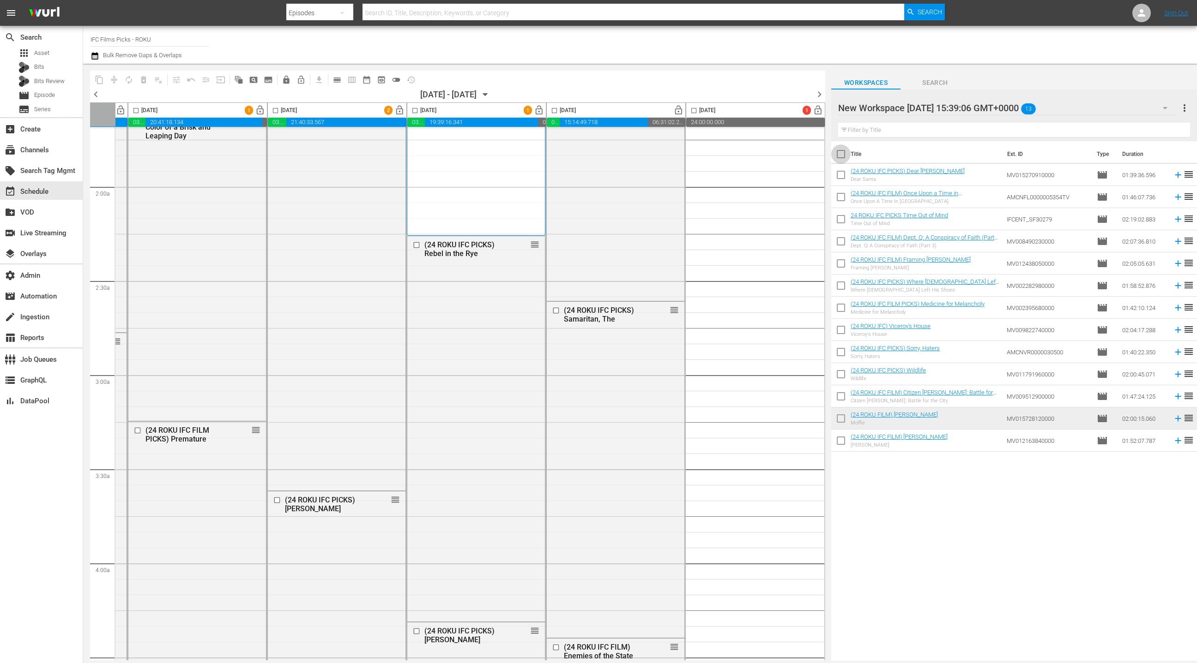
checkbox input "true"
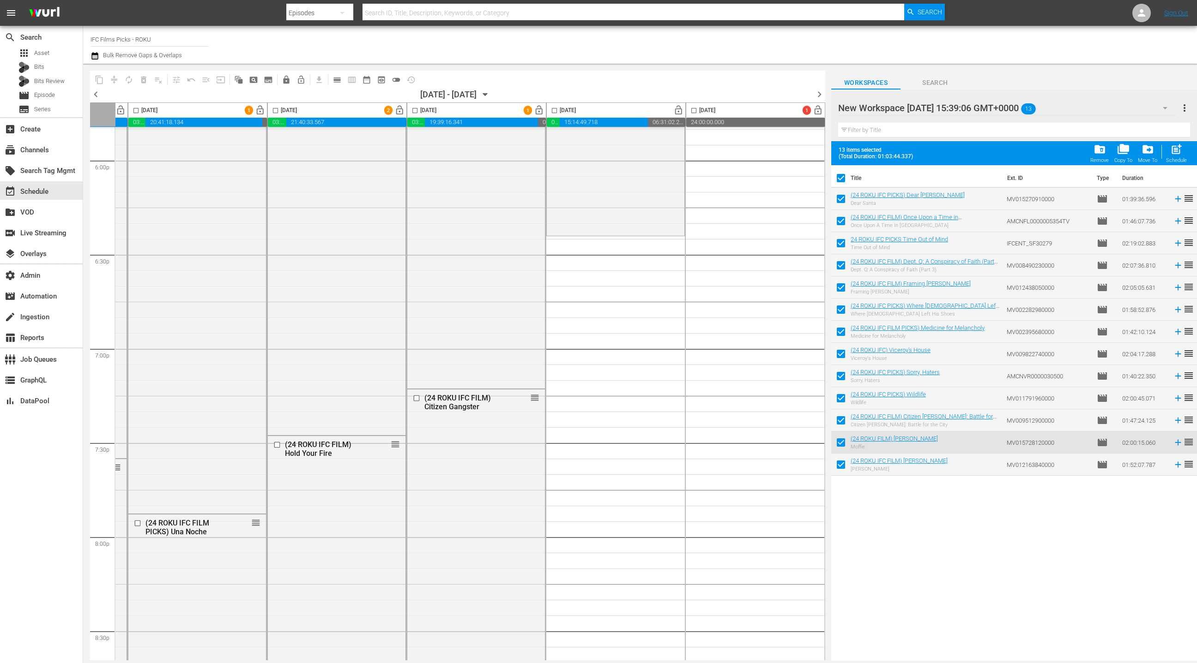
scroll to position [3305, 268]
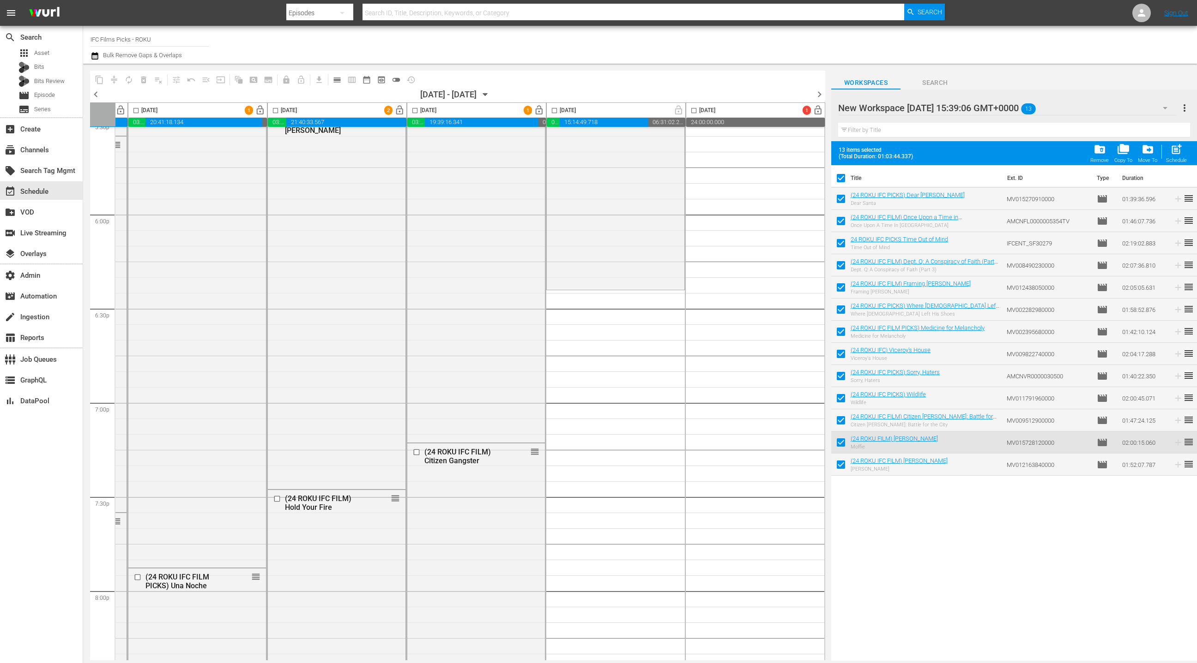
drag, startPoint x: 859, startPoint y: 193, endPoint x: 296, endPoint y: 0, distance: 595.2
click at [31, 96] on div "movie Episode" at bounding box center [36, 95] width 36 height 13
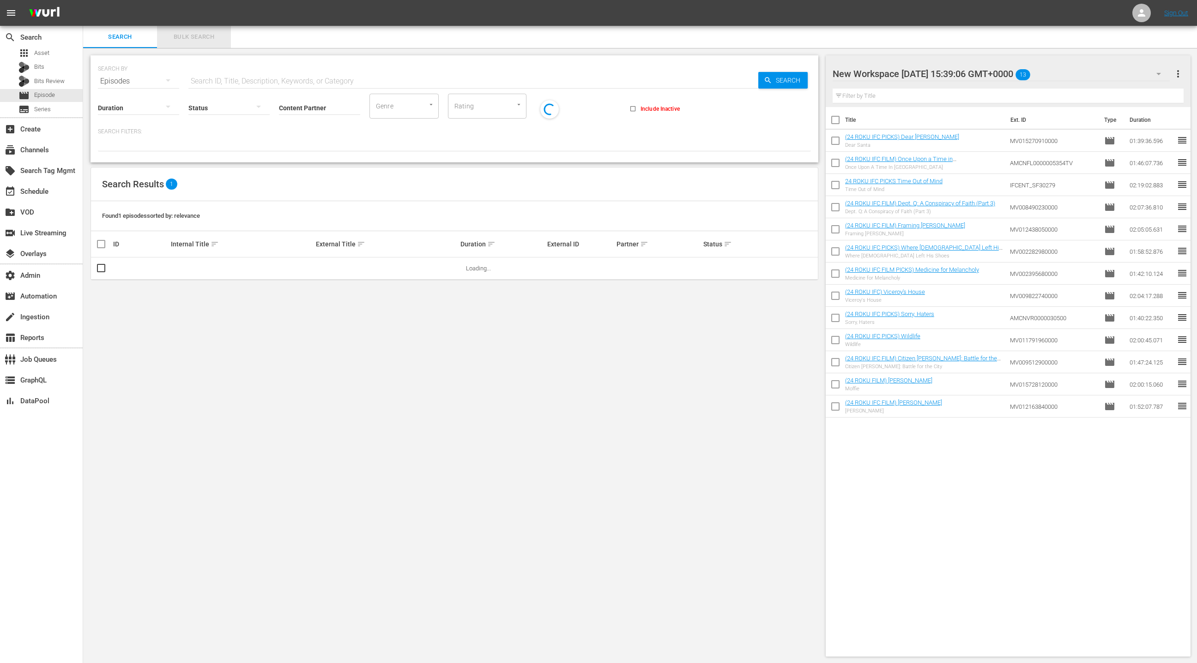
click at [202, 38] on span "Bulk Search" at bounding box center [194, 37] width 63 height 11
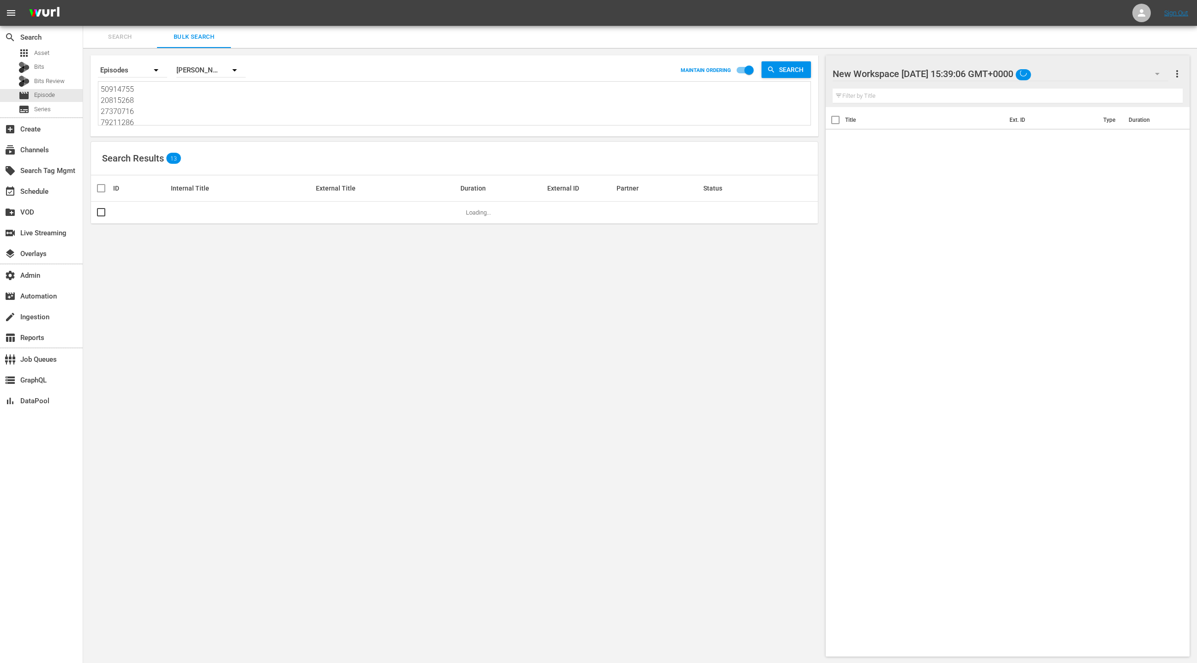
click at [170, 114] on textarea "50914755 20815268 27370716 79211286 79211285 50914743 74905284 49995253 2727063…" at bounding box center [456, 105] width 710 height 42
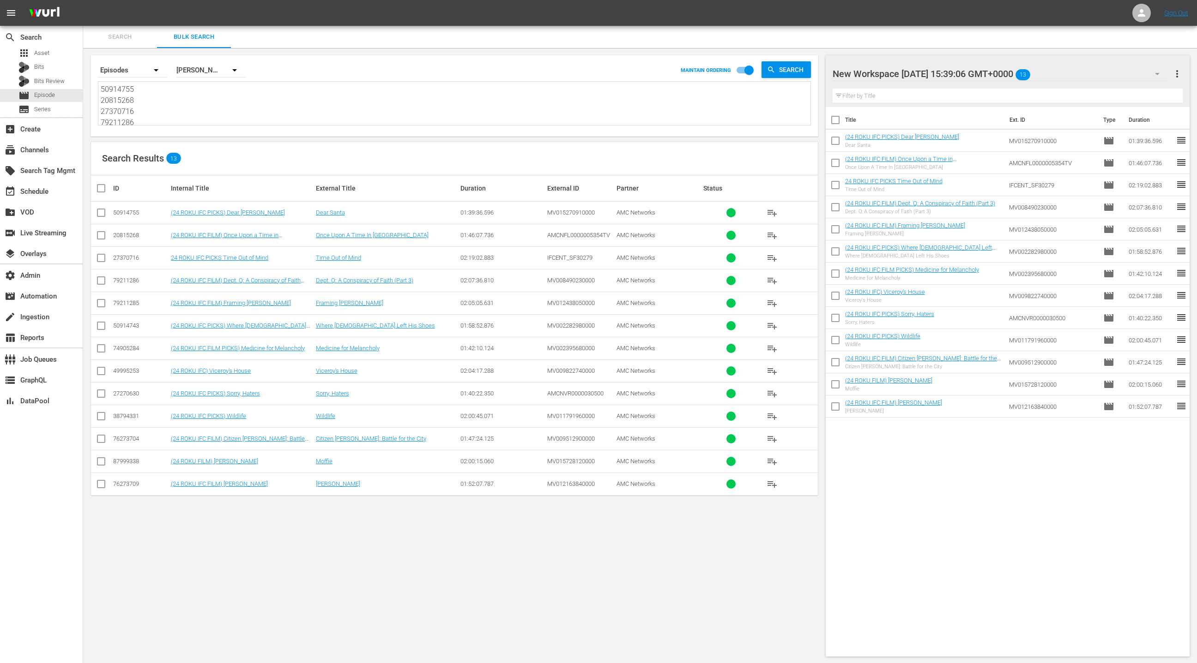
paste textarea "87999337 38794331 76273704 46419489 78400066 76273710 50914742 50914751 5091476…"
type textarea "87999337 38794331 76273704 46419489 78400066 76273710 50914742 50914751 5091476…"
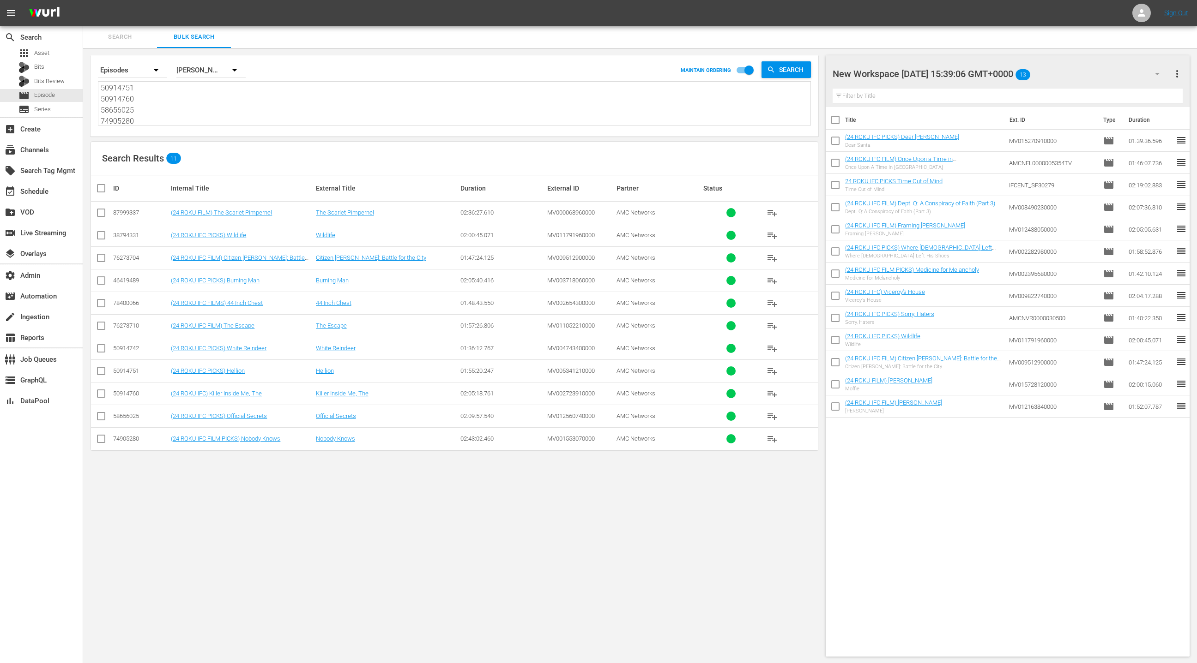
type textarea "87999337 38794331 76273704 46419489 78400066 76273710 50914742 50914751 5091476…"
click at [1181, 78] on span "more_vert" at bounding box center [1176, 73] width 11 height 11
drag, startPoint x: 1128, startPoint y: 94, endPoint x: 1087, endPoint y: 111, distance: 44.1
click at [1128, 94] on div "Clear All Workspace Items" at bounding box center [1117, 91] width 109 height 17
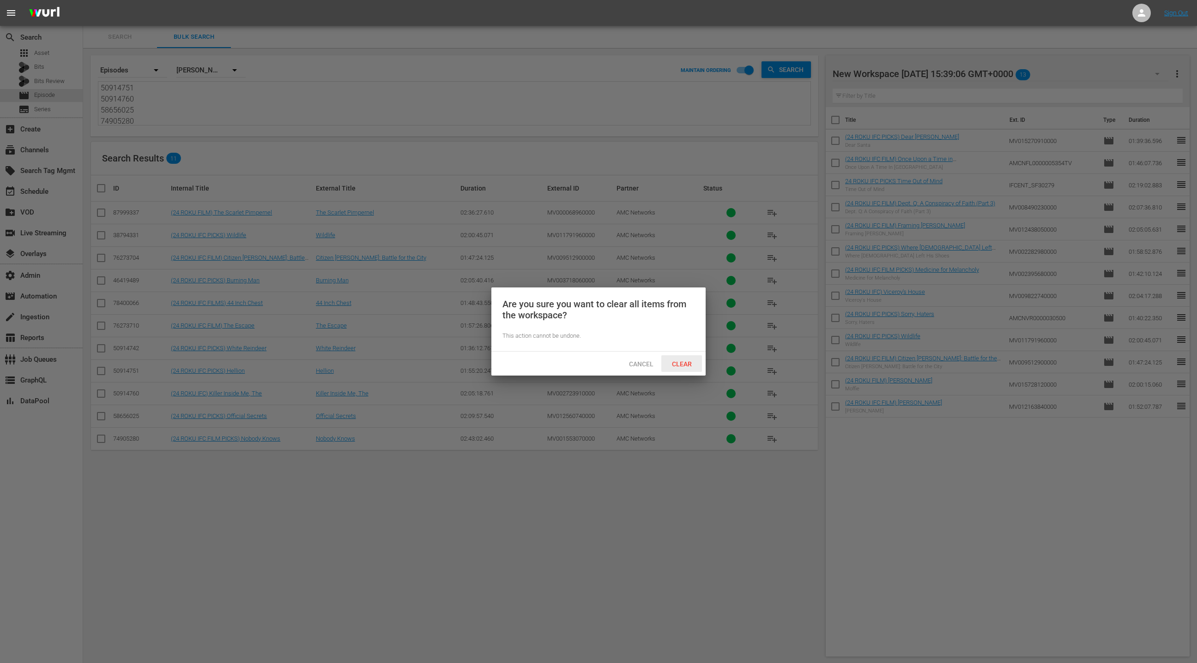
click at [692, 367] on span "Clear" at bounding box center [681, 364] width 35 height 7
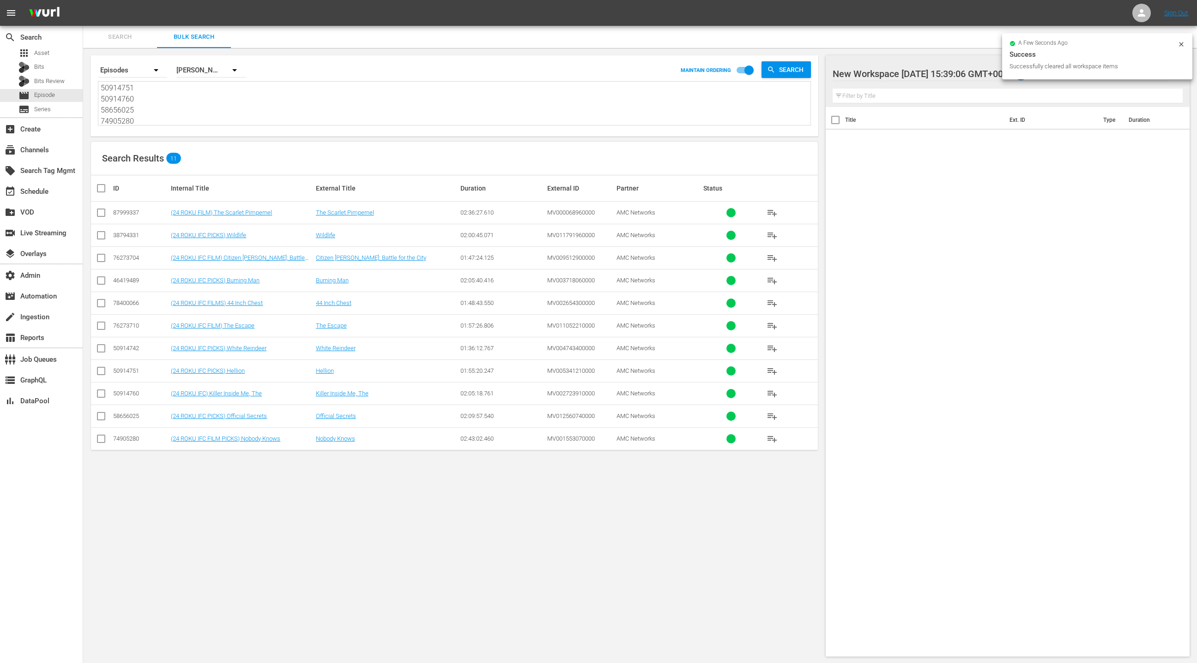
click at [101, 193] on input "checkbox" at bounding box center [105, 188] width 18 height 11
checkbox input "true"
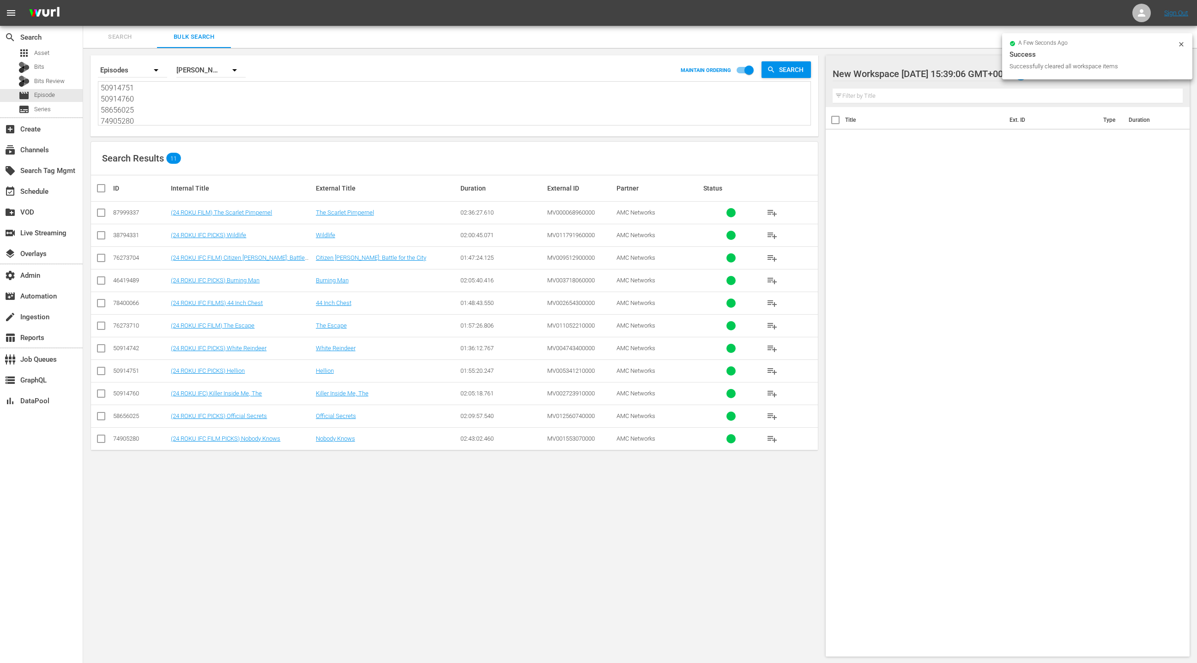
checkbox input "true"
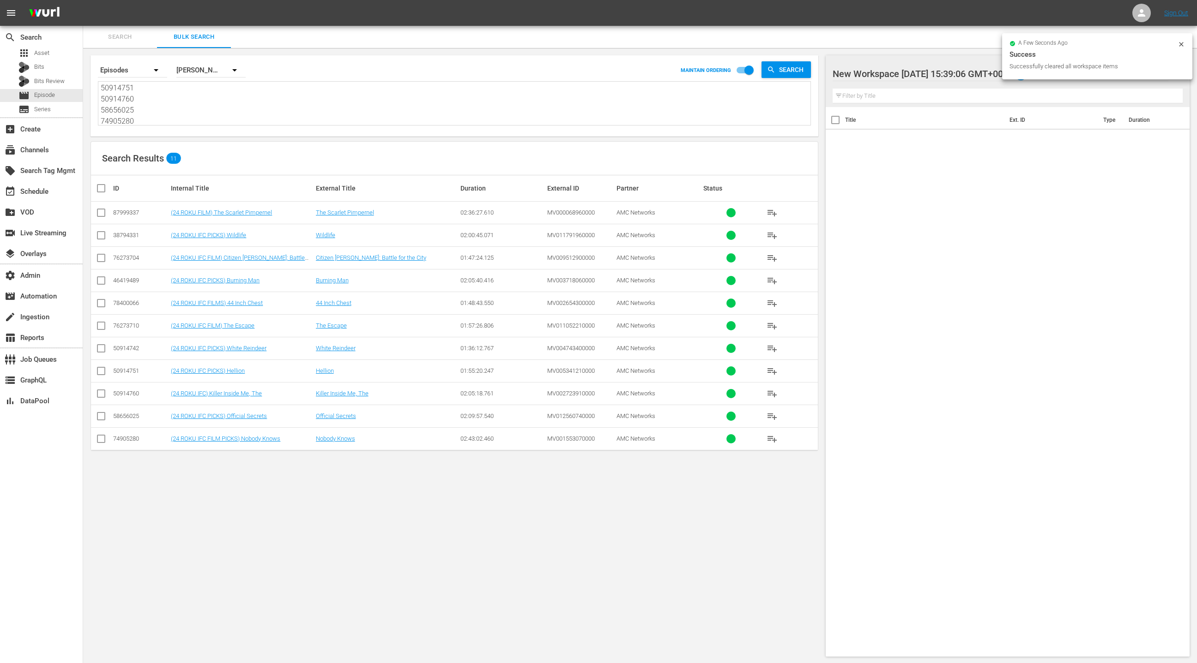
checkbox input "true"
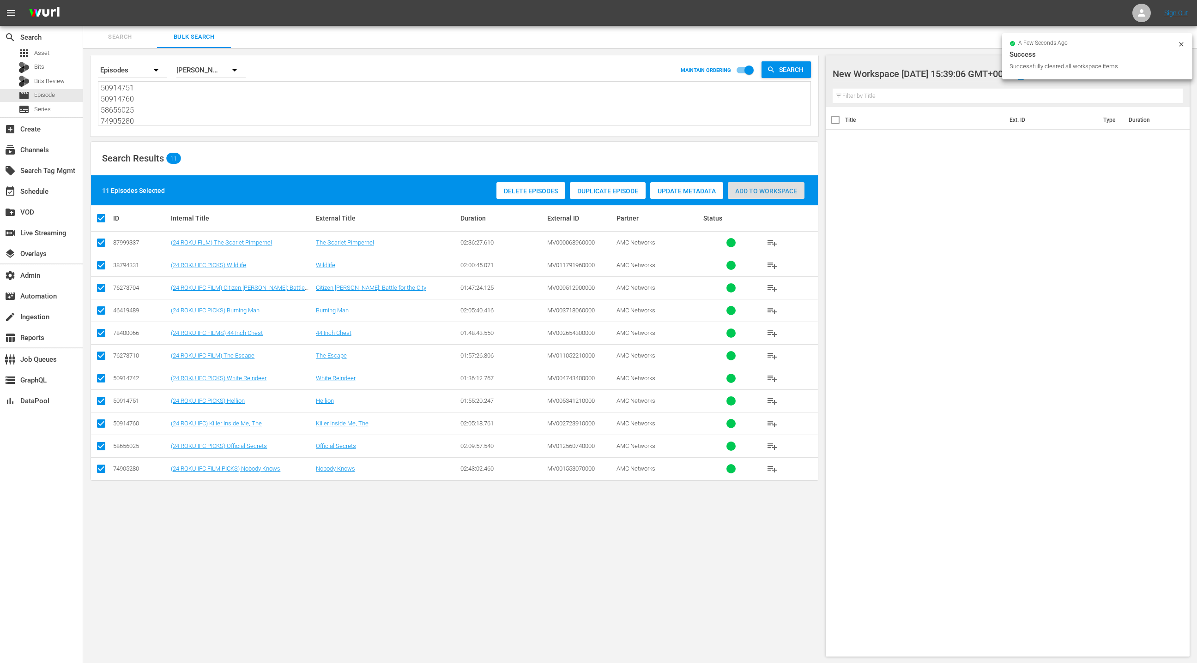
click at [763, 193] on span "Add to Workspace" at bounding box center [766, 190] width 77 height 7
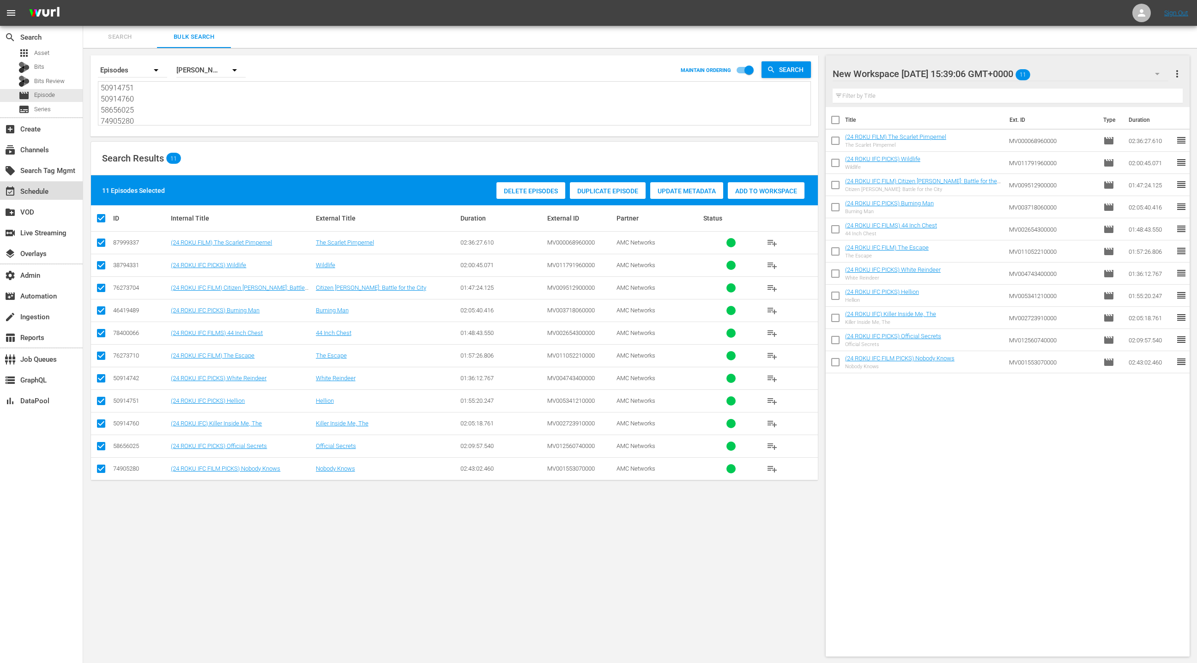
click at [34, 190] on div "event_available Schedule" at bounding box center [26, 190] width 52 height 8
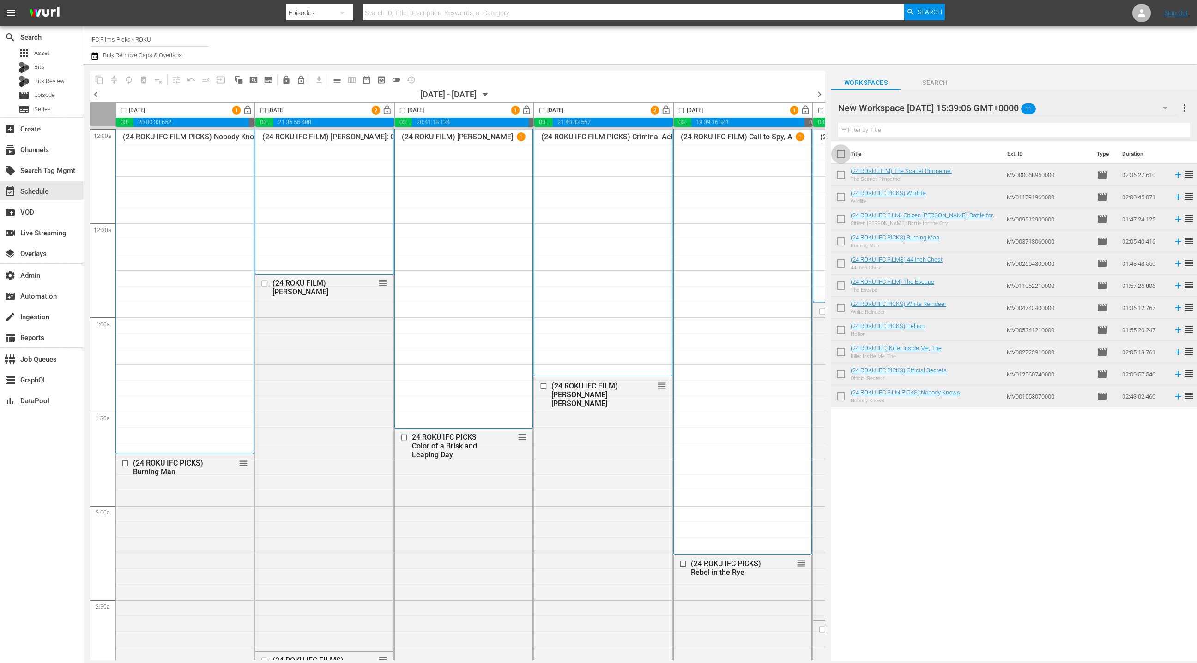
click at [840, 153] on input "checkbox" at bounding box center [840, 155] width 19 height 19
checkbox input "true"
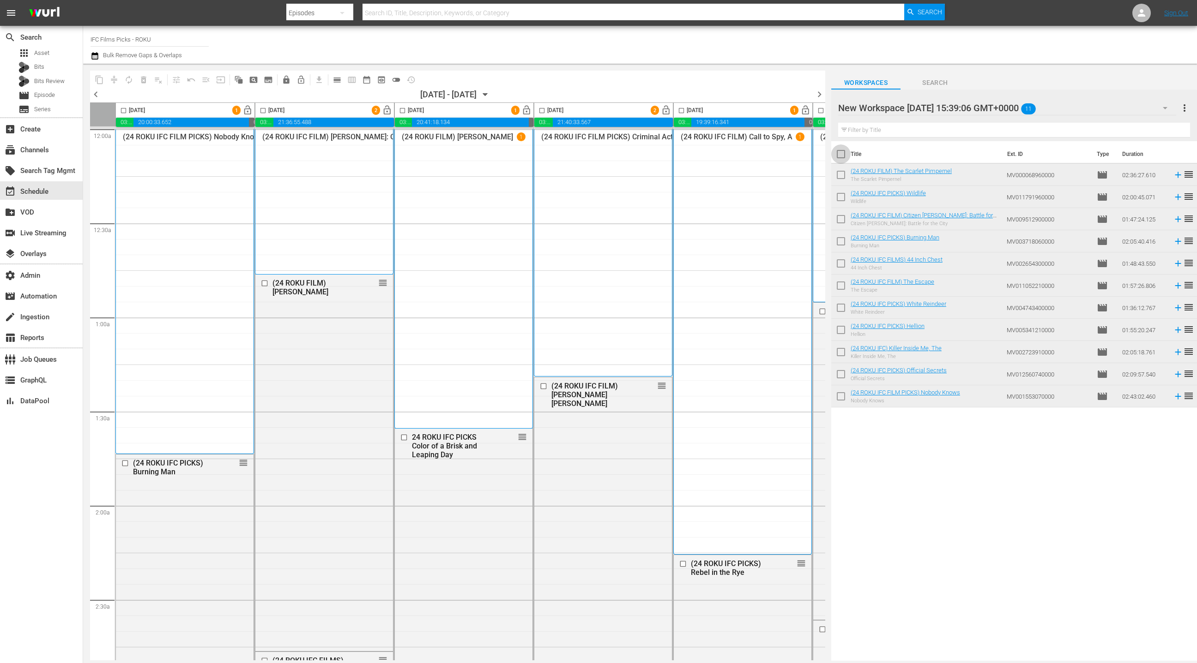
checkbox input "true"
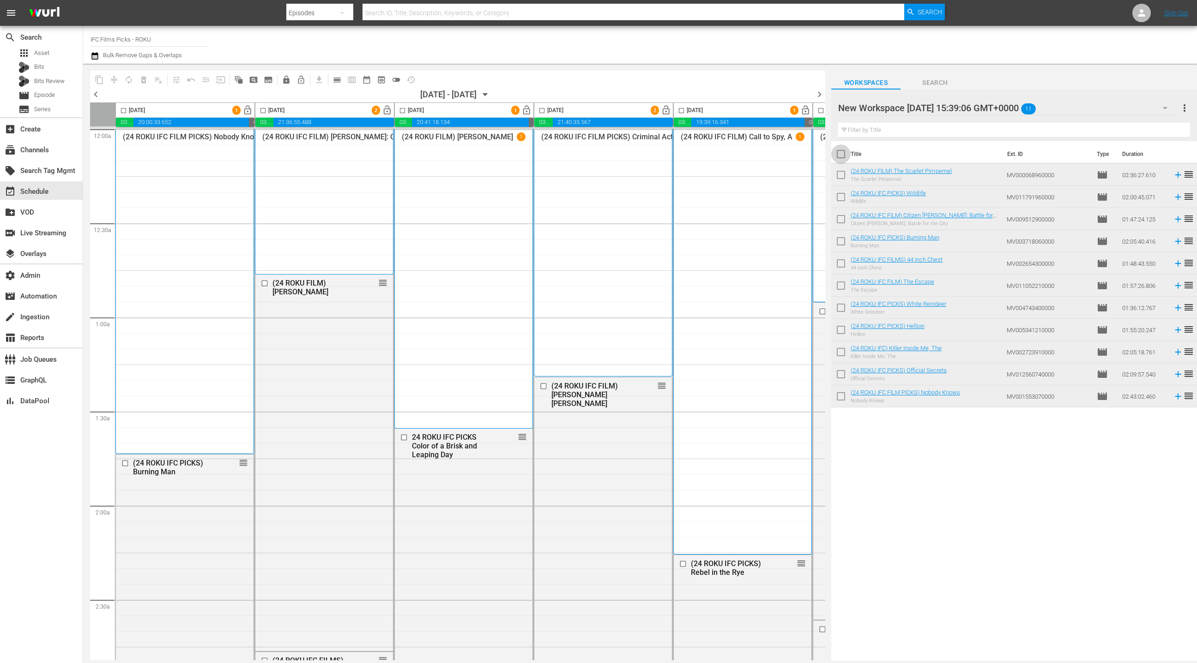
checkbox input "true"
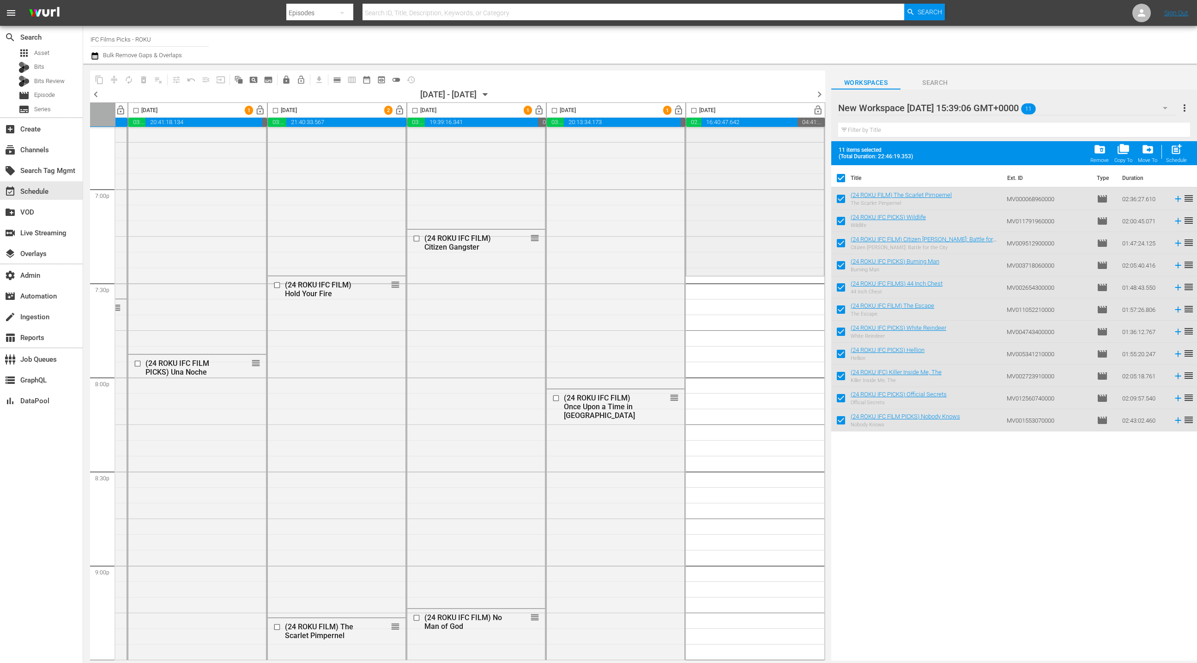
scroll to position [3504, 268]
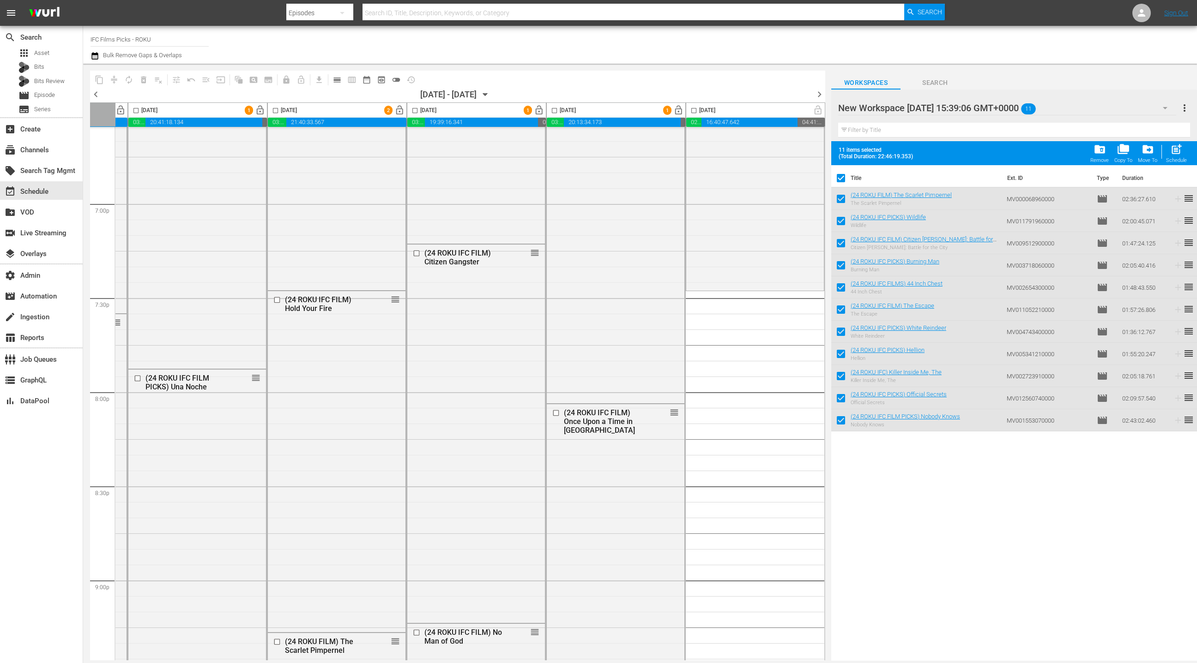
drag, startPoint x: 886, startPoint y: 193, endPoint x: 608, endPoint y: 12, distance: 331.7
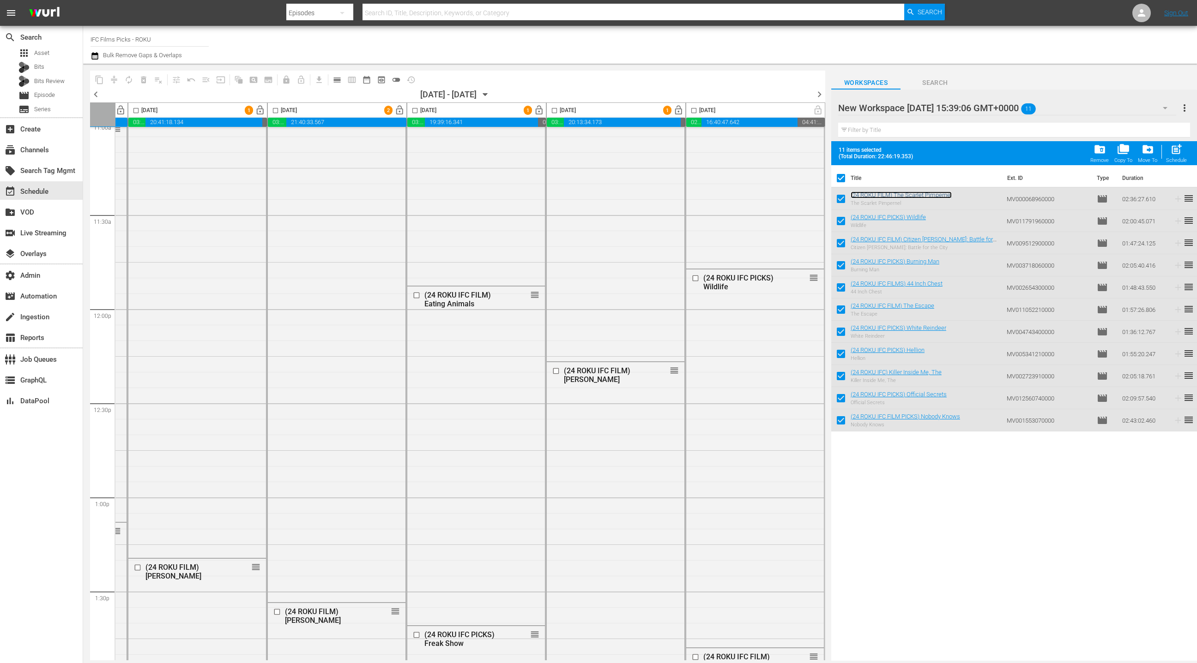
scroll to position [2226, 268]
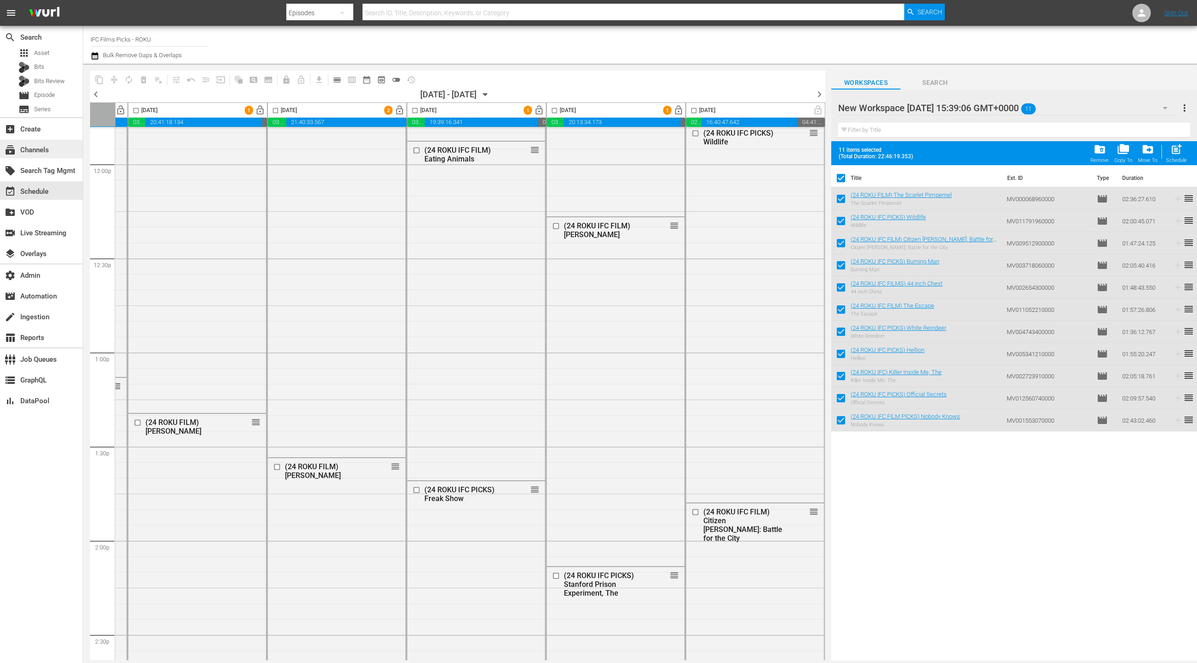
click at [43, 151] on div "subscriptions Channels" at bounding box center [26, 149] width 52 height 8
type input "ifc films"
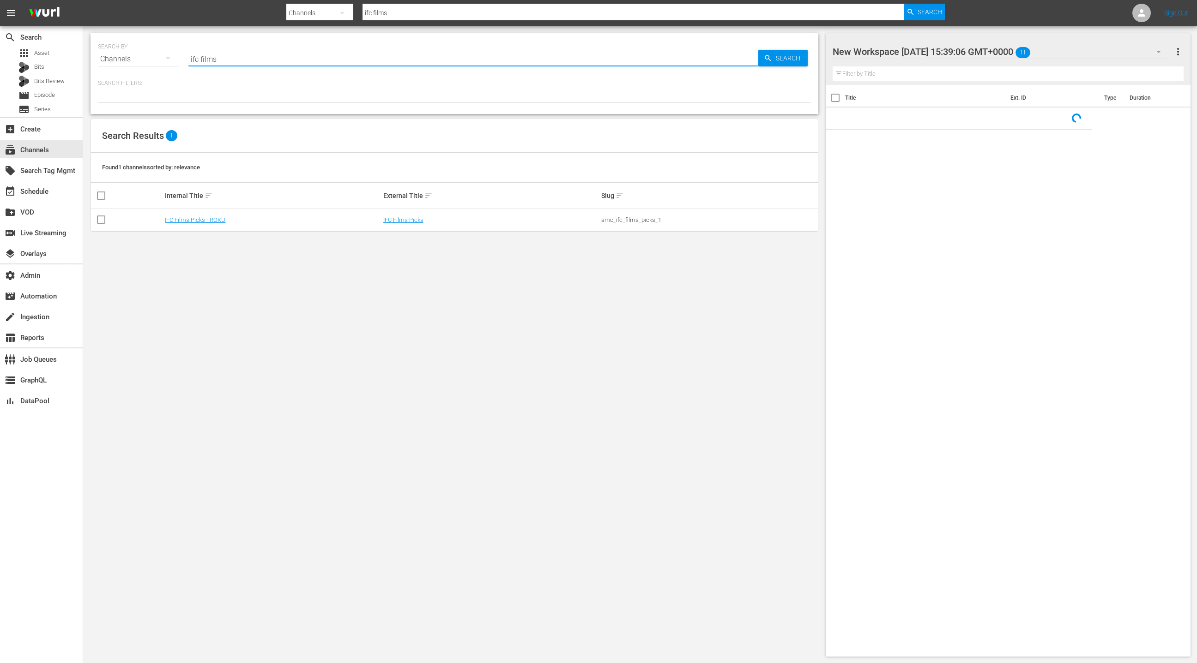
click at [212, 60] on input "ifc films" at bounding box center [473, 59] width 570 height 22
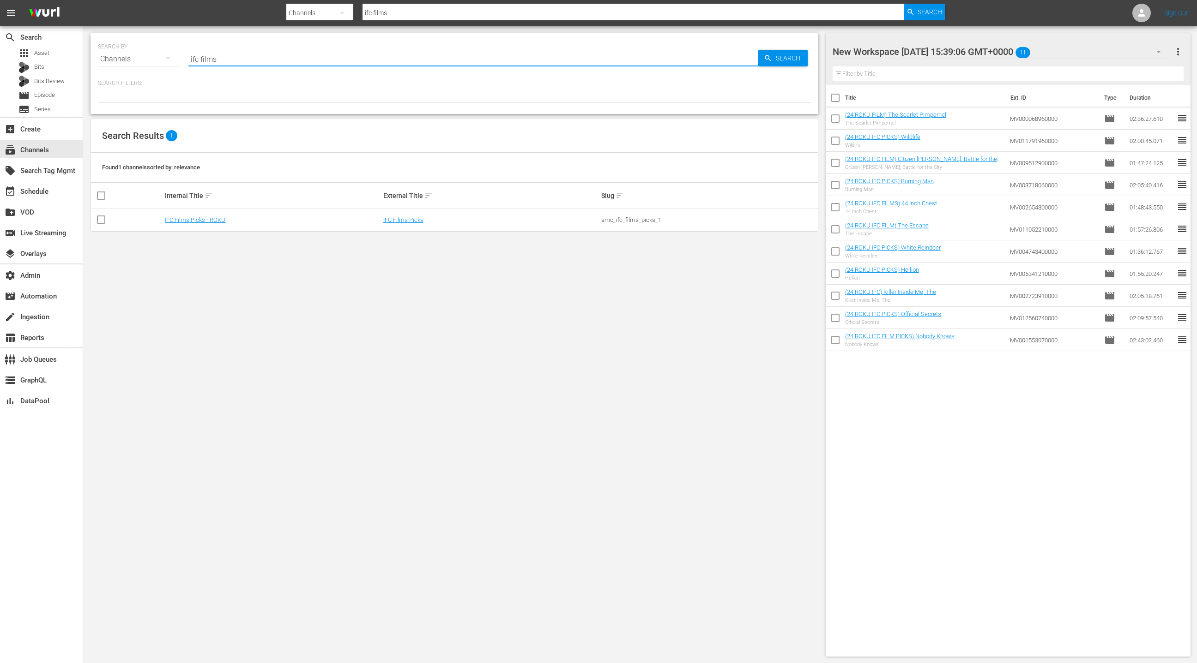
drag, startPoint x: 212, startPoint y: 60, endPoint x: 182, endPoint y: 59, distance: 30.5
click at [182, 59] on div "SEARCH BY Search By Channels Search ID, Title, Description, Keywords, or Catego…" at bounding box center [454, 53] width 713 height 33
type input "LOL"
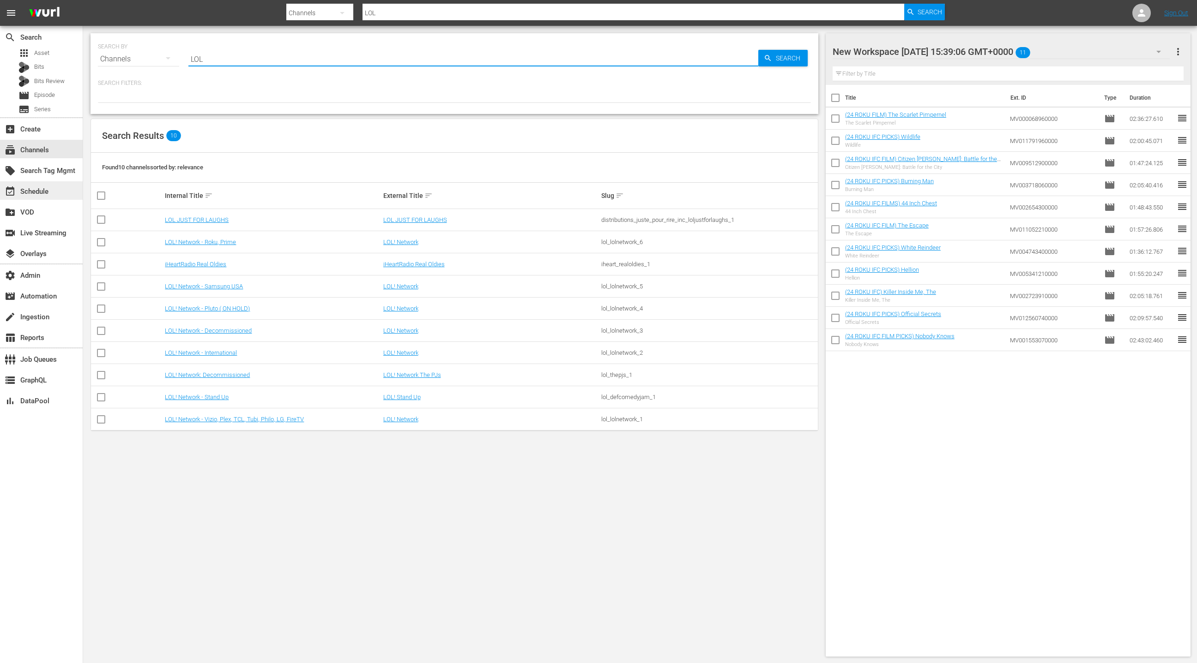
click at [58, 190] on div "event_available Schedule" at bounding box center [41, 190] width 83 height 18
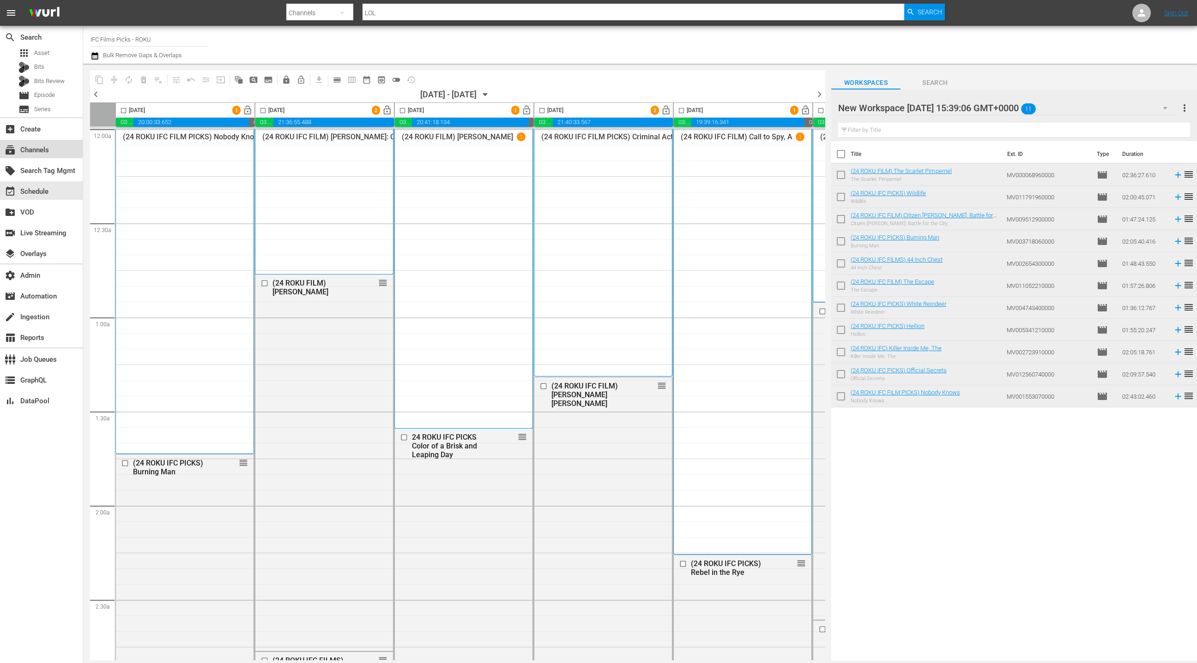
click at [48, 148] on div "subscriptions Channels" at bounding box center [26, 149] width 52 height 8
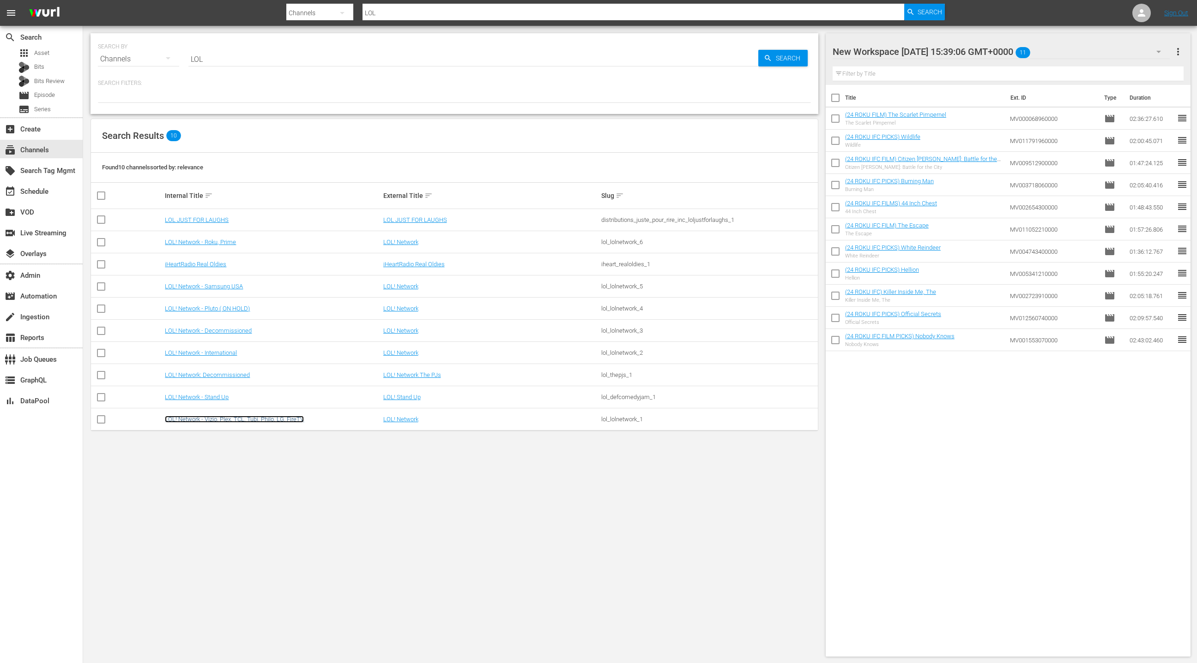
click at [242, 420] on link "LOL! Network - Vizio, Plex, TCL, Tubi, Philo, LG, FireTV" at bounding box center [234, 419] width 139 height 7
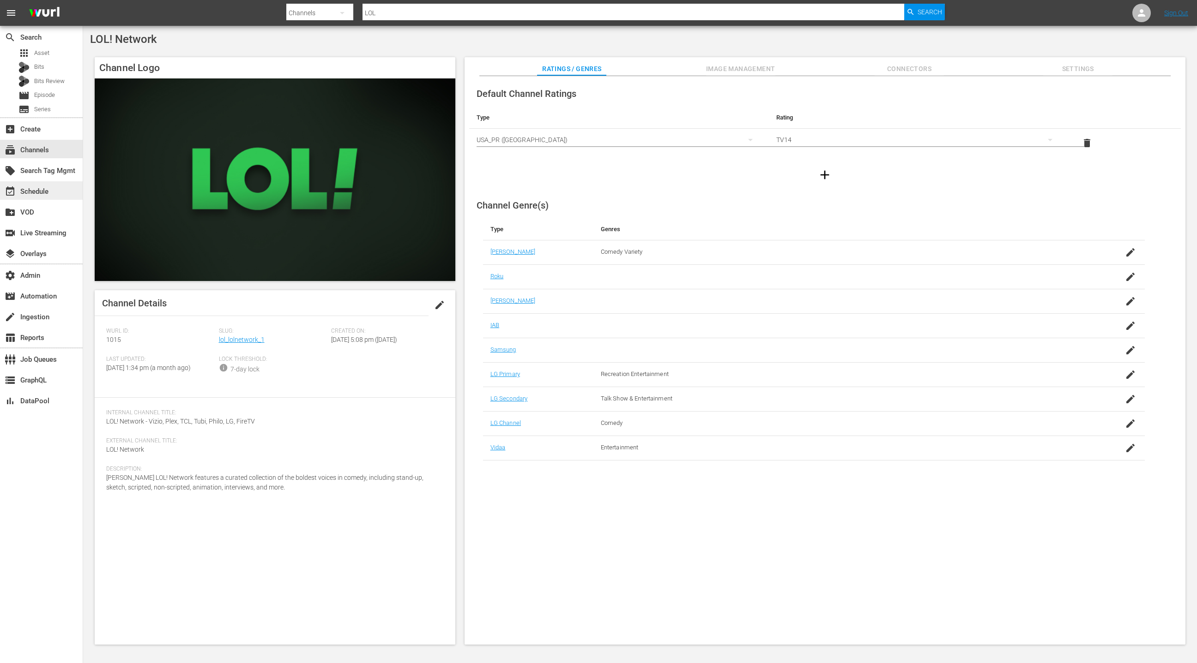
click at [41, 193] on div "event_available Schedule" at bounding box center [26, 190] width 52 height 8
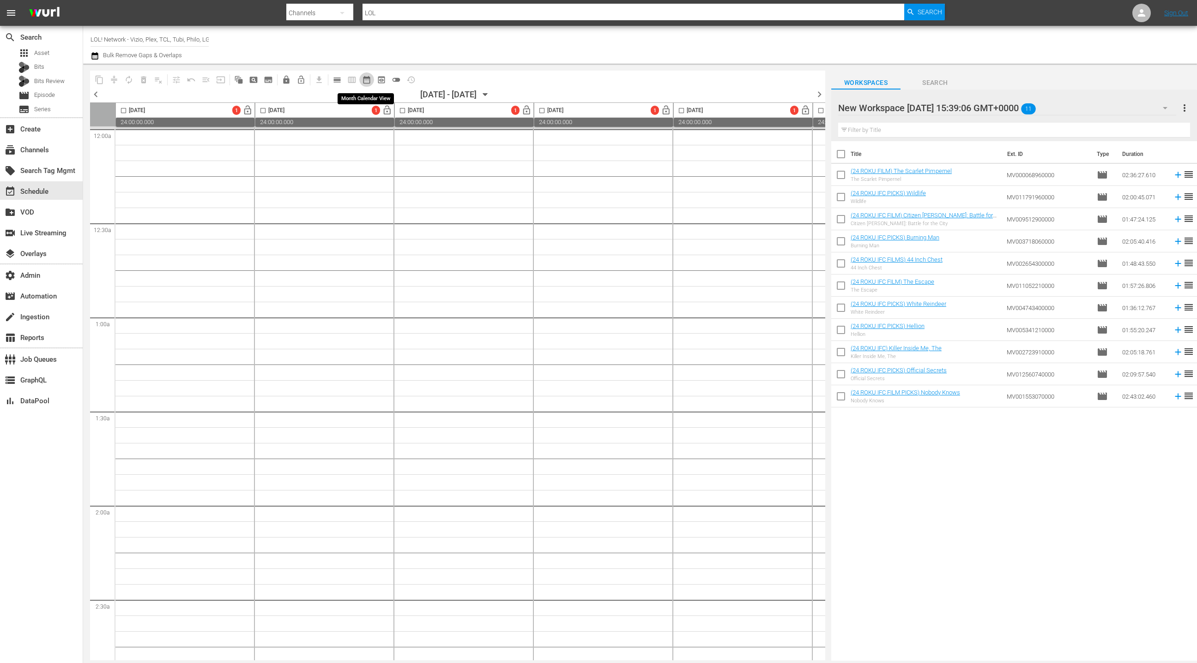
click at [368, 81] on span "date_range_outlined" at bounding box center [366, 79] width 9 height 9
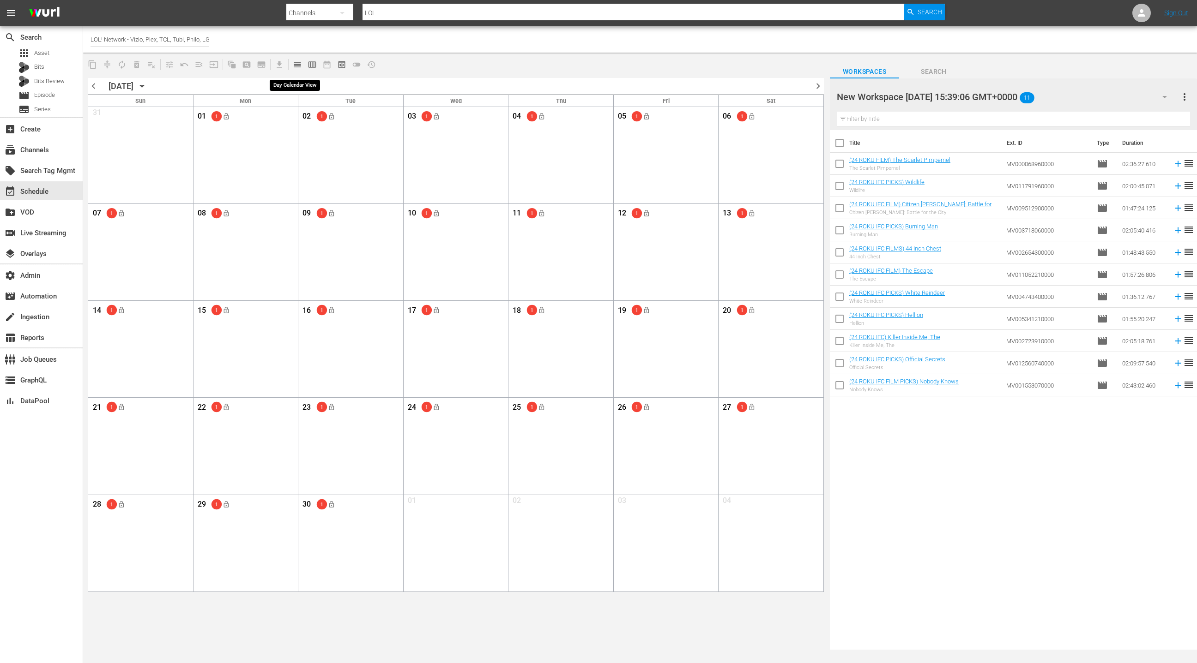
click at [299, 64] on span "calendar_view_day_outlined" at bounding box center [297, 64] width 9 height 9
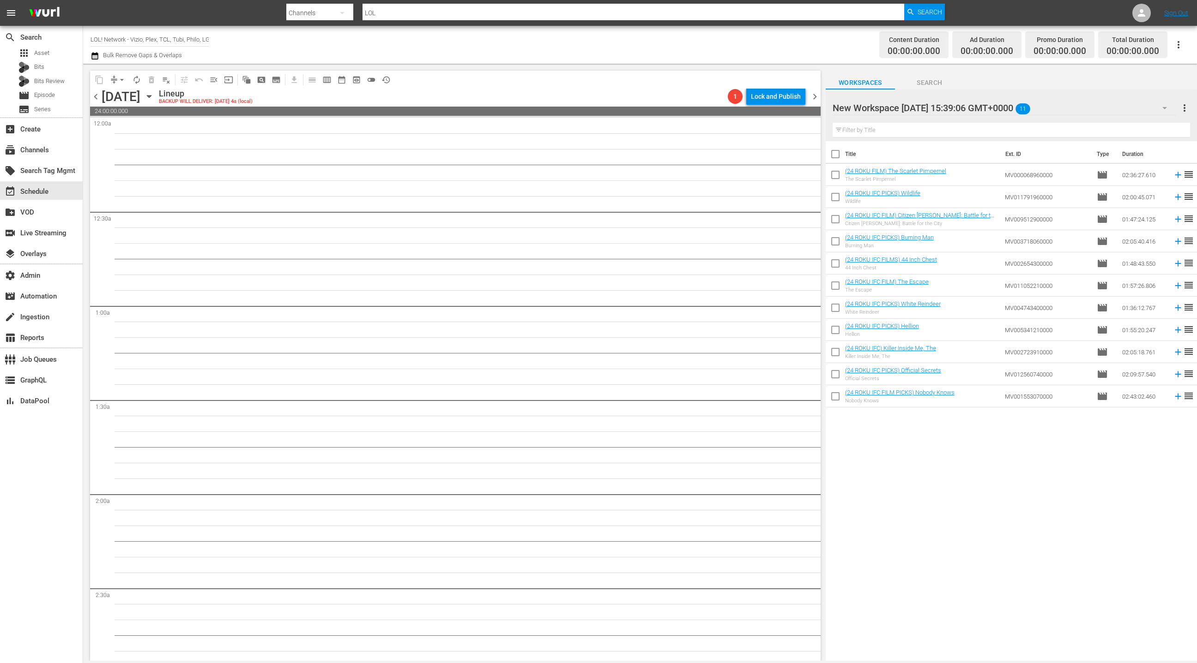
click at [154, 97] on icon "button" at bounding box center [149, 96] width 10 height 10
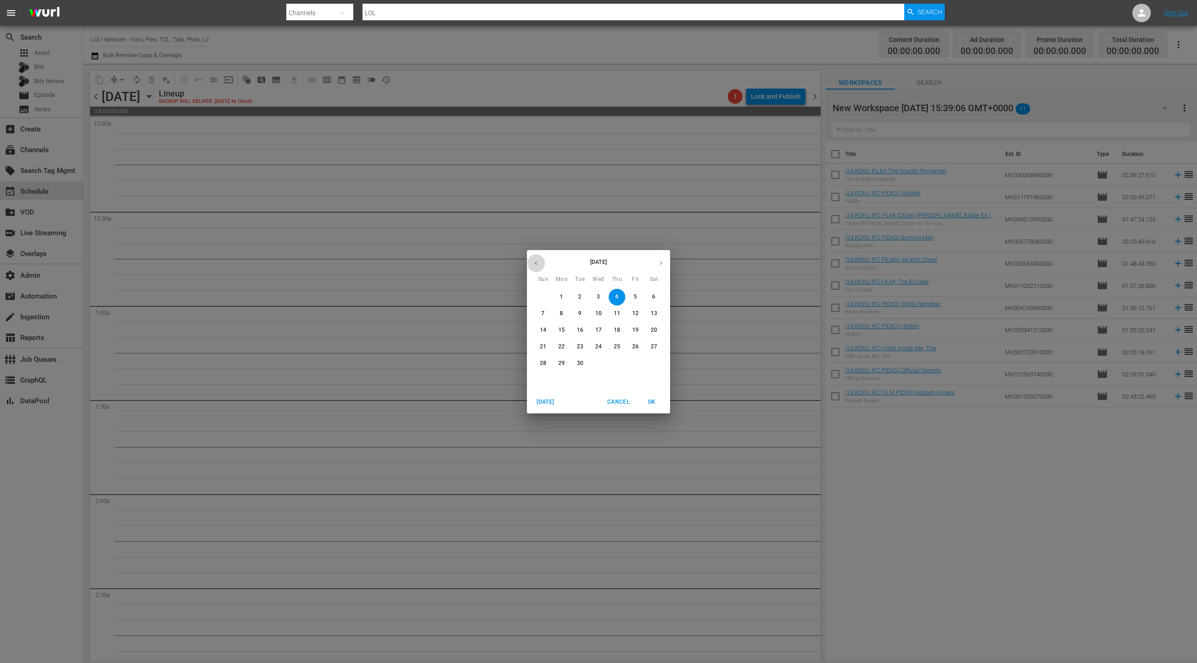
drag, startPoint x: 536, startPoint y: 268, endPoint x: 543, endPoint y: 257, distance: 12.9
click at [537, 265] on button "button" at bounding box center [536, 263] width 18 height 18
click at [636, 318] on button "8" at bounding box center [635, 314] width 17 height 17
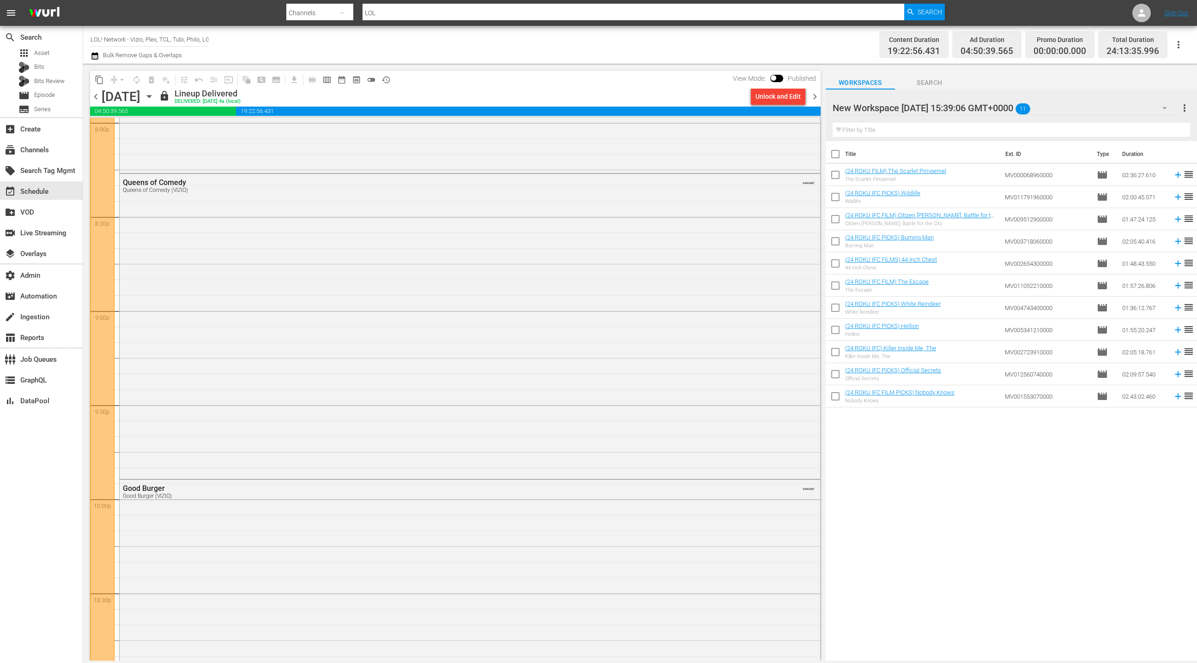
scroll to position [3743, 0]
drag, startPoint x: 97, startPoint y: 99, endPoint x: 103, endPoint y: 106, distance: 8.8
click at [97, 99] on span "chevron_left" at bounding box center [96, 97] width 12 height 12
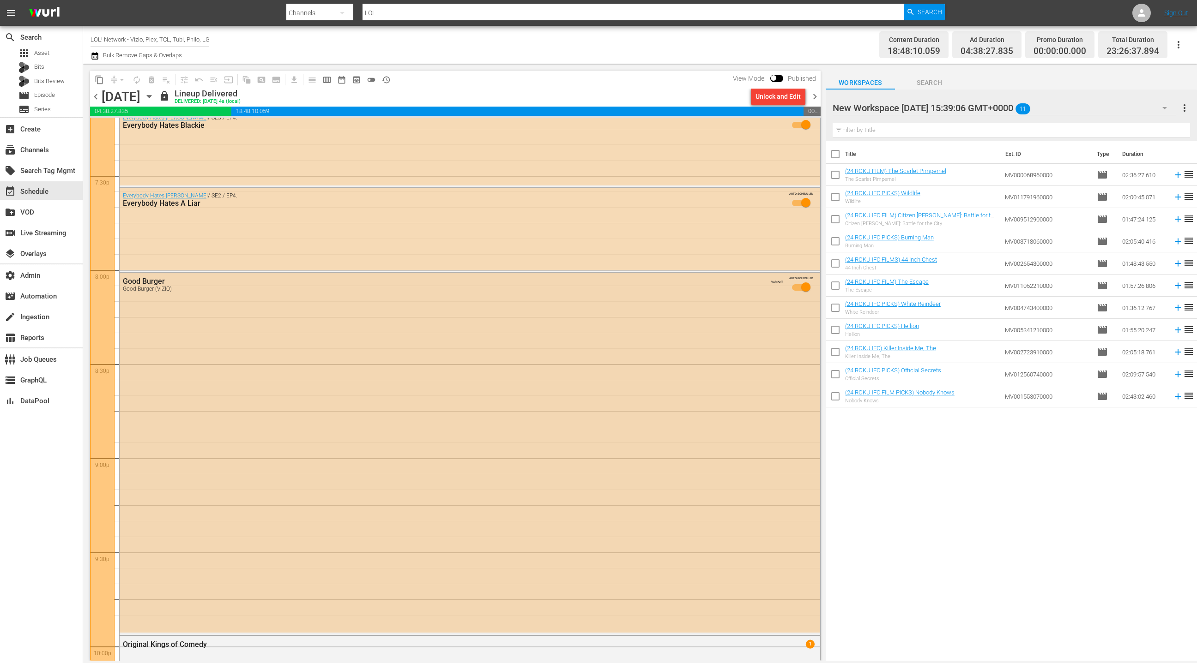
scroll to position [3653, 0]
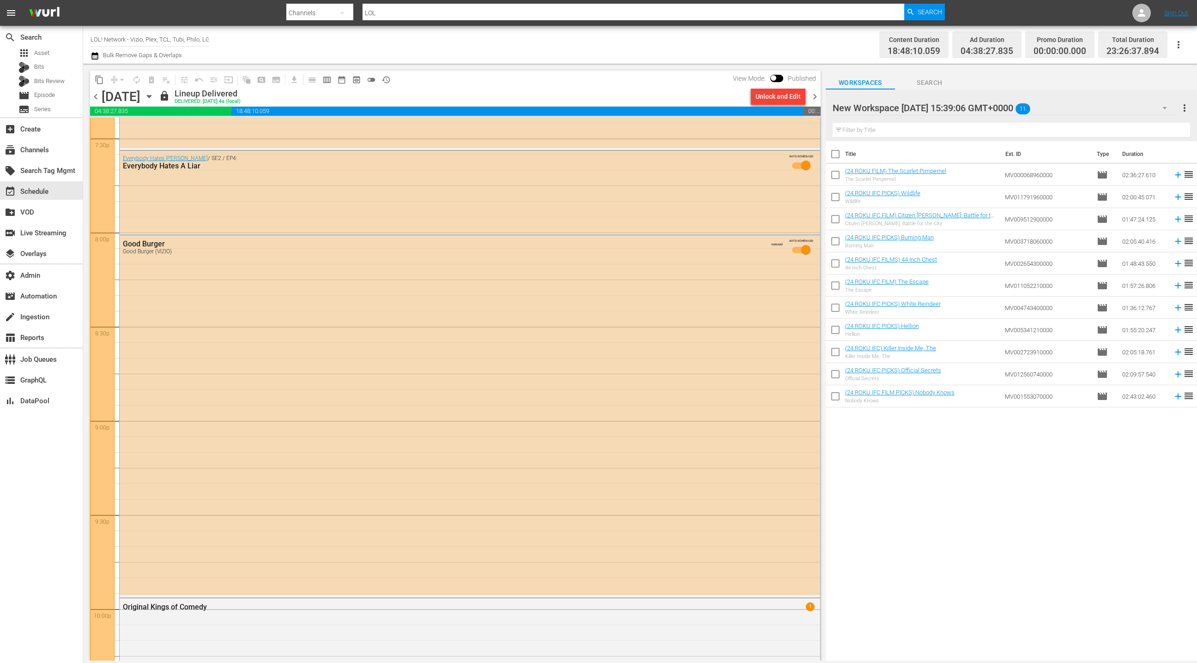
click at [815, 97] on span "chevron_right" at bounding box center [815, 97] width 12 height 12
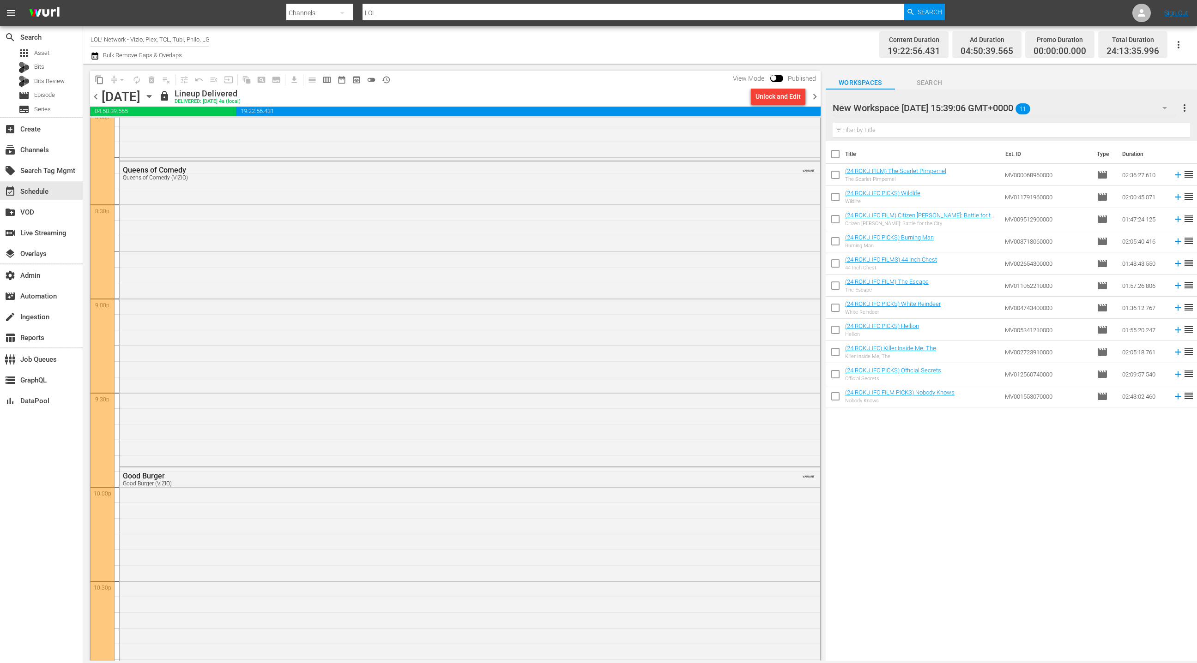
scroll to position [3786, 0]
click at [812, 101] on span "chevron_right" at bounding box center [815, 97] width 12 height 12
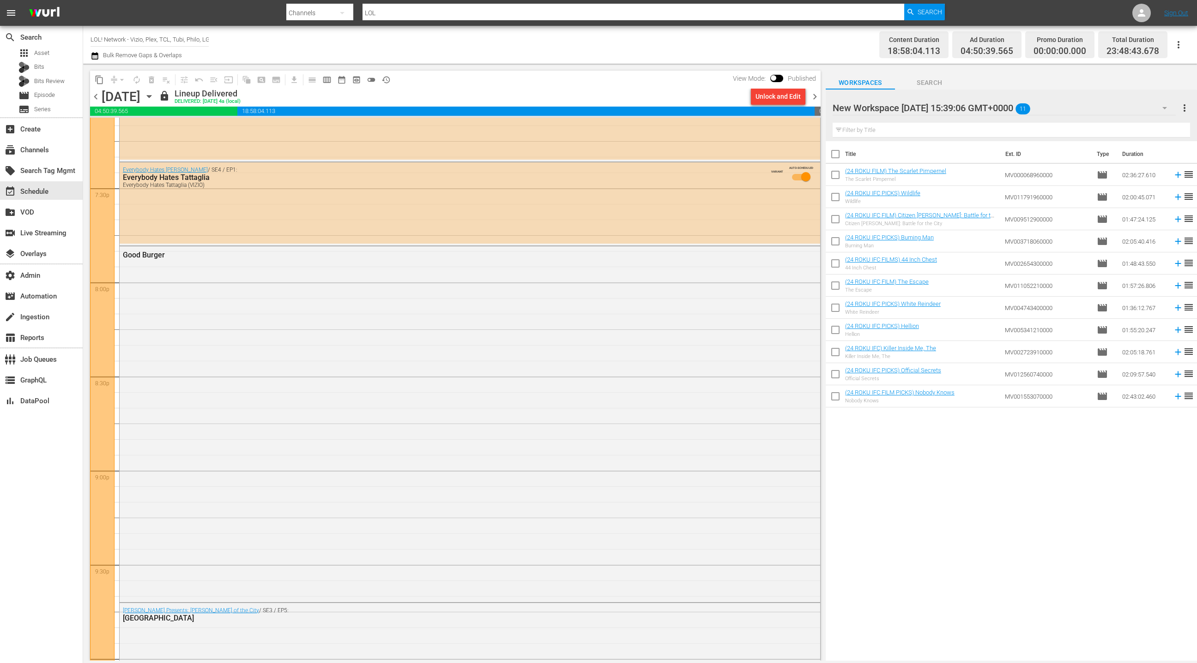
scroll to position [3725, 0]
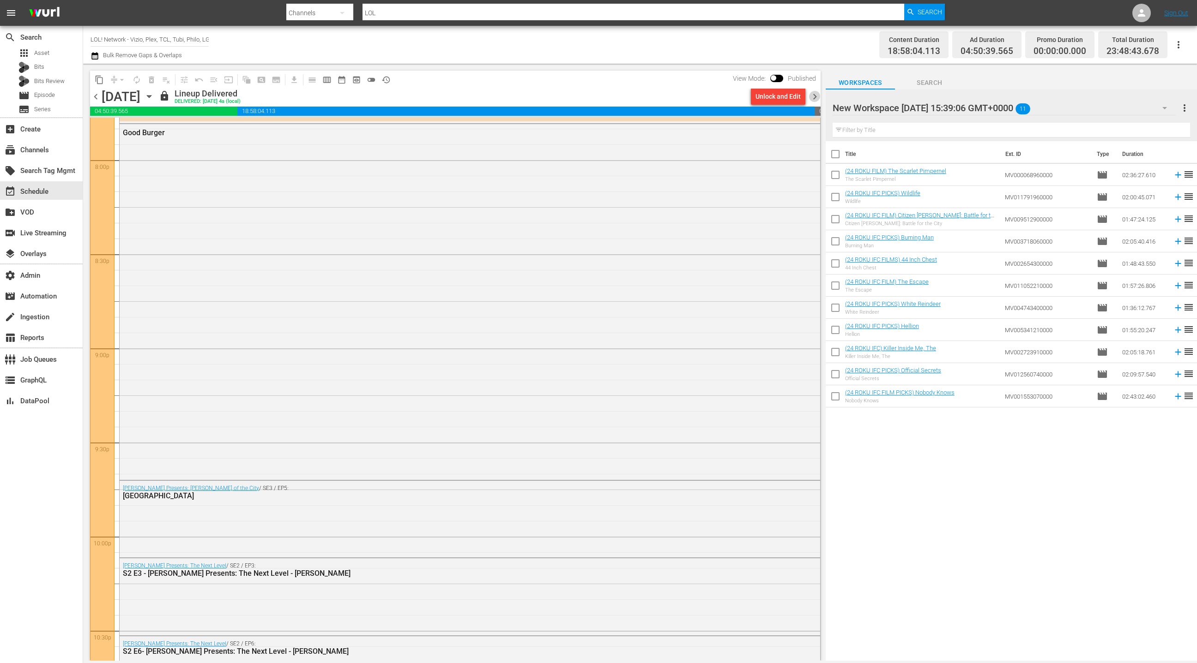
click at [814, 98] on span "chevron_right" at bounding box center [815, 97] width 12 height 12
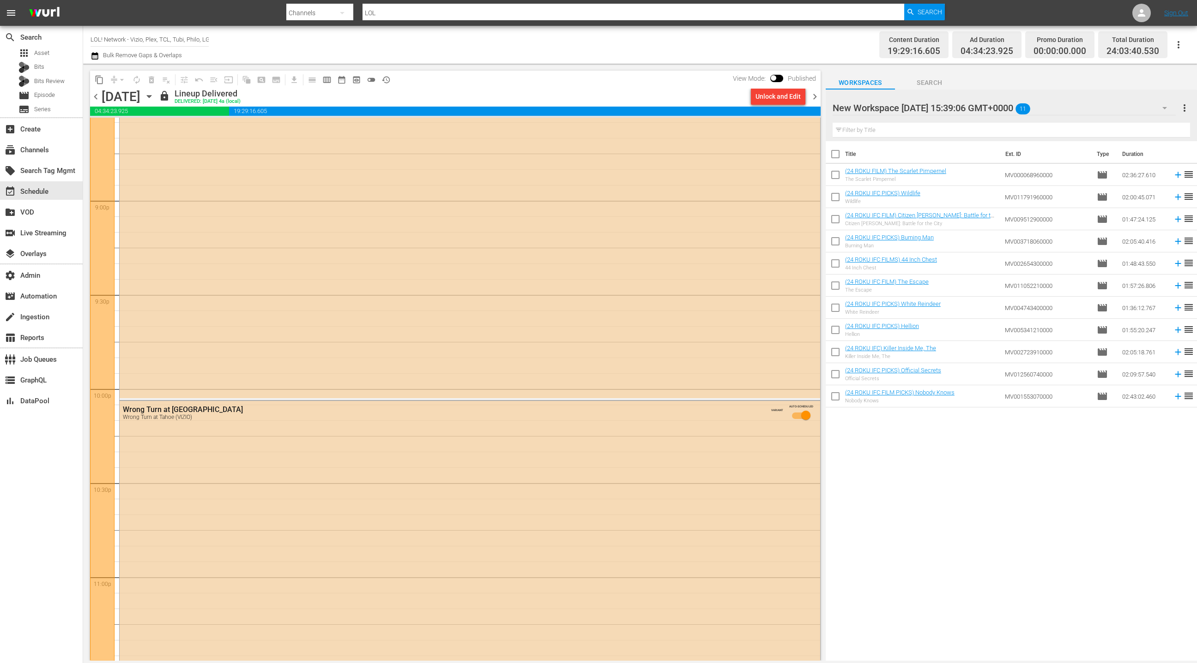
scroll to position [3840, 0]
click at [95, 96] on span "chevron_left" at bounding box center [96, 97] width 12 height 12
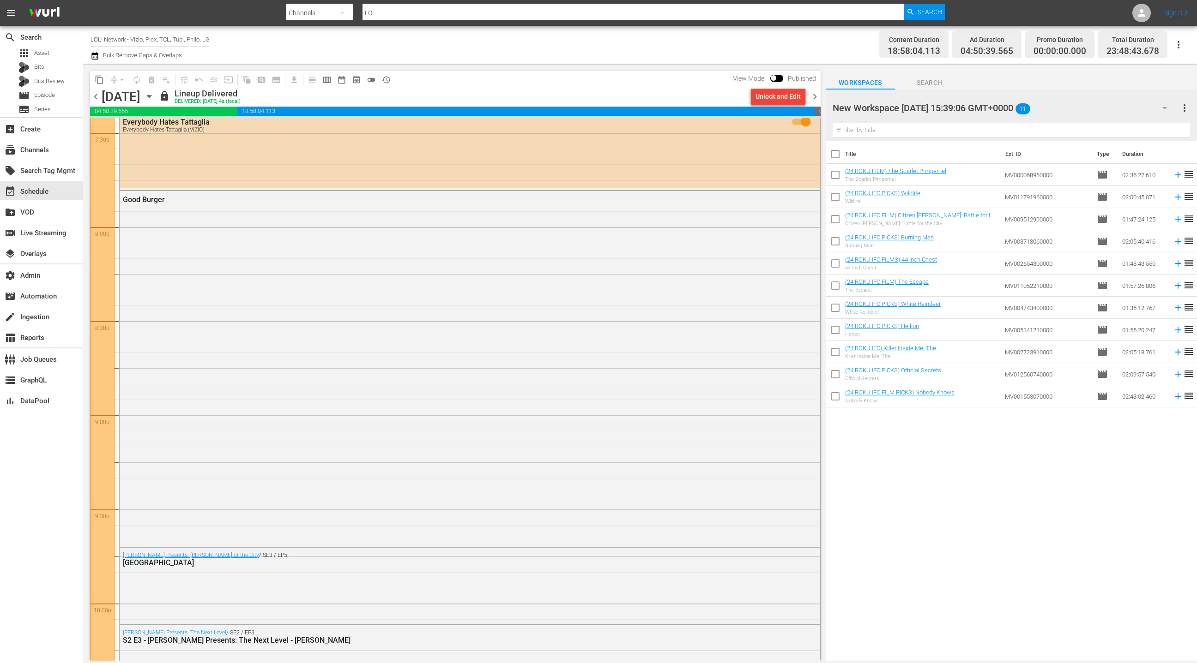
scroll to position [3643, 0]
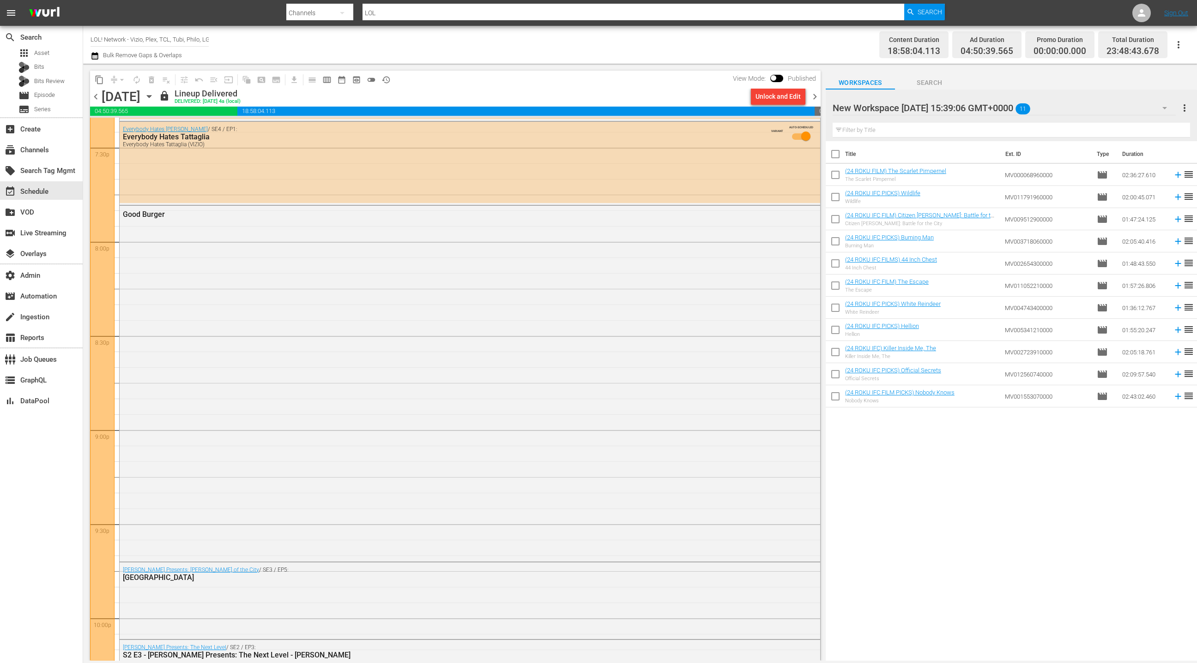
click at [351, 394] on div "Good Burger" at bounding box center [470, 383] width 700 height 354
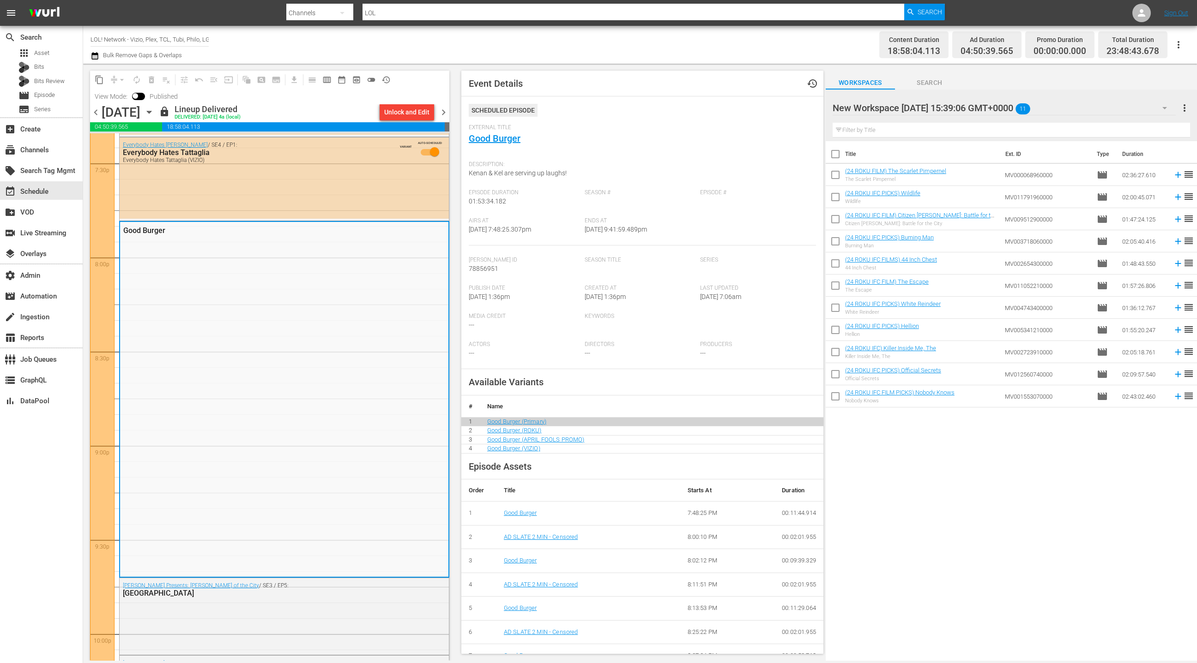
click at [100, 109] on span "chevron_left" at bounding box center [96, 113] width 12 height 12
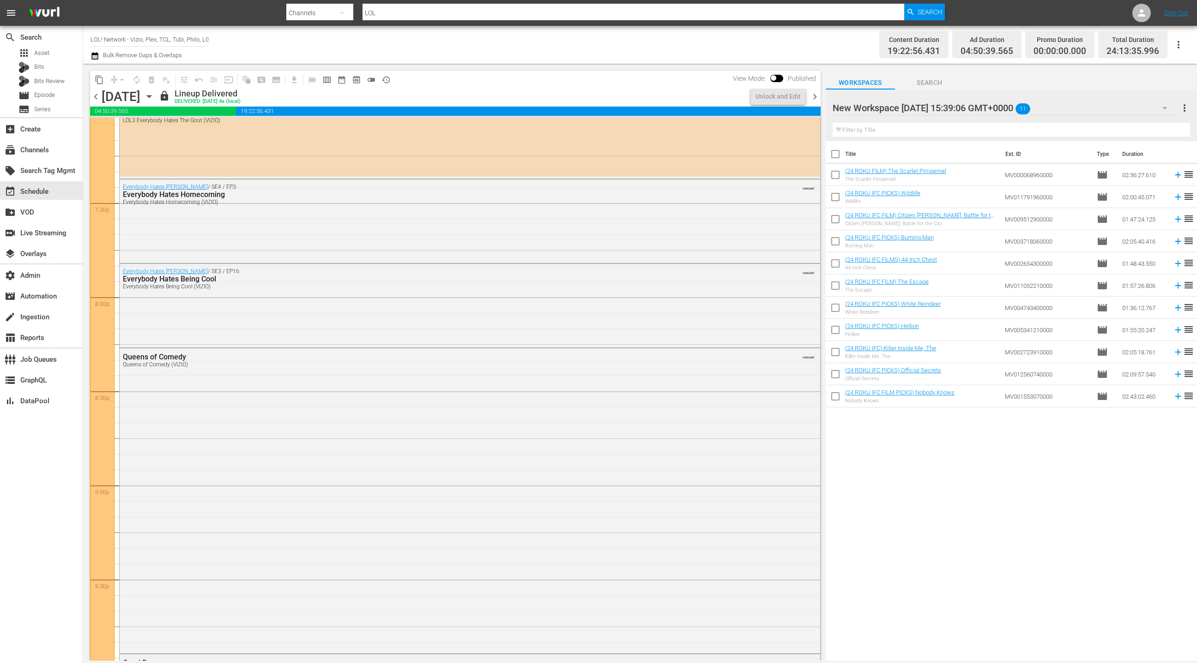
scroll to position [4060, 0]
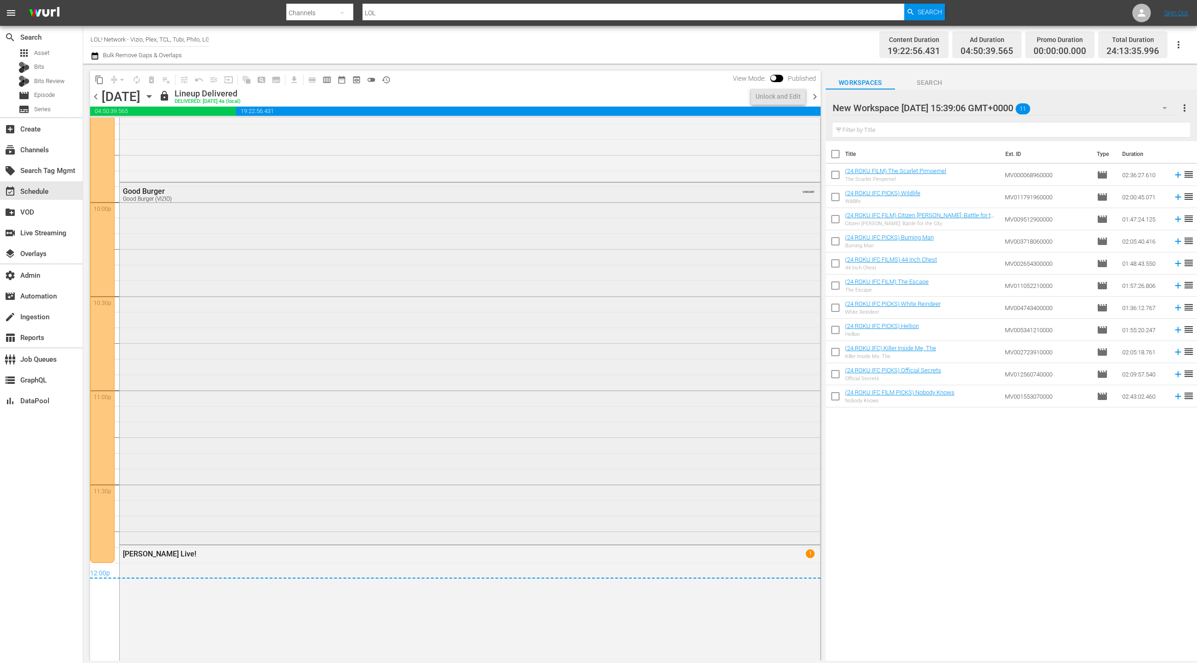
click at [322, 364] on div "Good Burger Good Burger (VIZIO) VARIANT" at bounding box center [470, 363] width 700 height 360
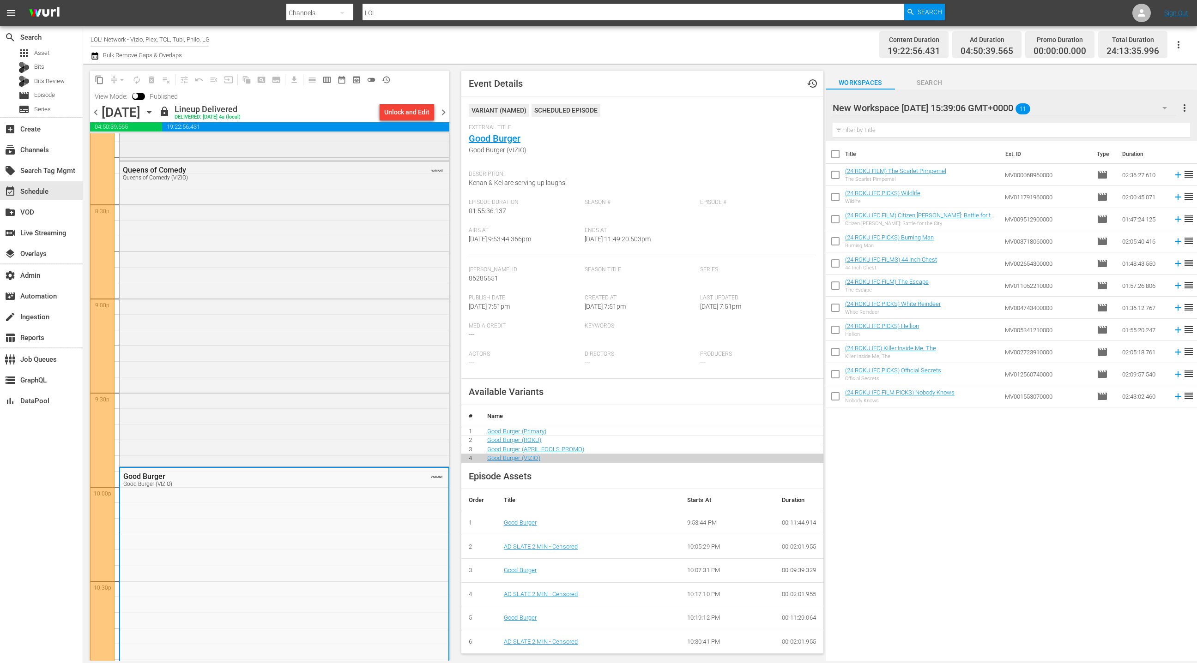
scroll to position [3643, 0]
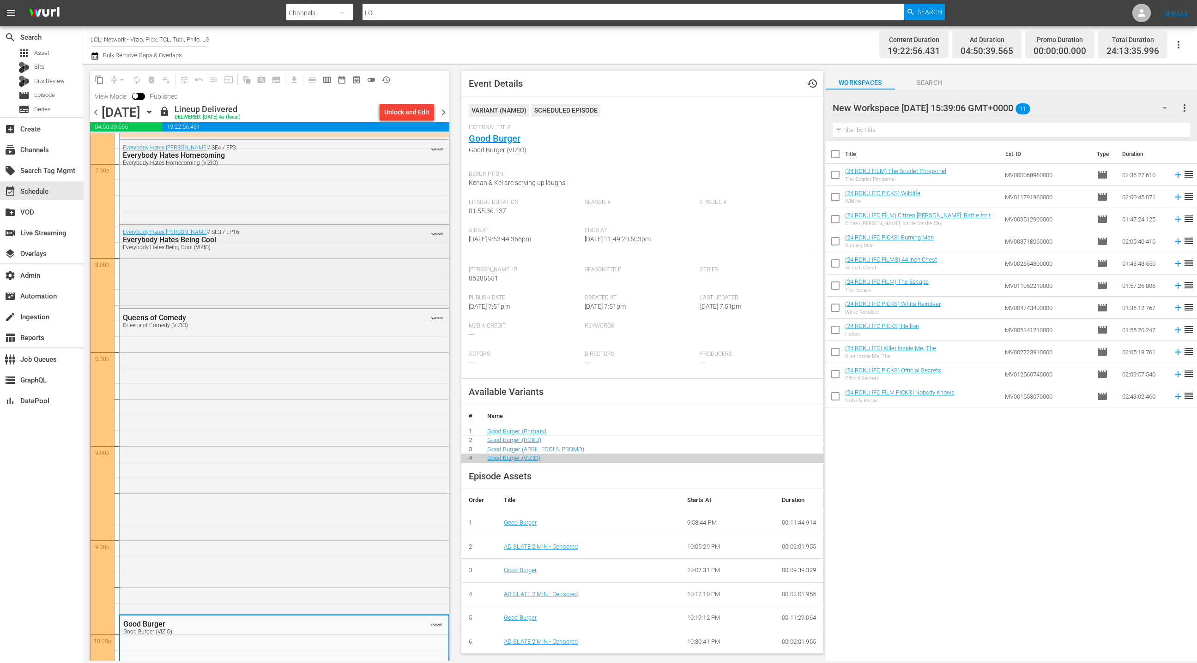
click at [294, 297] on div "Everybody Hates Chris / SE3 / EP16: Everybody Hates Being Cool Everybody Hates …" at bounding box center [284, 266] width 329 height 82
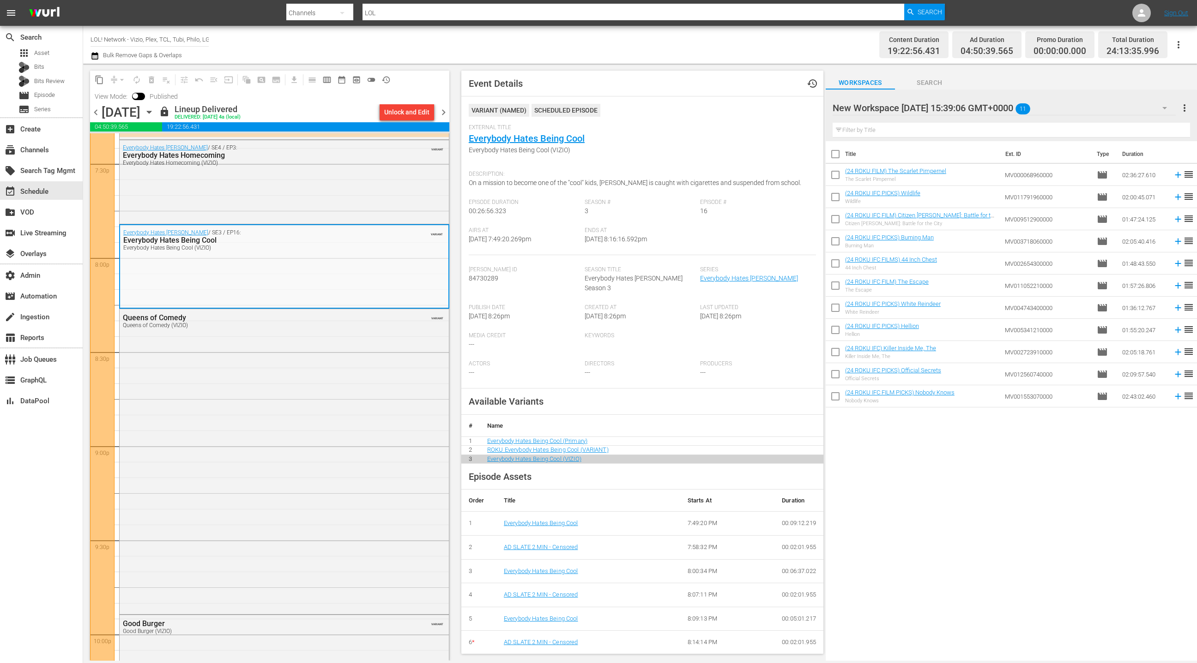
click at [276, 391] on div "Queens of Comedy Queens of Comedy (VIZIO) VARIANT" at bounding box center [284, 460] width 329 height 303
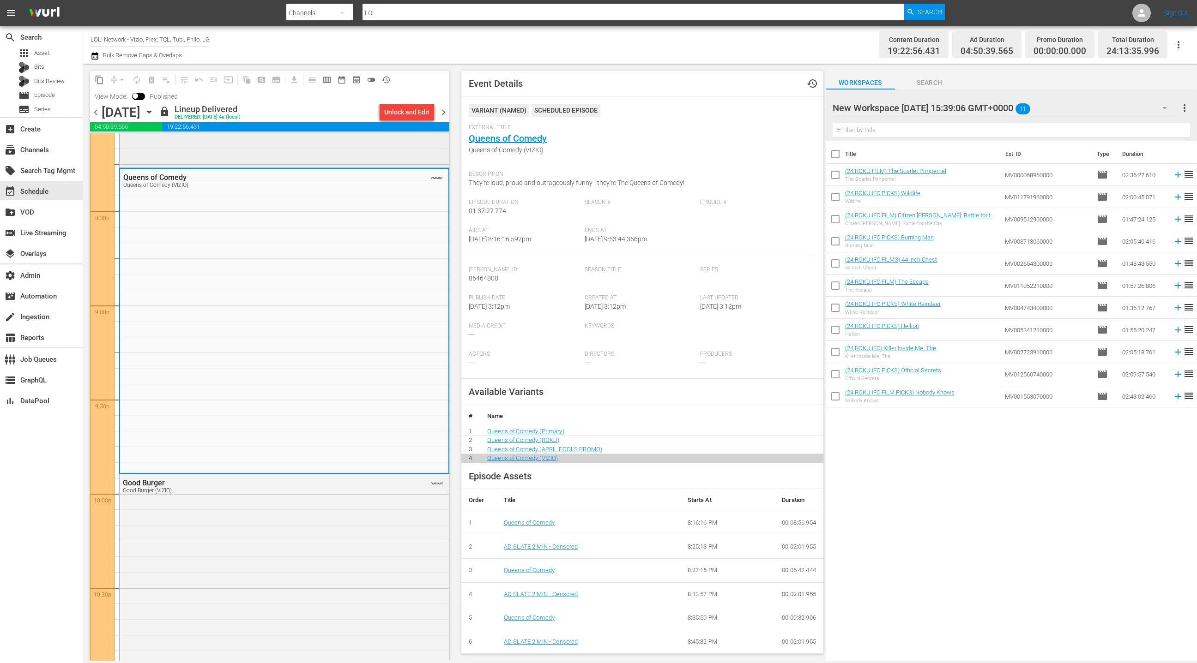
scroll to position [3816, 0]
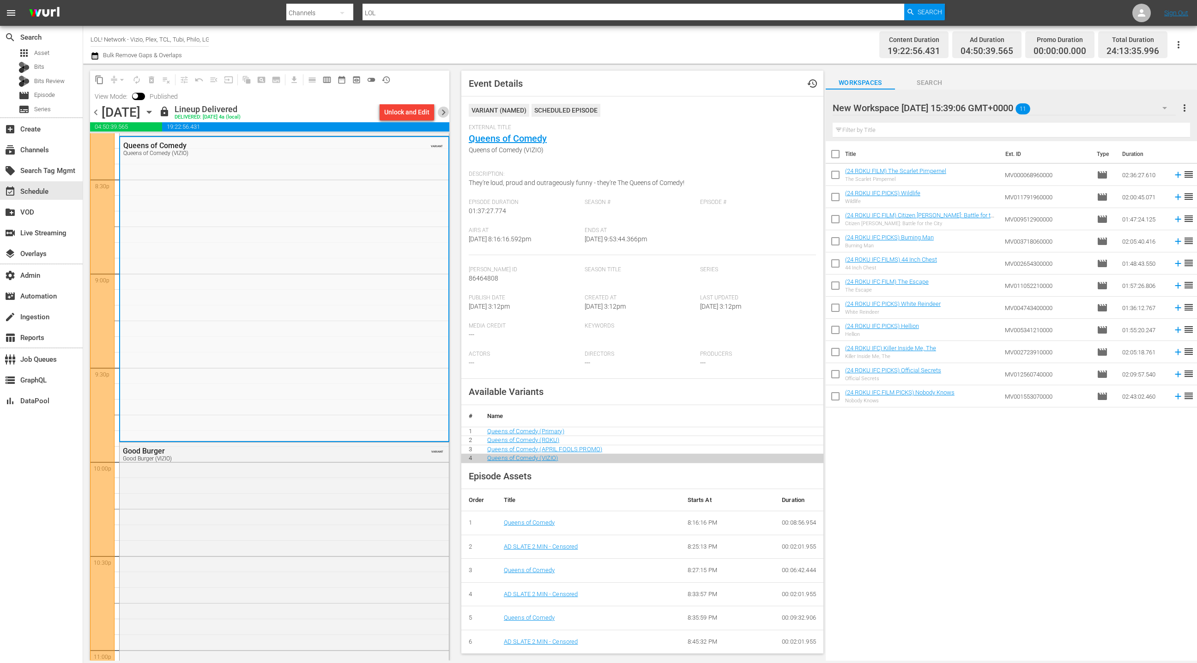
click at [442, 116] on span "chevron_right" at bounding box center [444, 113] width 12 height 12
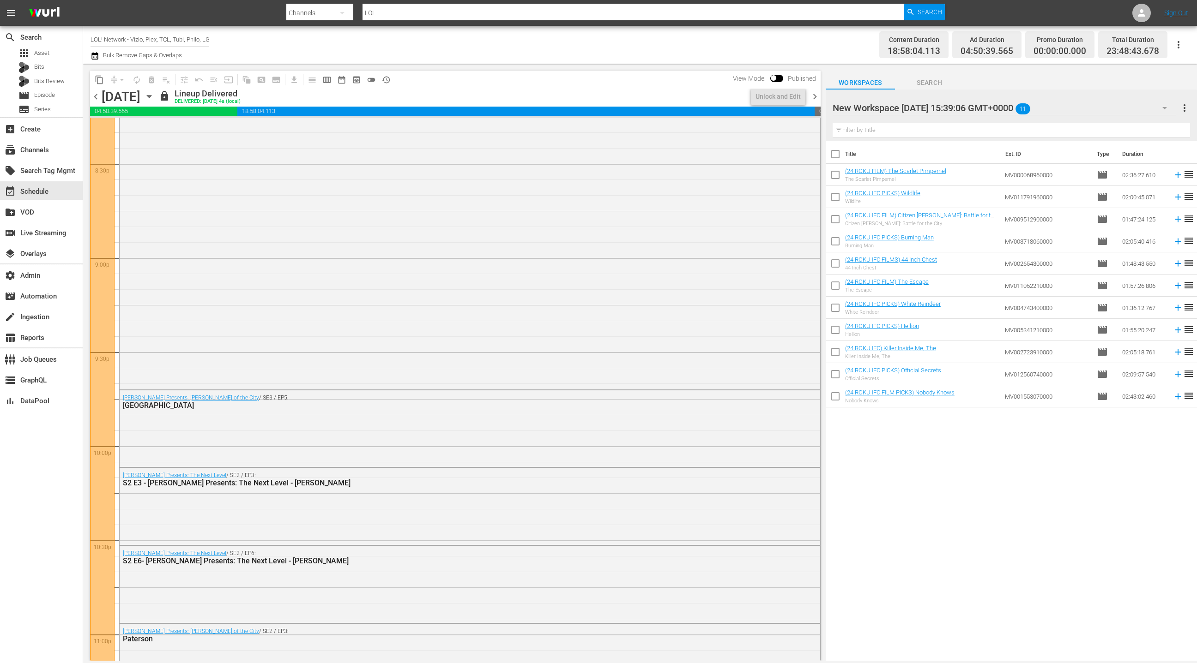
click at [814, 94] on span "chevron_right" at bounding box center [815, 97] width 12 height 12
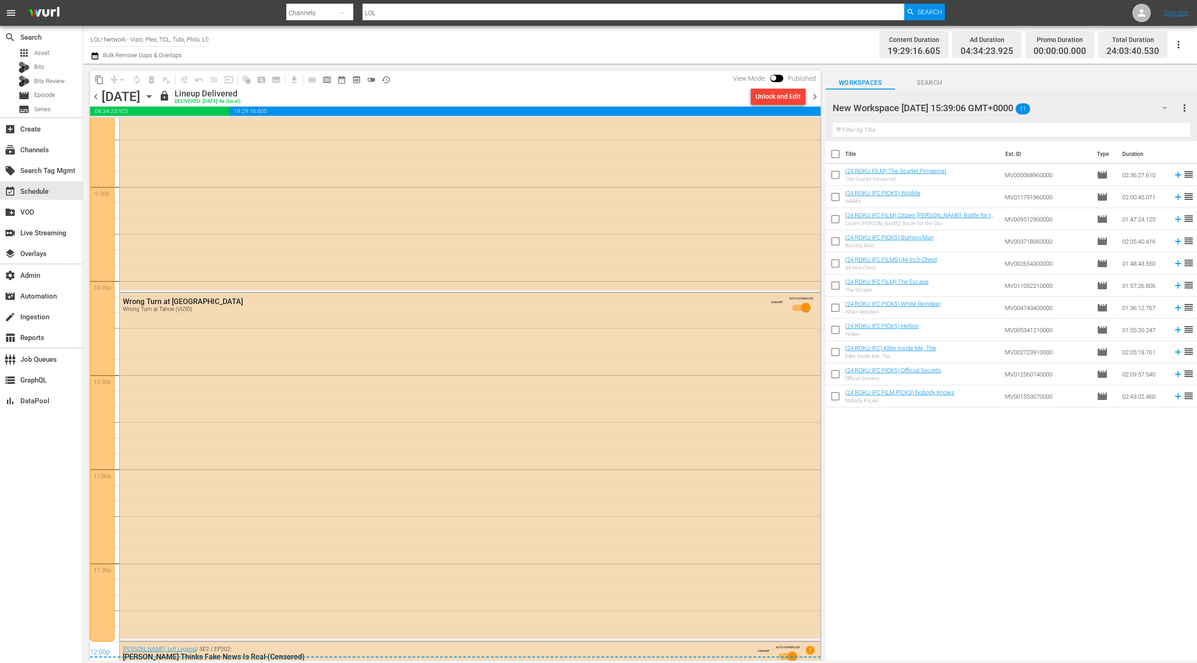
scroll to position [3961, 0]
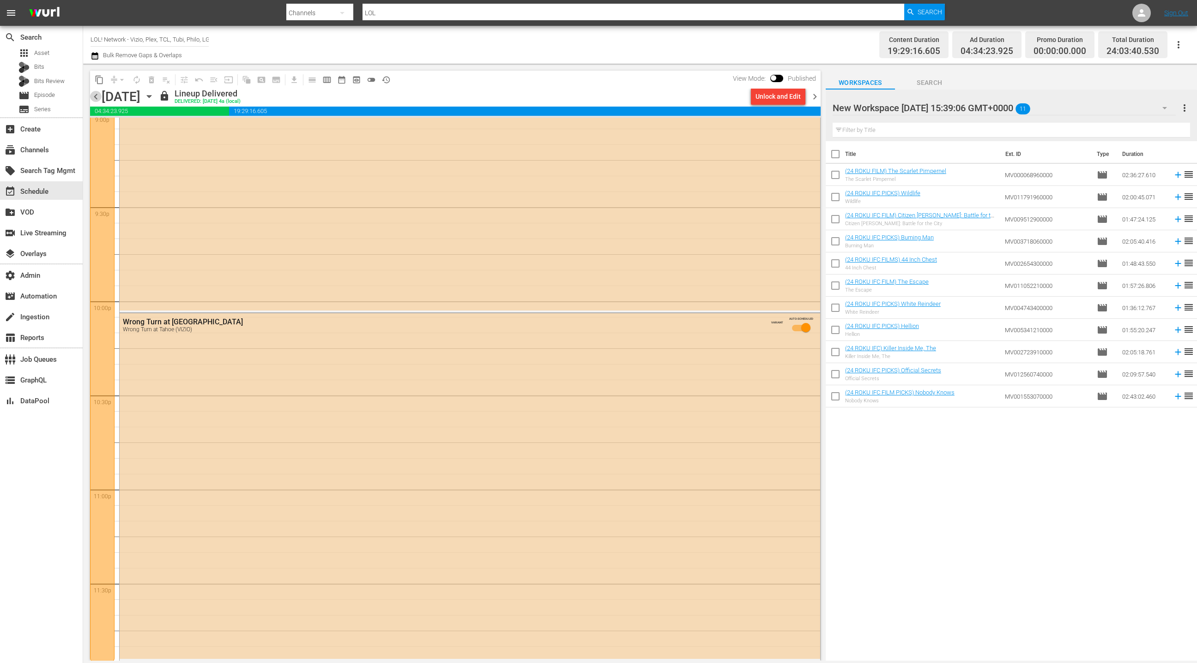
click at [97, 98] on span "chevron_left" at bounding box center [96, 97] width 12 height 12
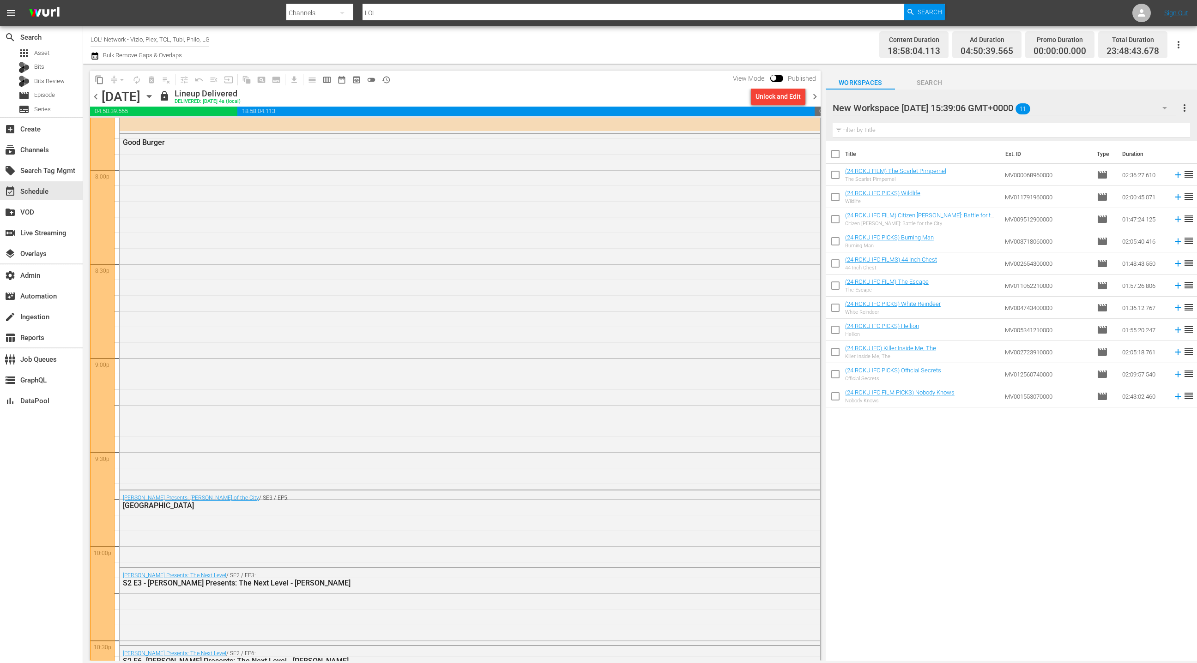
scroll to position [3712, 0]
click at [94, 97] on span "chevron_left" at bounding box center [96, 97] width 12 height 12
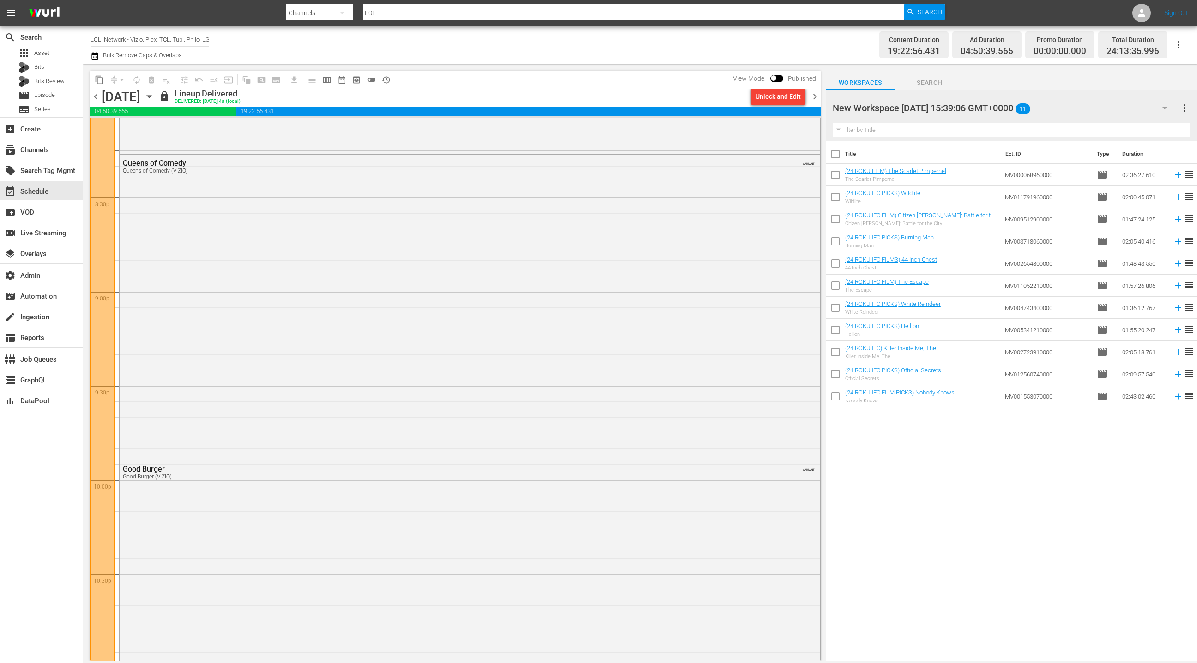
scroll to position [3746, 0]
click at [816, 98] on span "chevron_right" at bounding box center [815, 97] width 12 height 12
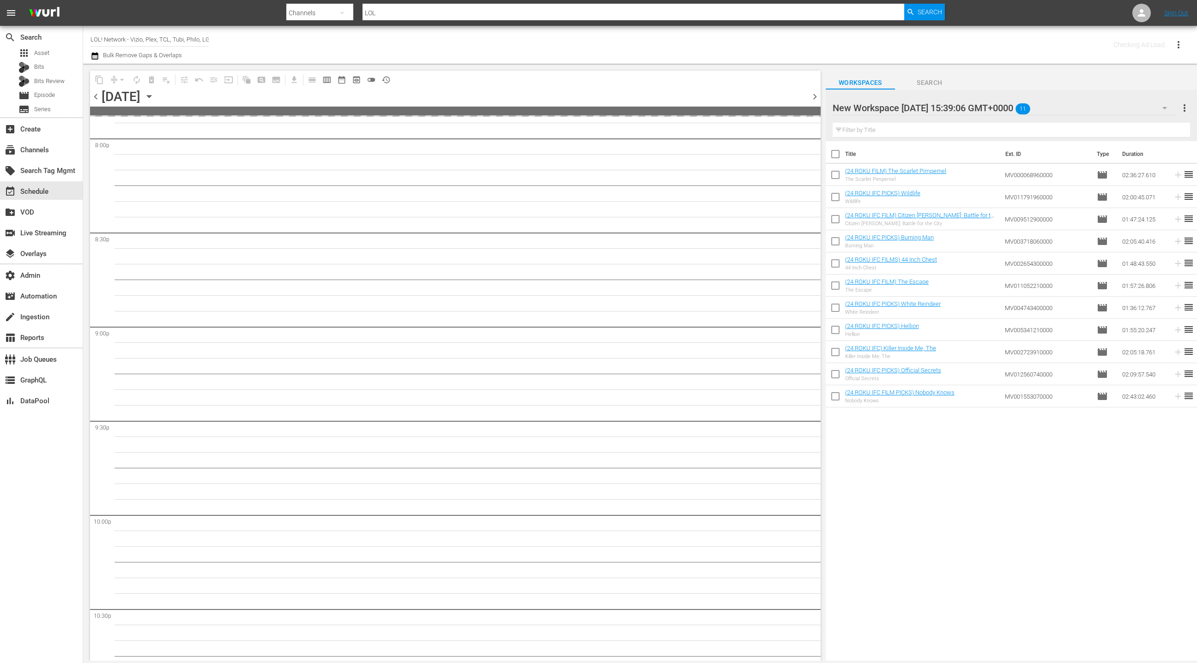
click at [816, 98] on span "chevron_right" at bounding box center [815, 97] width 12 height 12
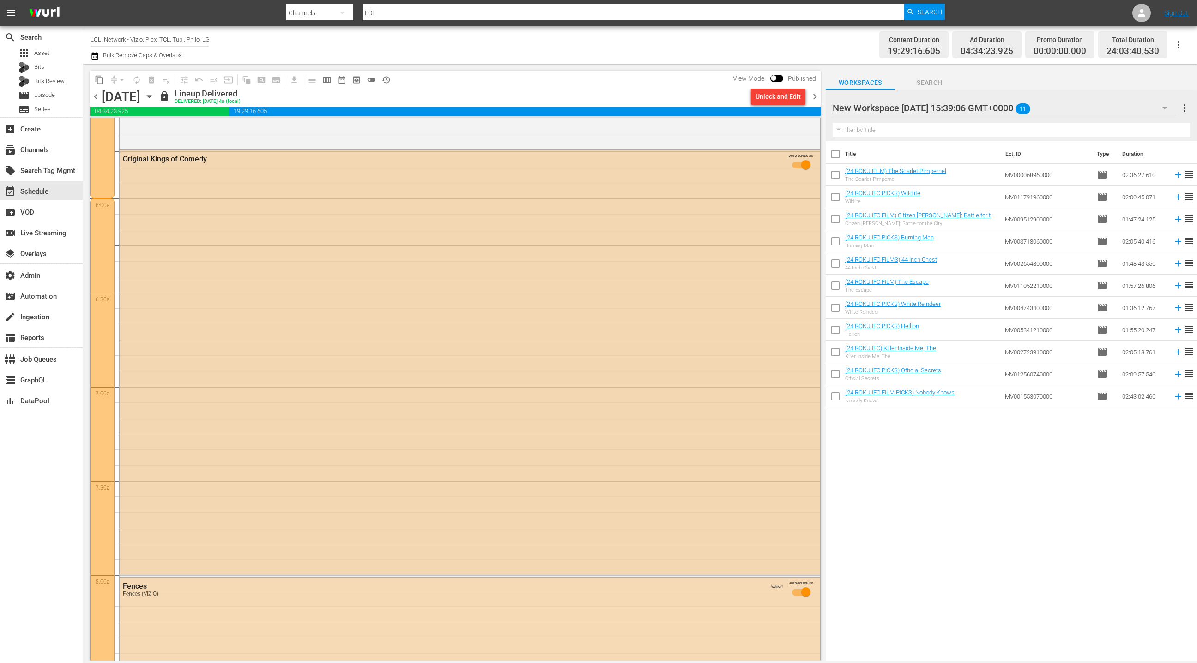
scroll to position [1017, 0]
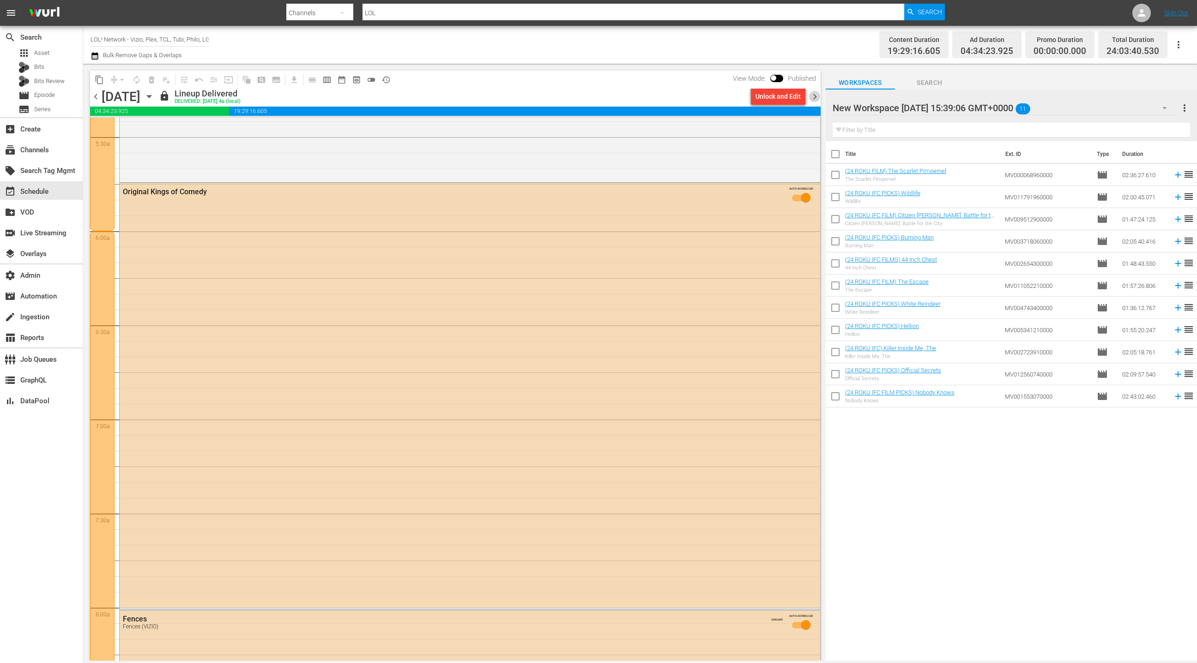
click at [816, 98] on span "chevron_right" at bounding box center [815, 97] width 12 height 12
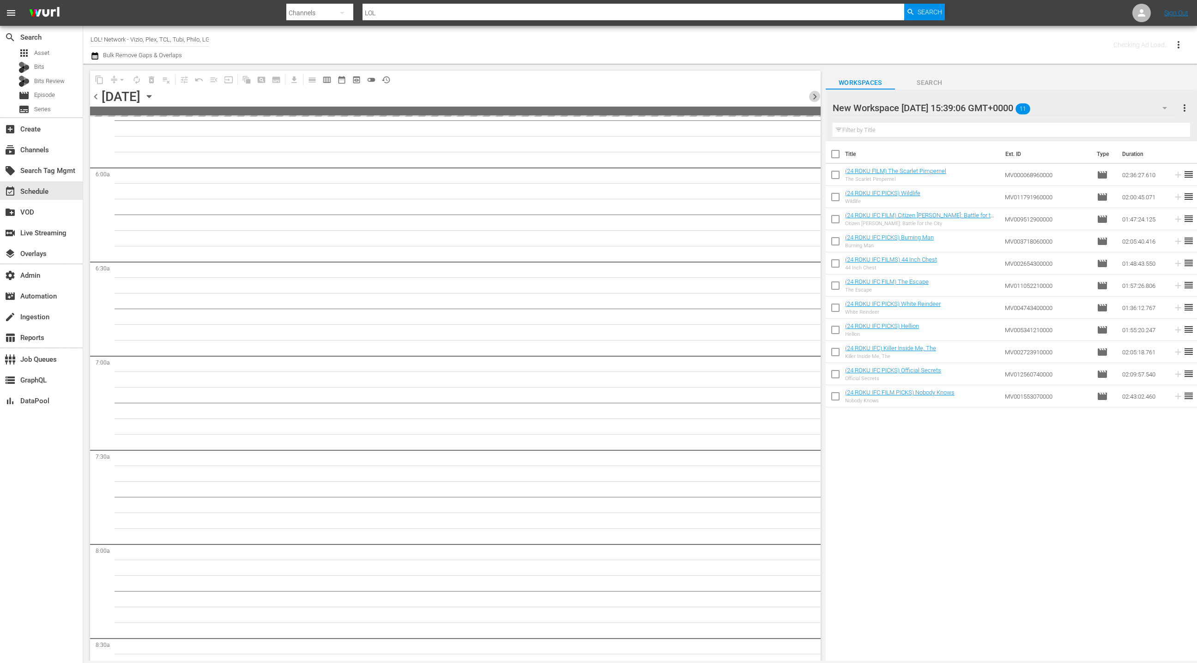
click at [816, 98] on span "chevron_right" at bounding box center [815, 97] width 12 height 12
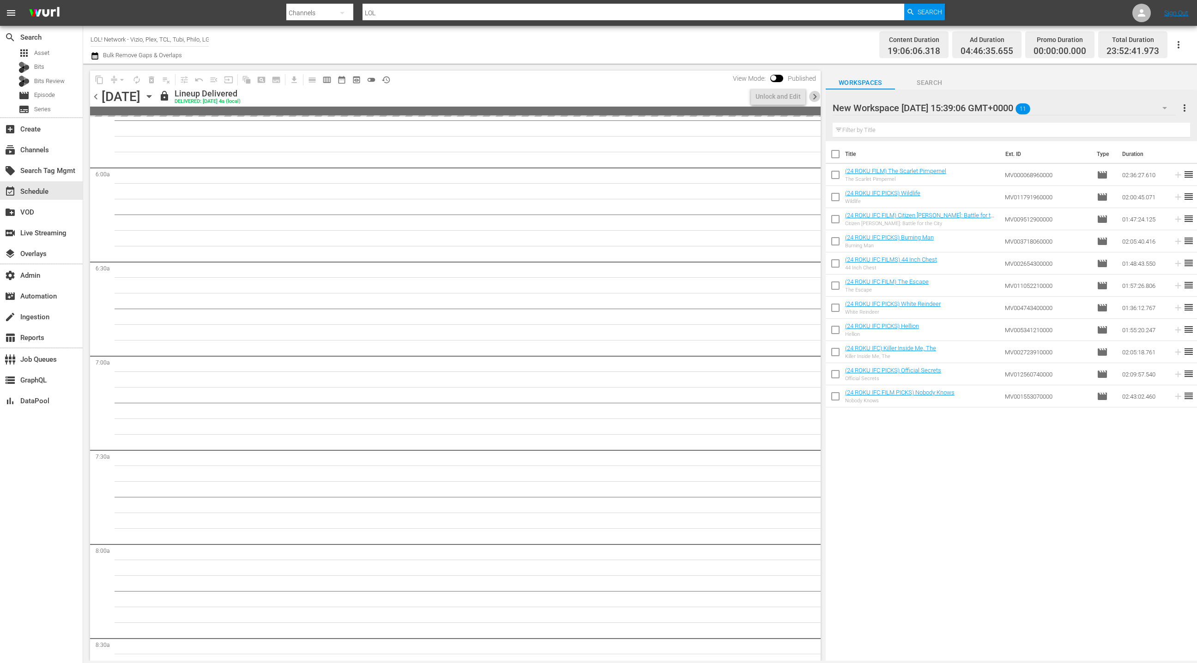
click at [816, 98] on span "chevron_right" at bounding box center [815, 97] width 12 height 12
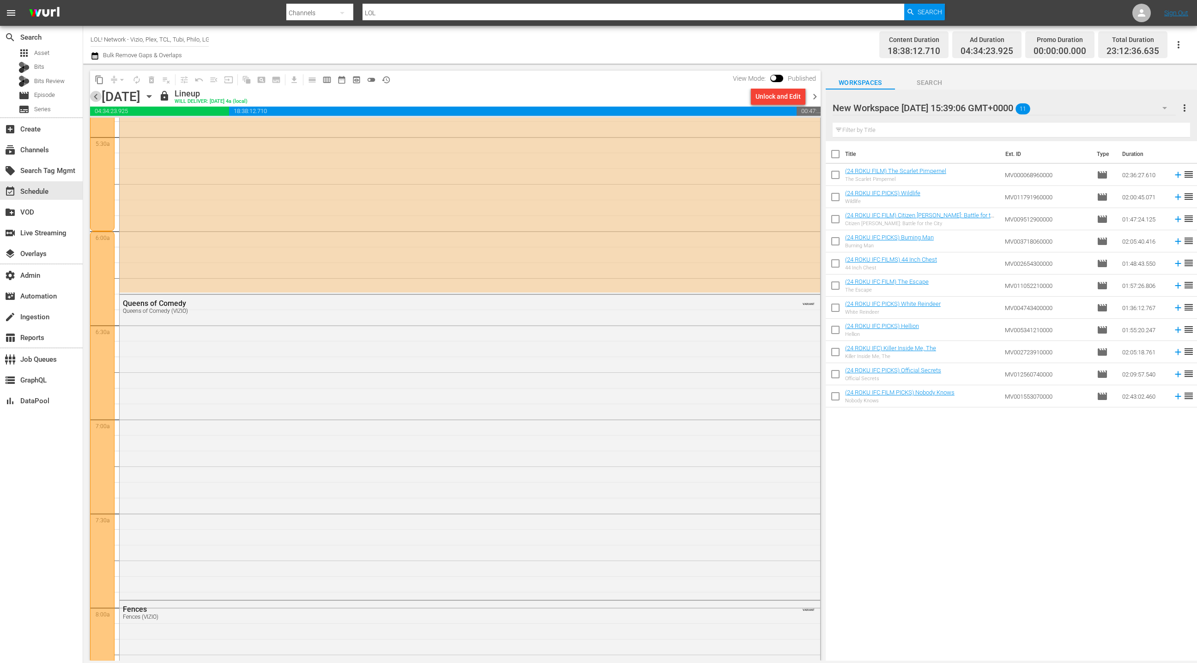
click at [97, 100] on span "chevron_left" at bounding box center [96, 97] width 12 height 12
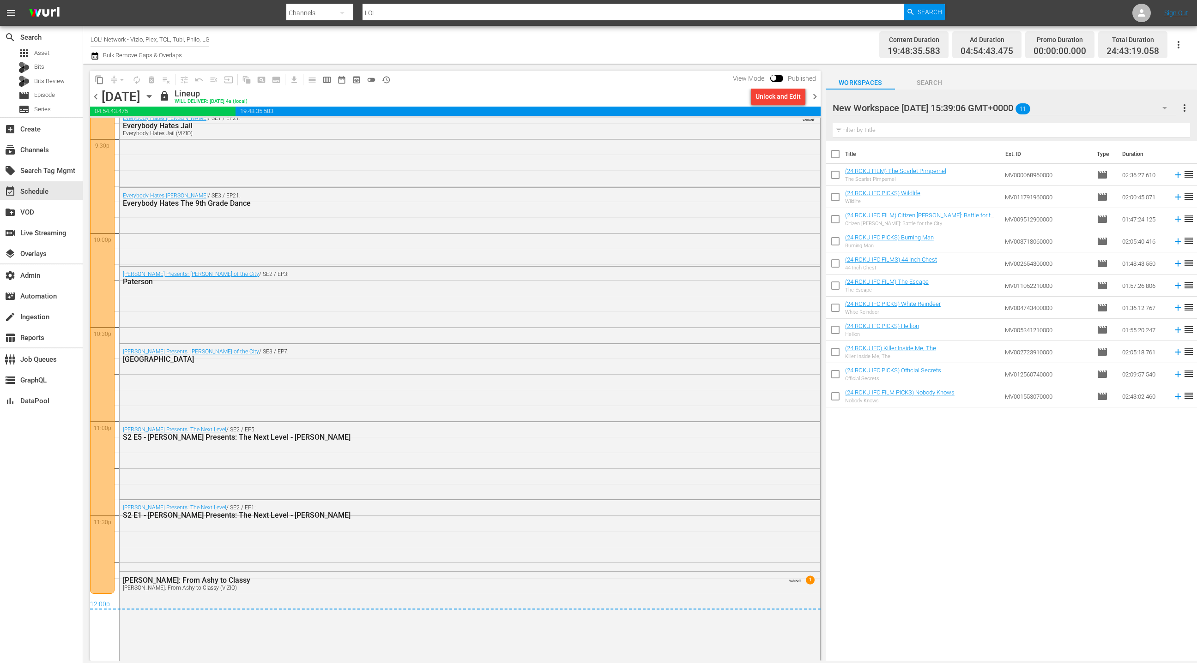
scroll to position [4031, 0]
click at [815, 96] on span "chevron_right" at bounding box center [815, 97] width 12 height 12
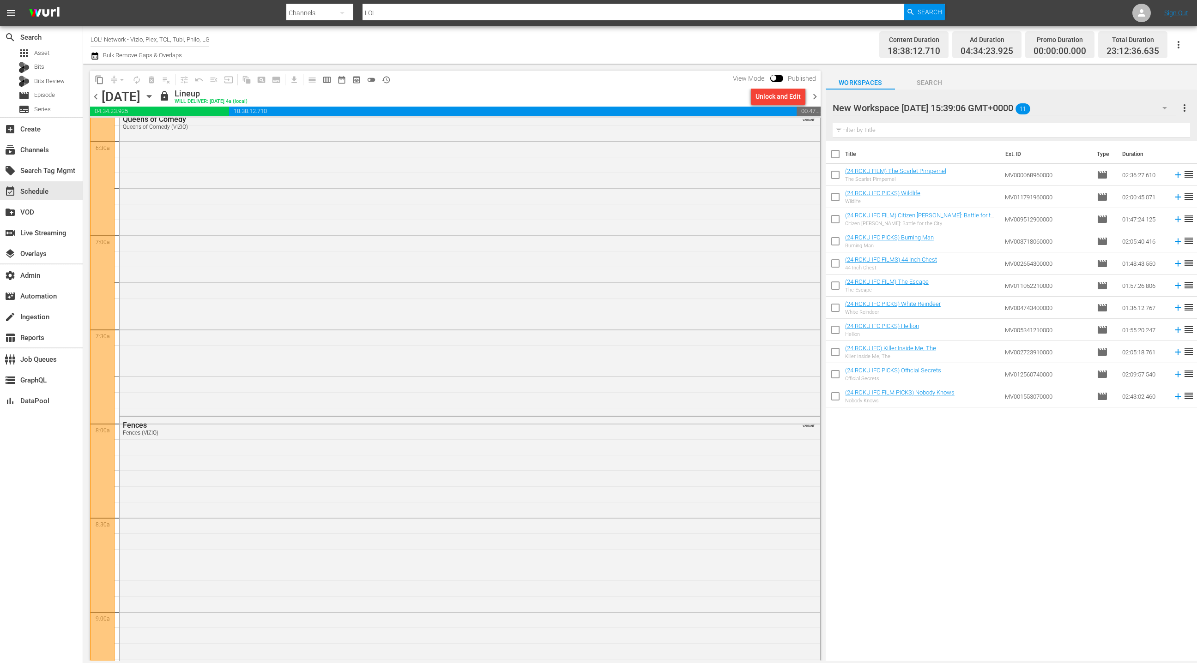
scroll to position [1229, 0]
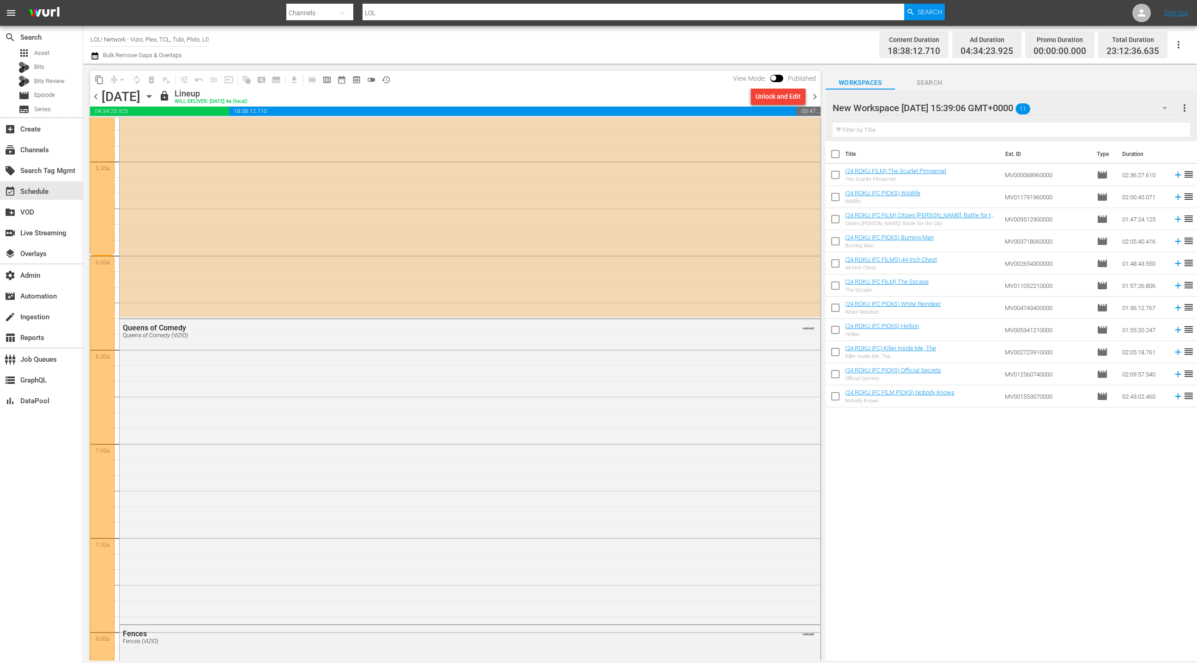
scroll to position [875, 0]
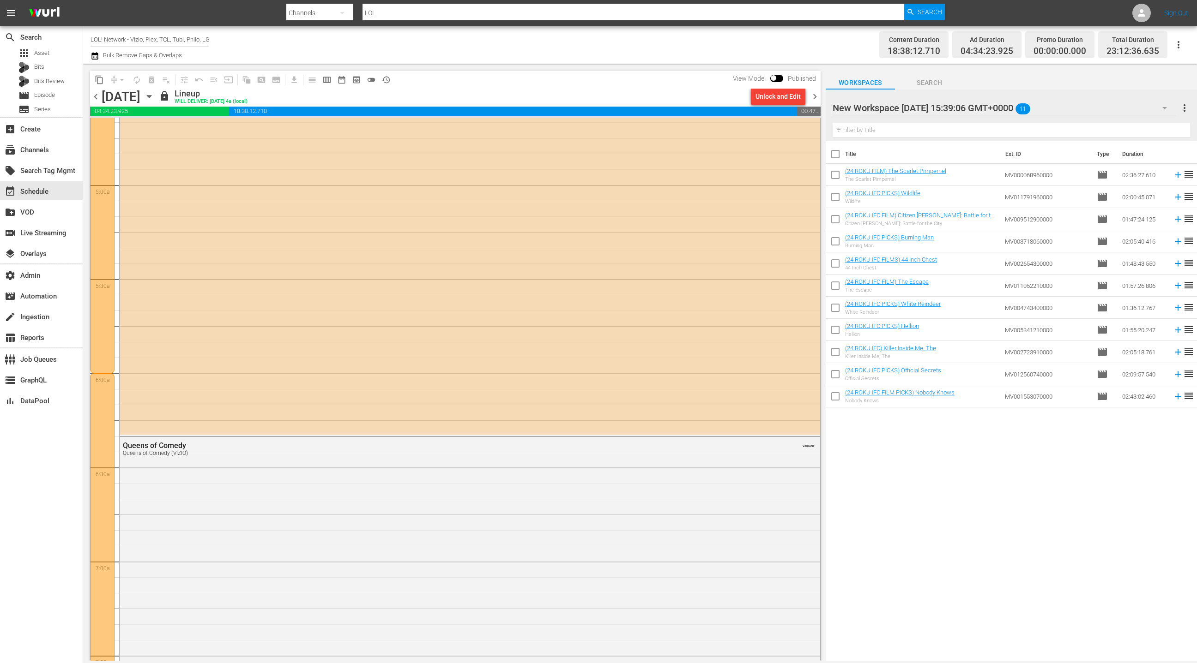
click at [93, 98] on span "chevron_left" at bounding box center [96, 97] width 12 height 12
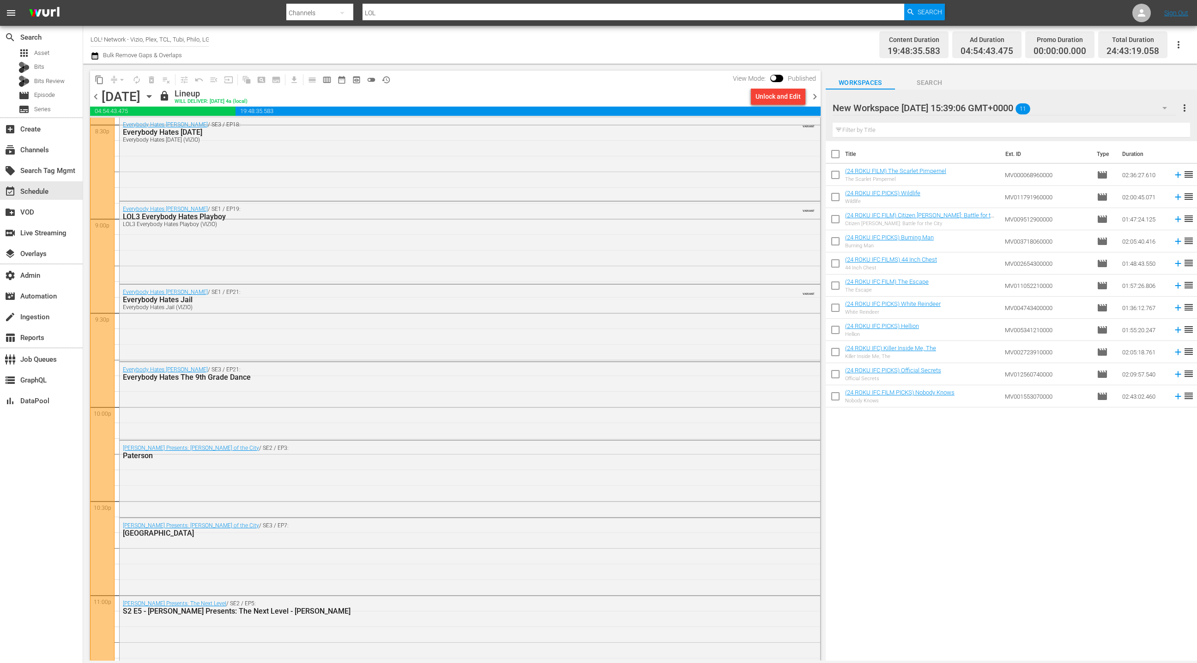
scroll to position [3814, 0]
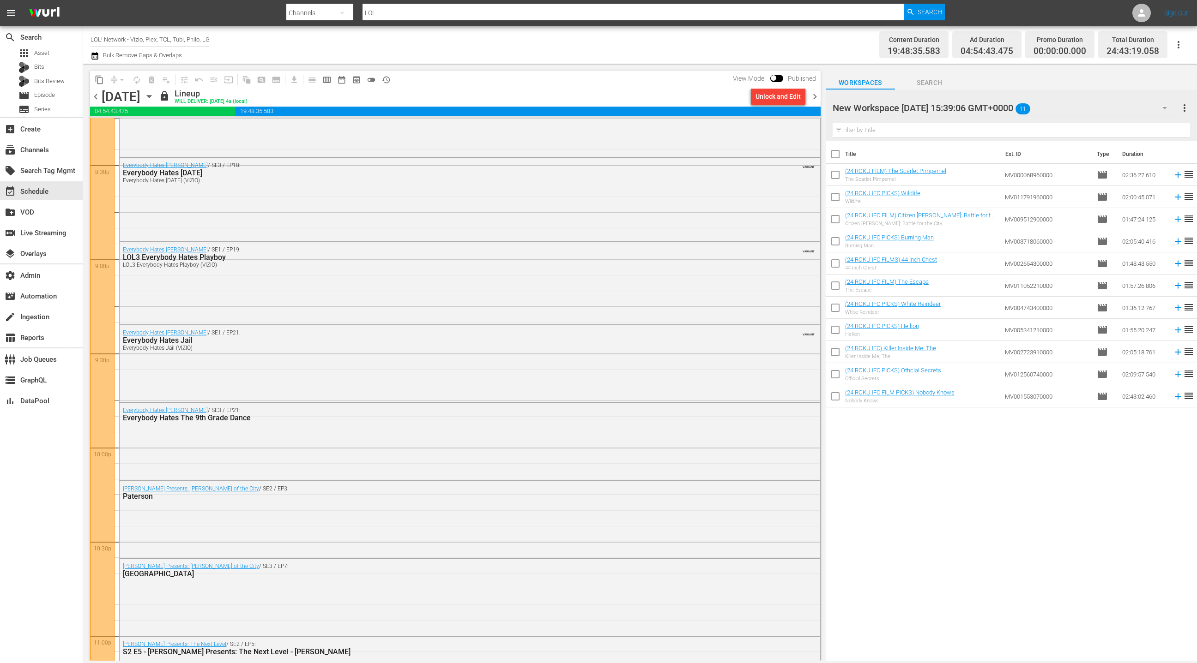
click at [157, 100] on div "[DATE] [DATE]" at bounding box center [129, 96] width 55 height 15
click at [154, 97] on icon "button" at bounding box center [149, 96] width 10 height 10
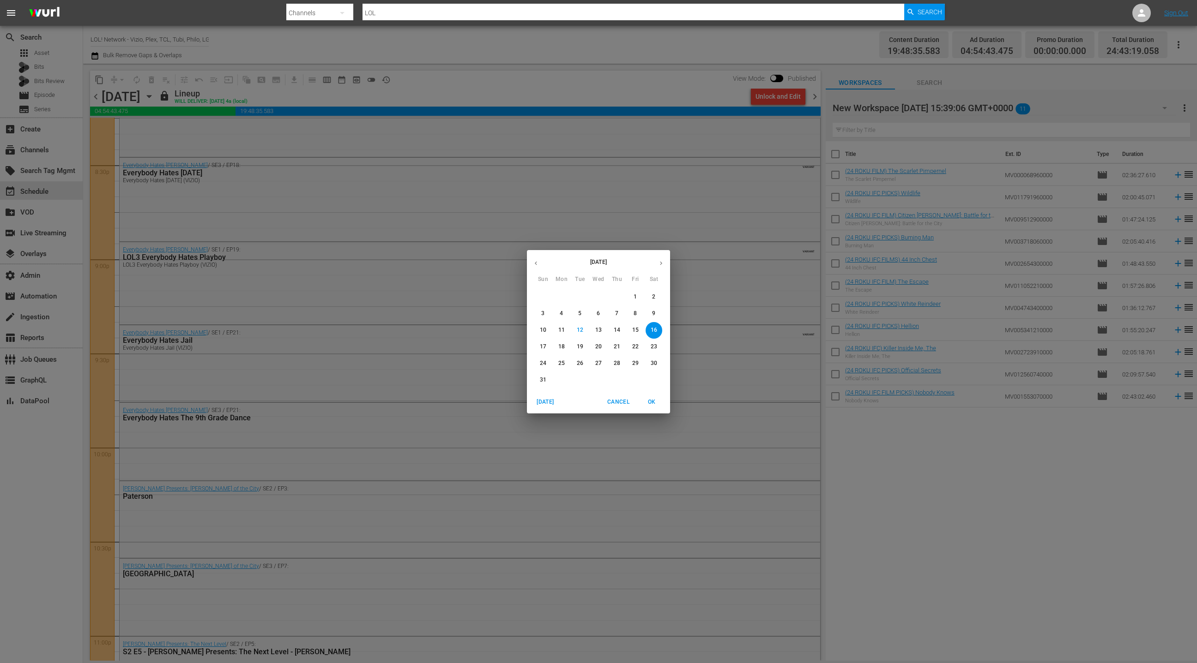
click at [546, 317] on span "3" at bounding box center [543, 314] width 17 height 8
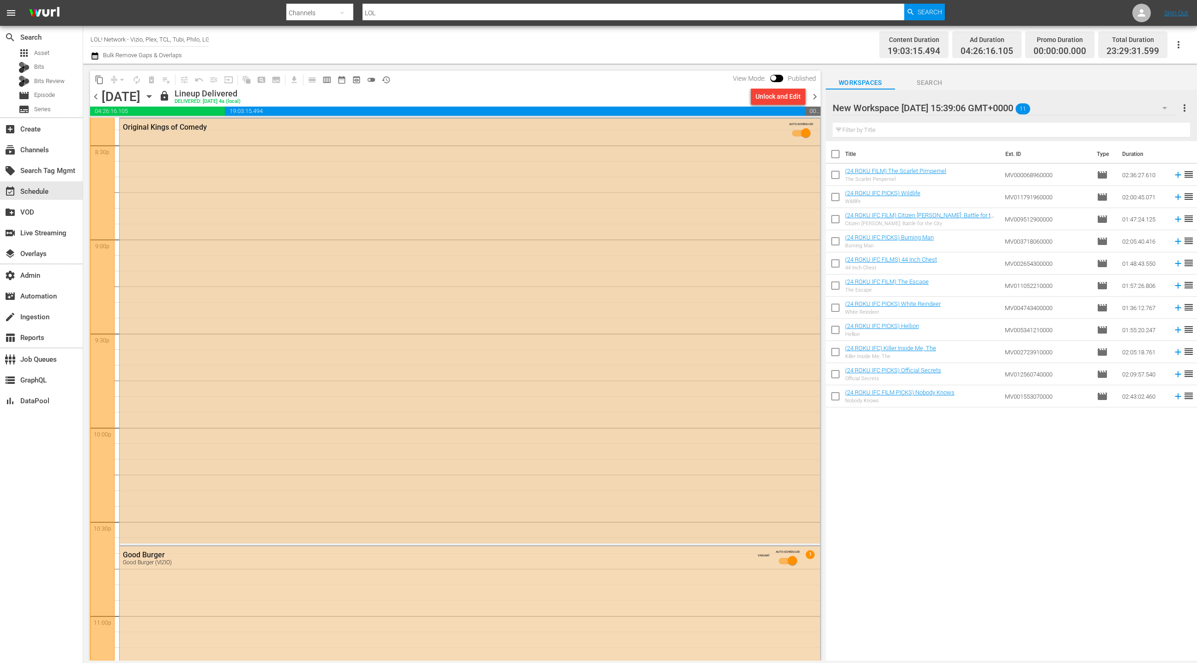
scroll to position [3760, 0]
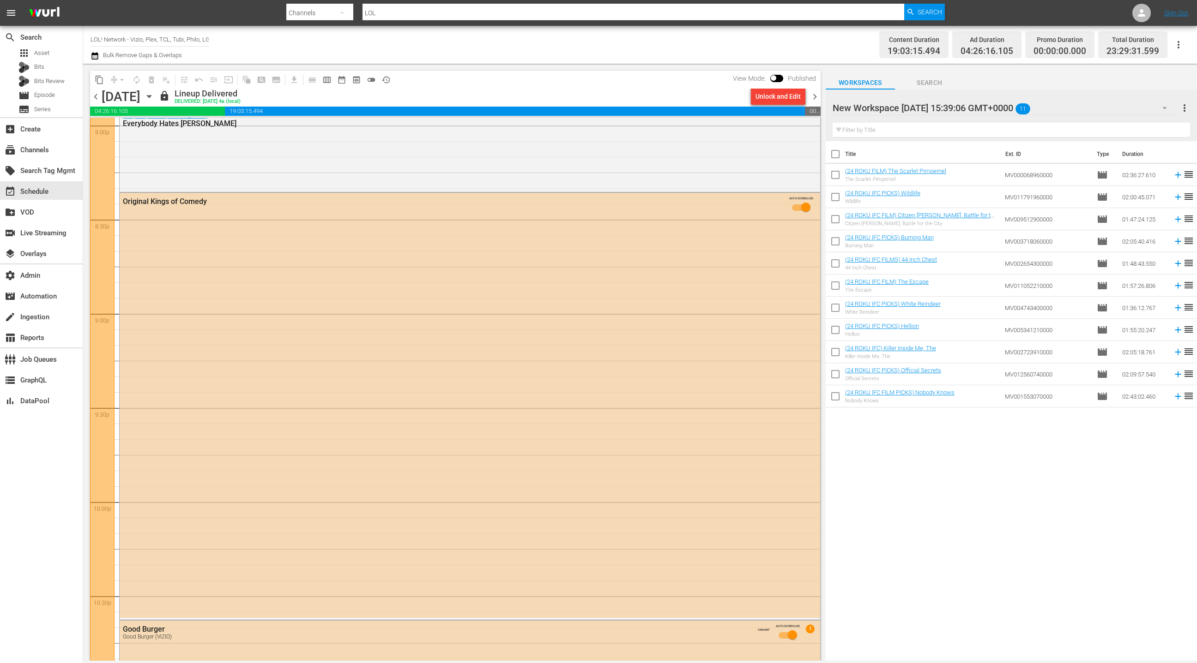
click at [154, 99] on icon "button" at bounding box center [149, 96] width 10 height 10
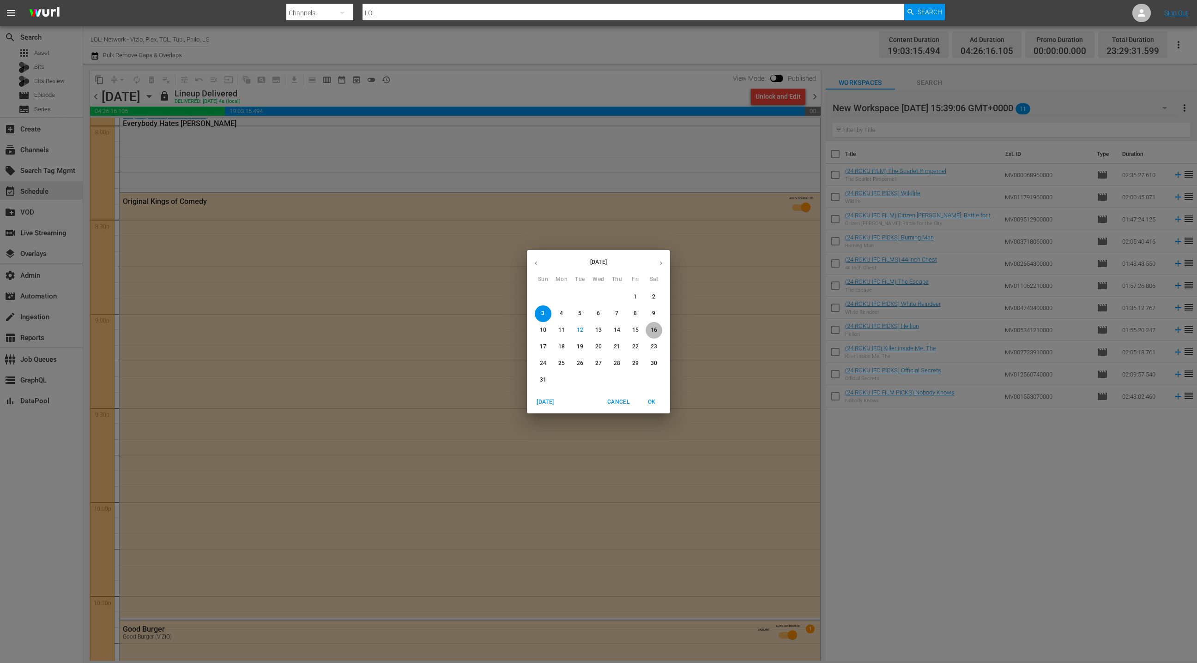
click at [657, 330] on p "16" at bounding box center [654, 330] width 6 height 8
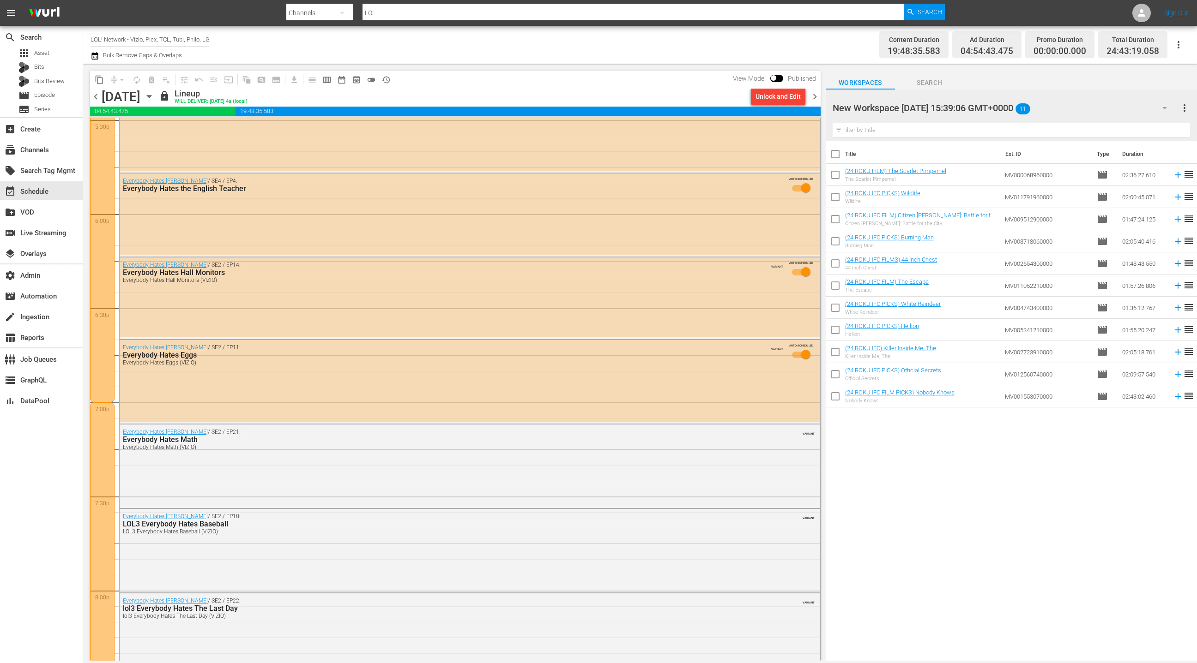
scroll to position [3285, 0]
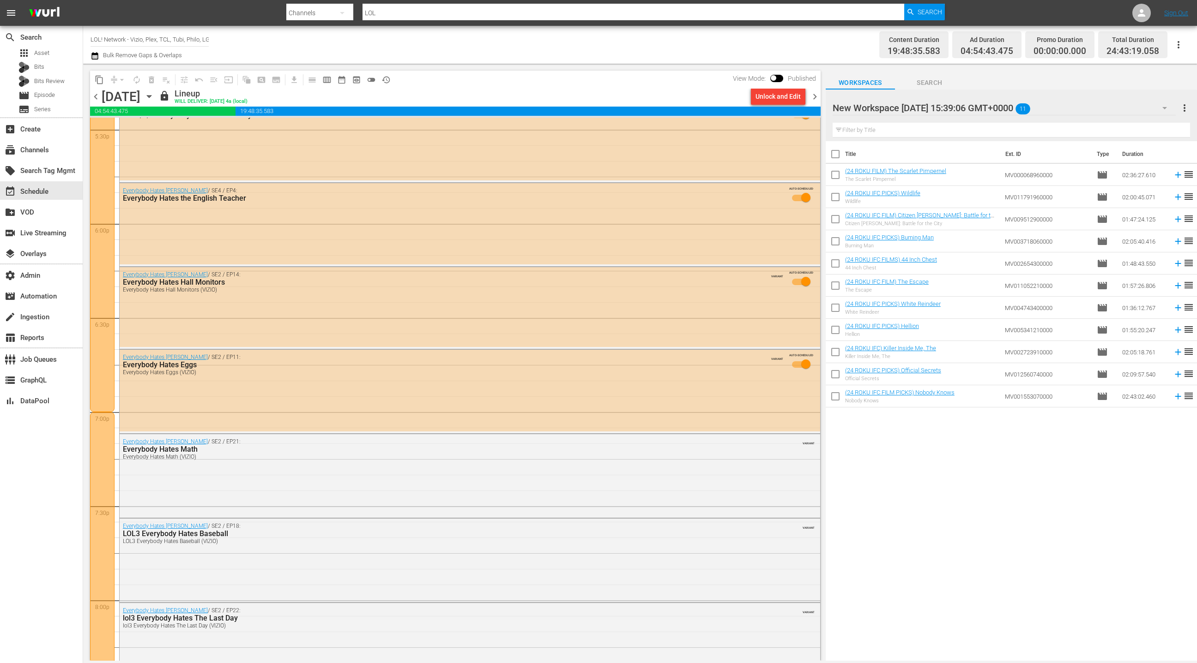
click at [154, 94] on icon "button" at bounding box center [149, 96] width 10 height 10
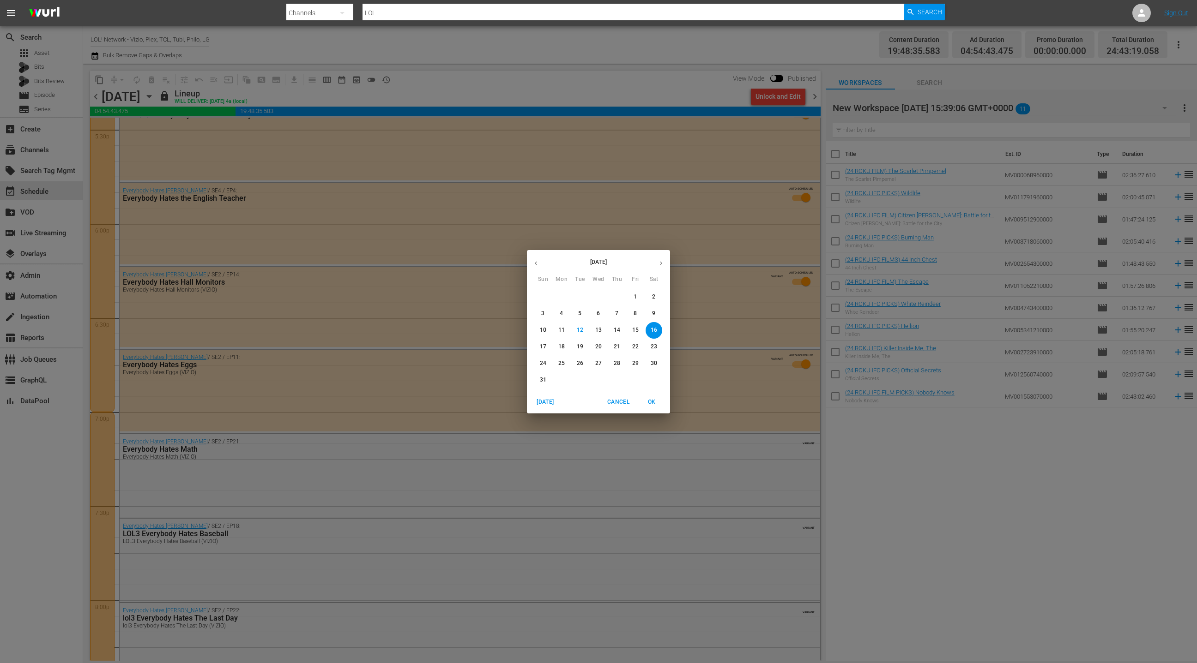
click at [619, 315] on span "7" at bounding box center [617, 314] width 17 height 8
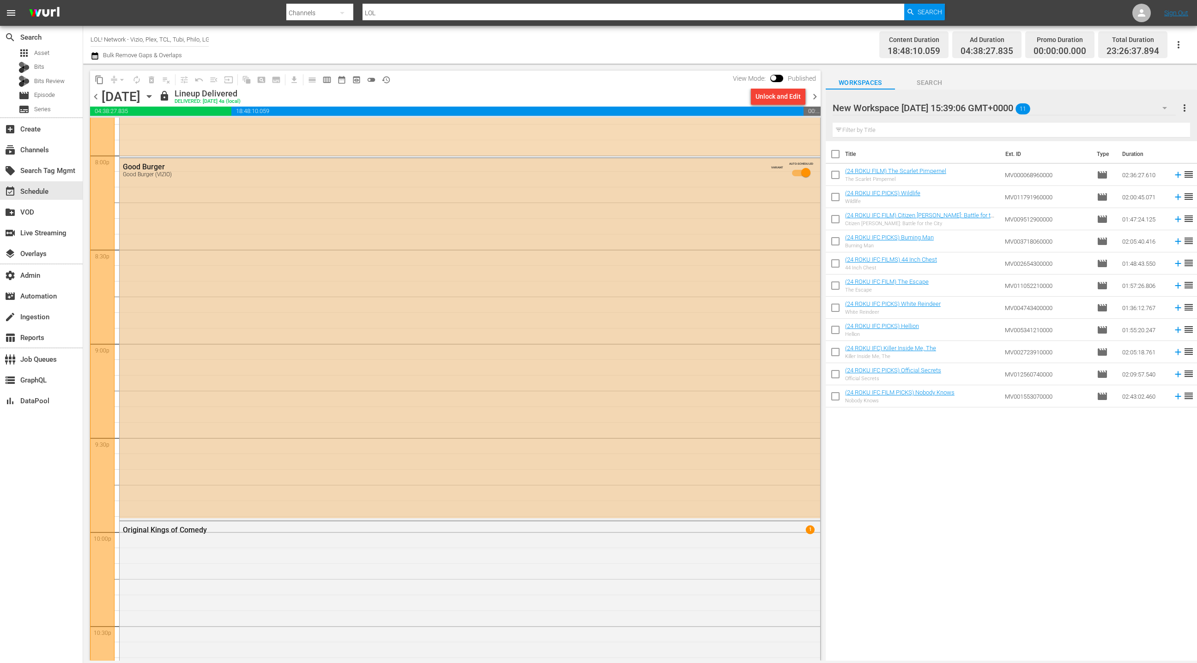
scroll to position [3721, 0]
